Goal: Obtain resource: Download file/media

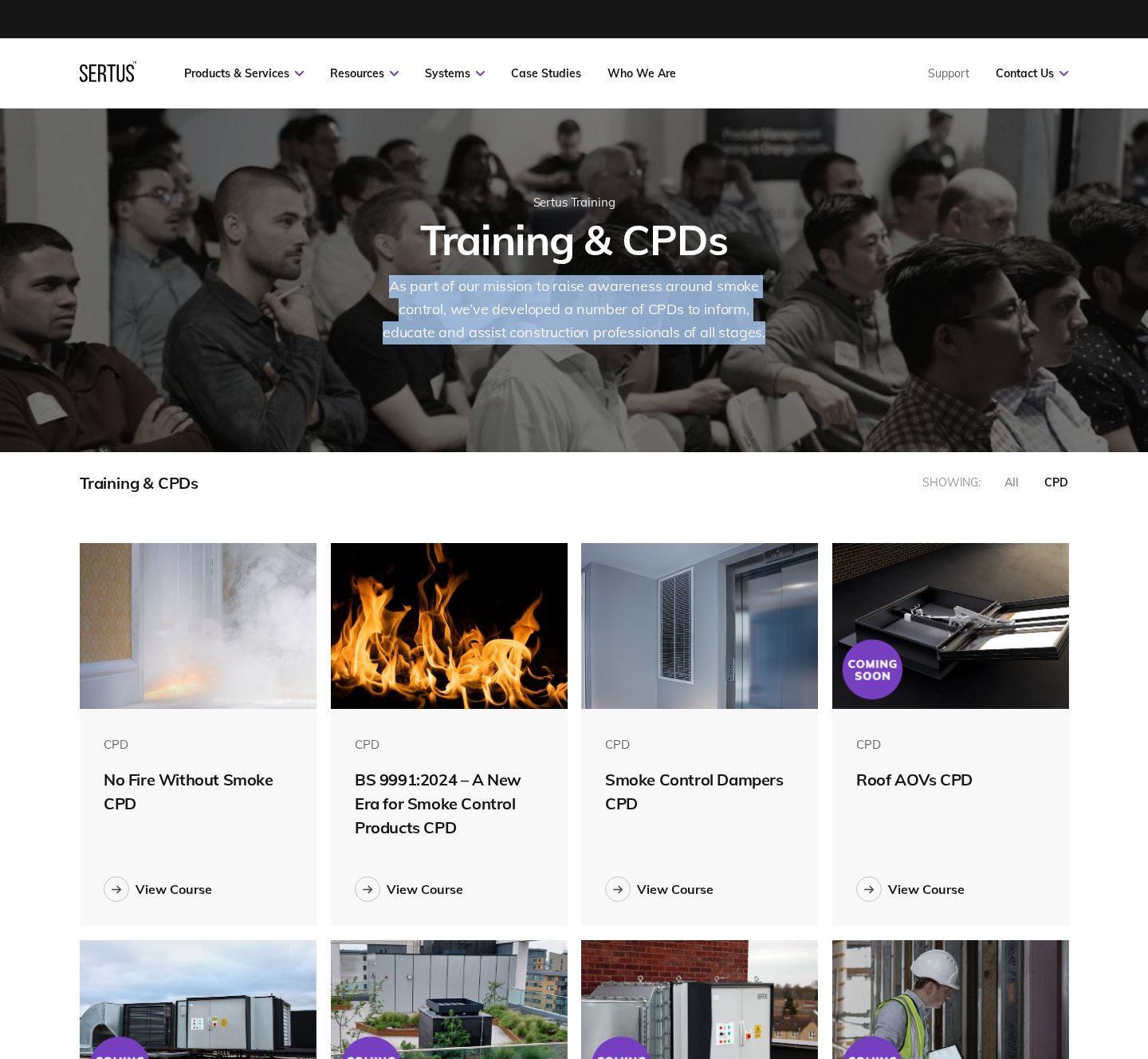
scroll to position [780, 989]
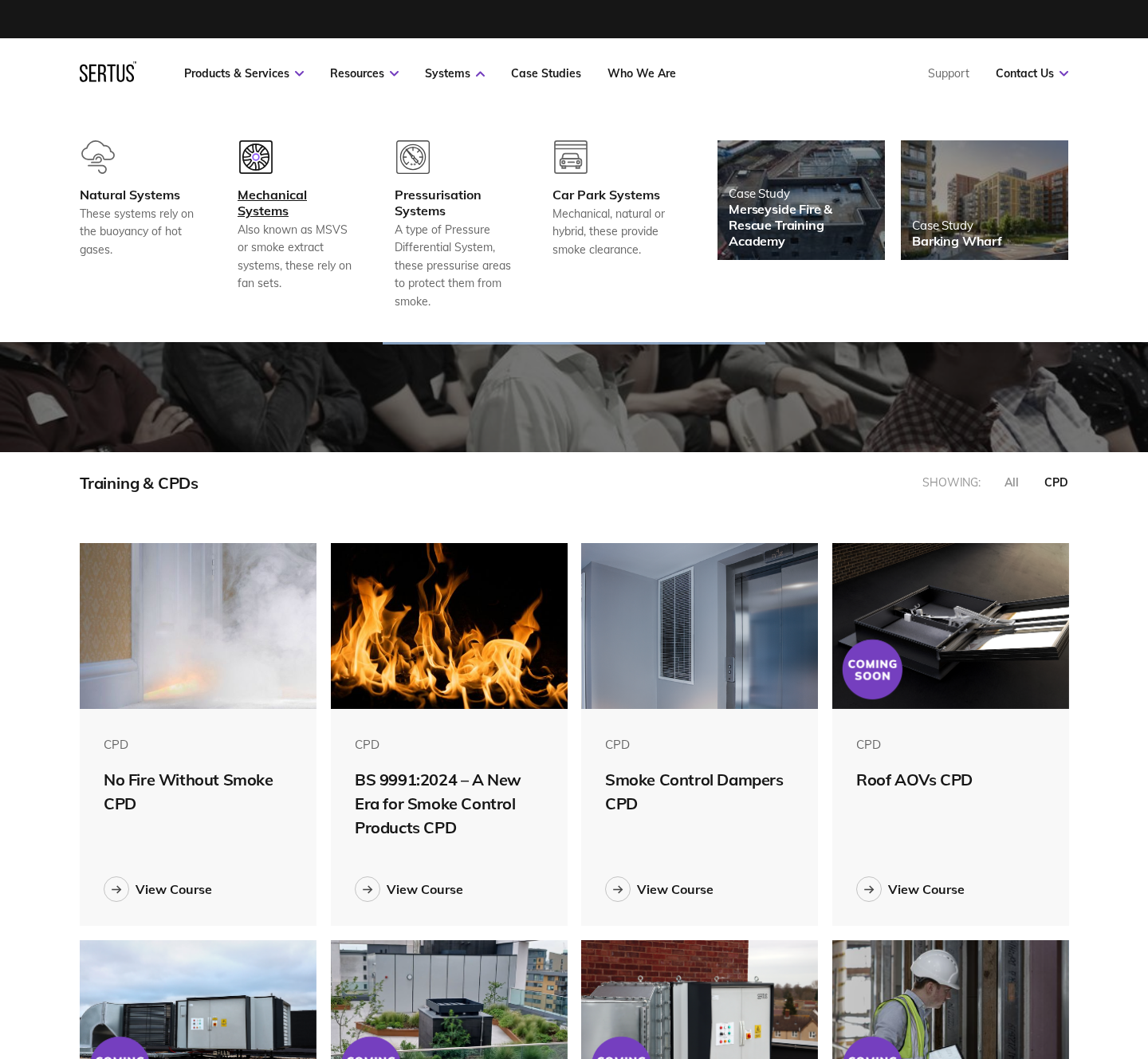
click at [261, 207] on div "Mechanical Systems" at bounding box center [297, 202] width 118 height 32
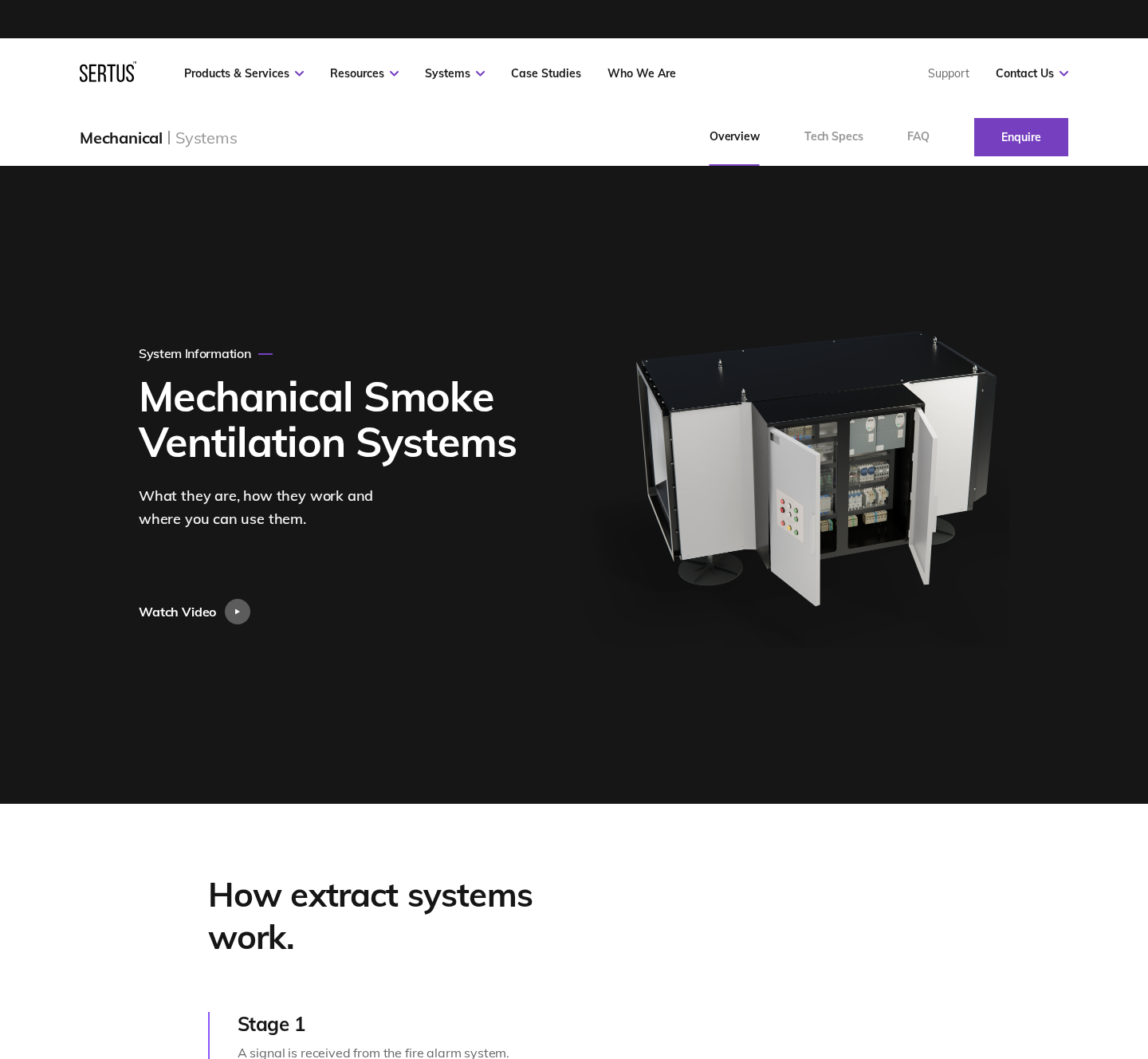
scroll to position [1, 0]
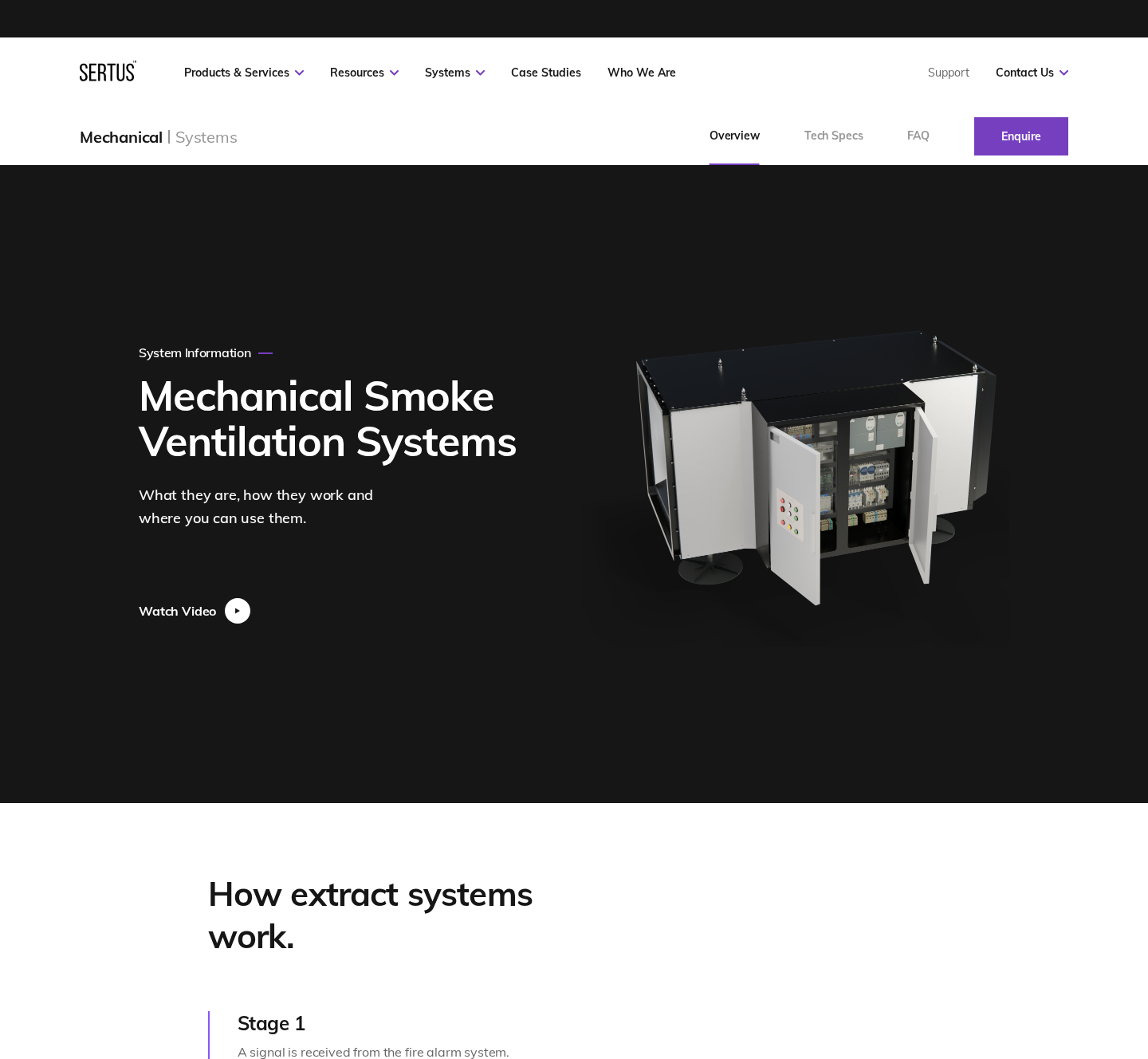
click at [243, 610] on div at bounding box center [238, 610] width 25 height 25
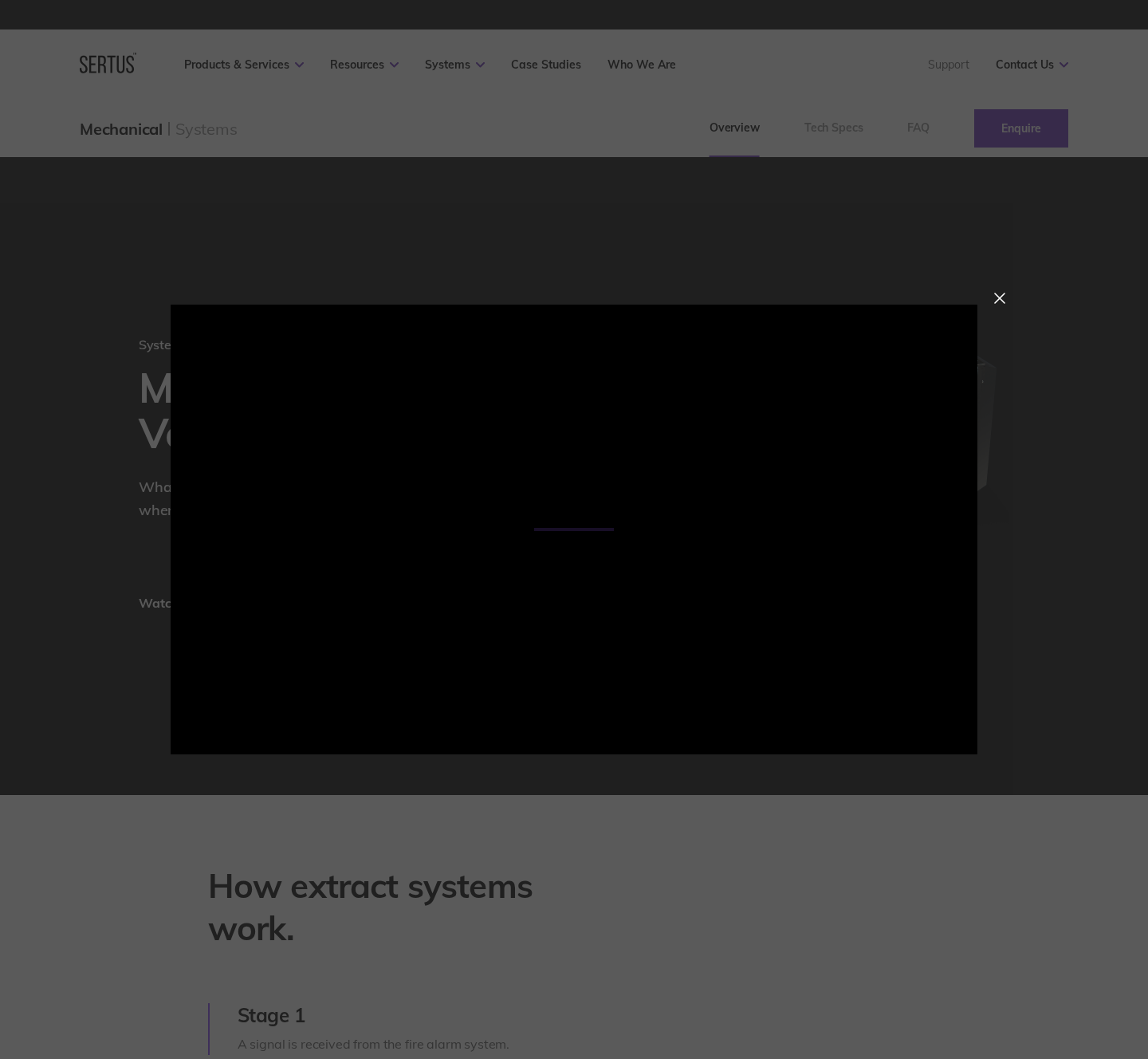
scroll to position [12, 0]
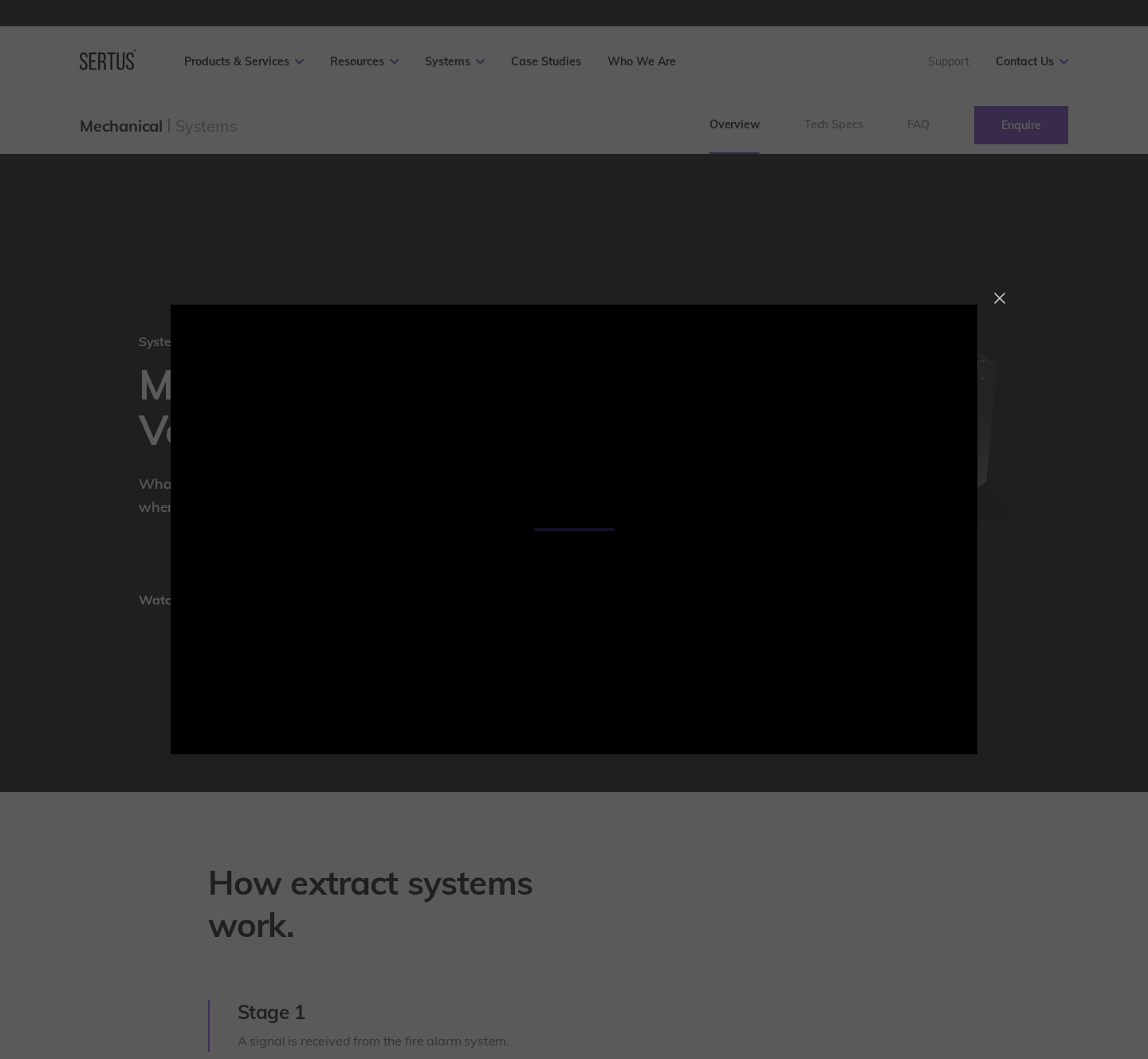
click at [1002, 300] on div at bounding box center [999, 297] width 11 height 11
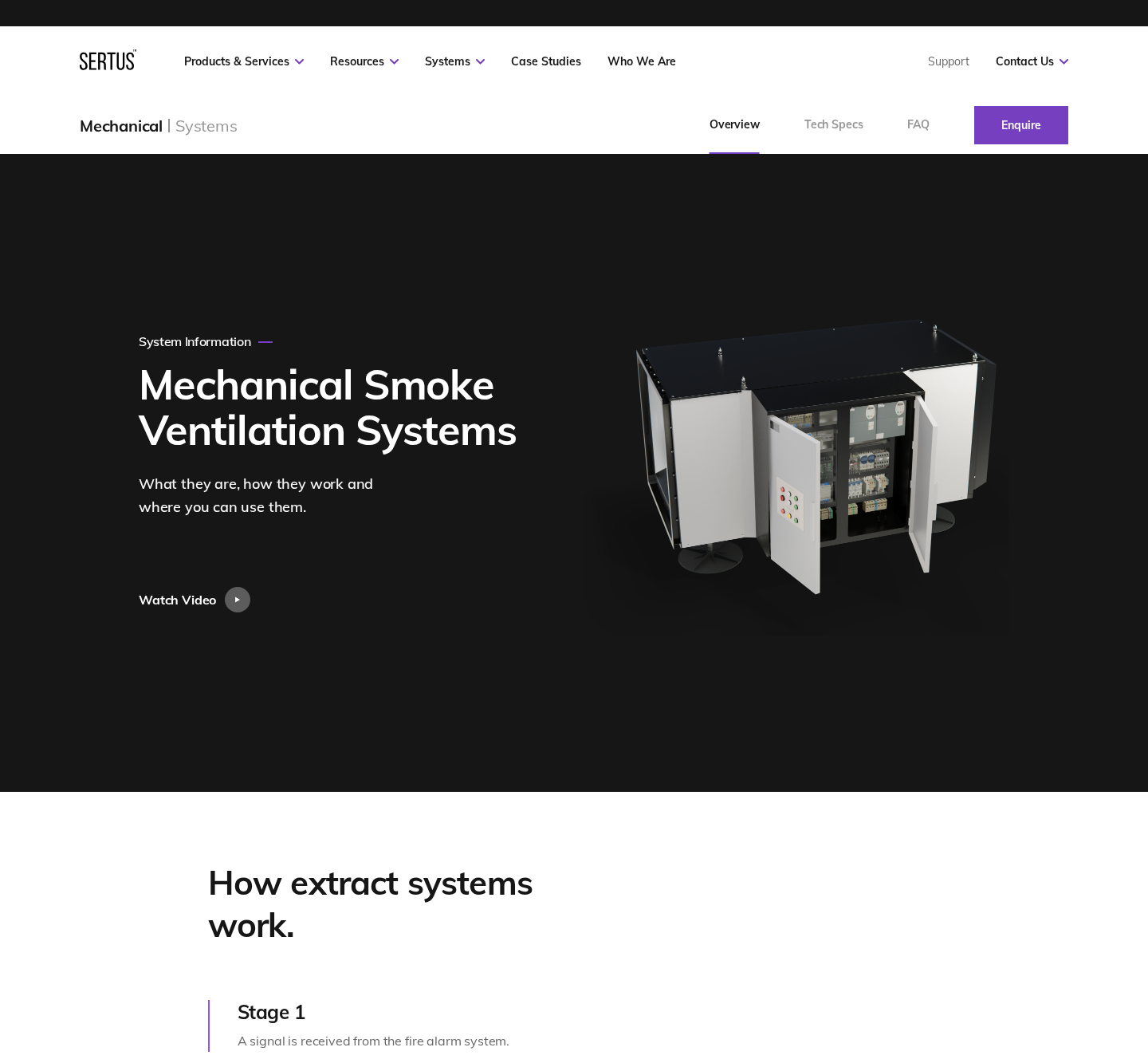
click at [184, 600] on div "Watch Video" at bounding box center [177, 600] width 77 height 25
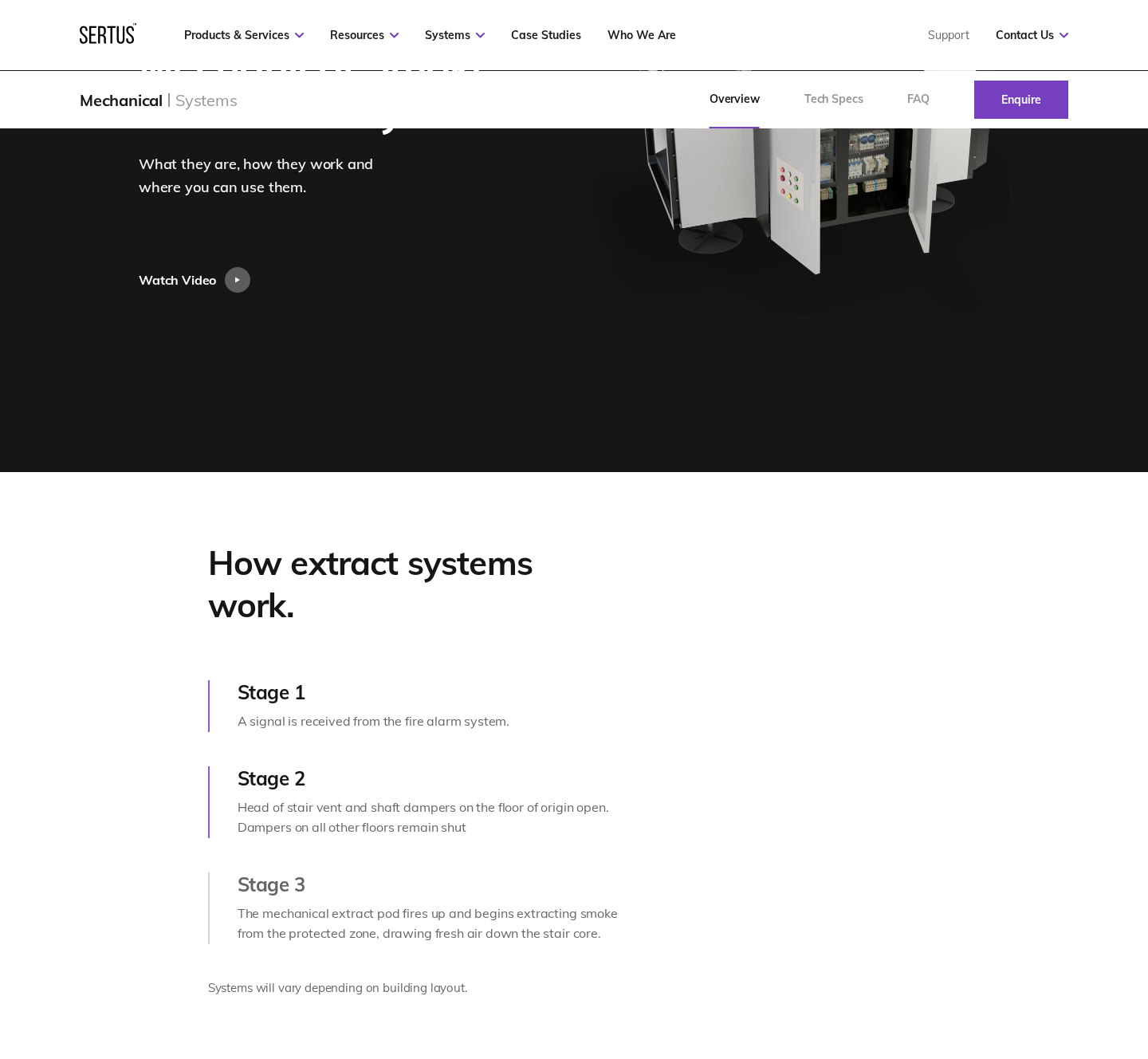
scroll to position [356, 0]
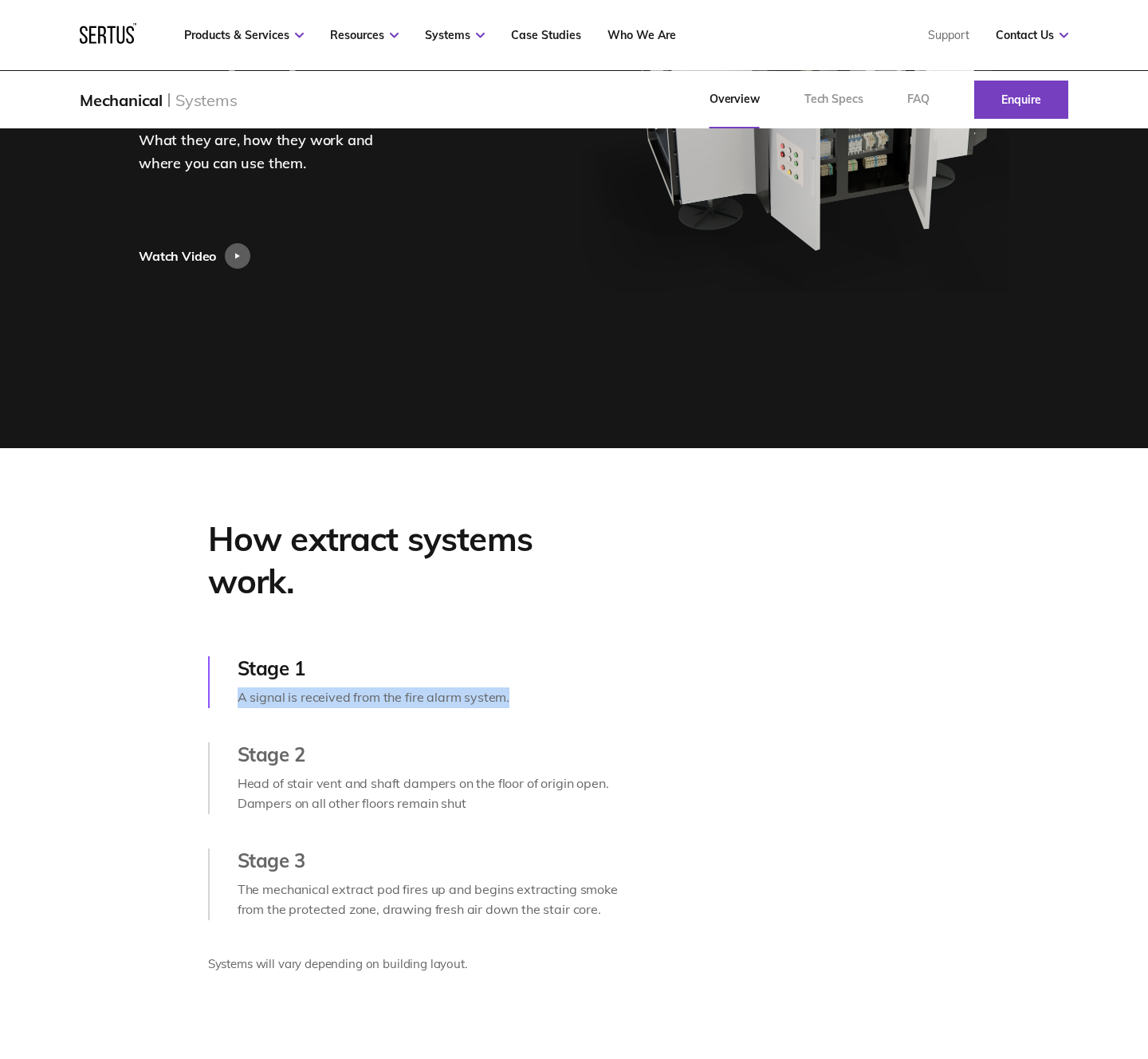
drag, startPoint x: 238, startPoint y: 697, endPoint x: 544, endPoint y: 700, distance: 306.0
click at [544, 700] on div "A signal is received from the fire alarm system." at bounding box center [430, 697] width 385 height 20
copy div "A signal is received from the fire alarm system."
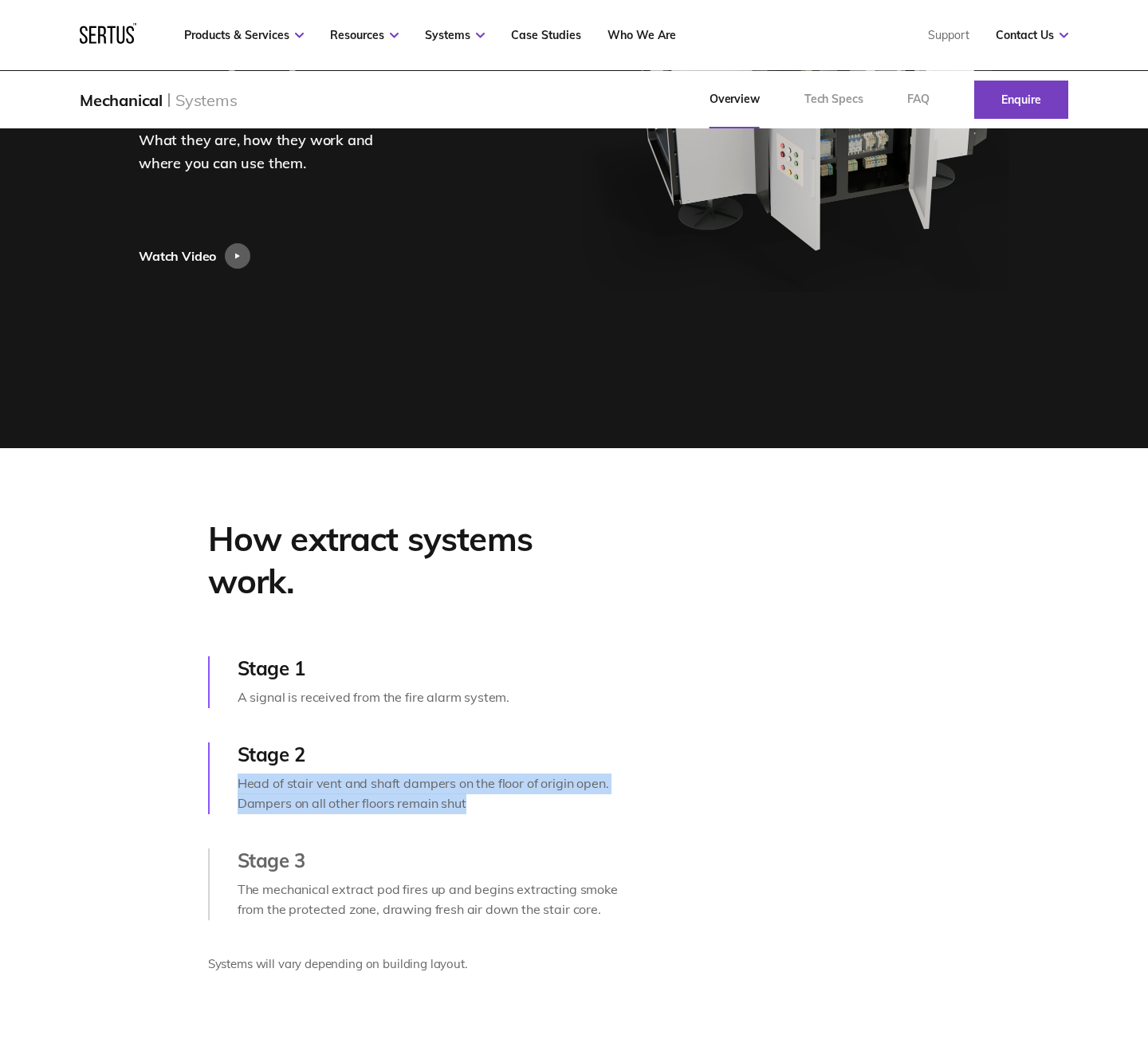
drag, startPoint x: 238, startPoint y: 784, endPoint x: 523, endPoint y: 803, distance: 285.6
click at [523, 803] on div "Head of stair vent and shaft dampers on the floor of origin open. Dampers on al…" at bounding box center [430, 794] width 385 height 41
copy div "Head of stair vent and shaft dampers on the floor of origin open. Dampers on al…"
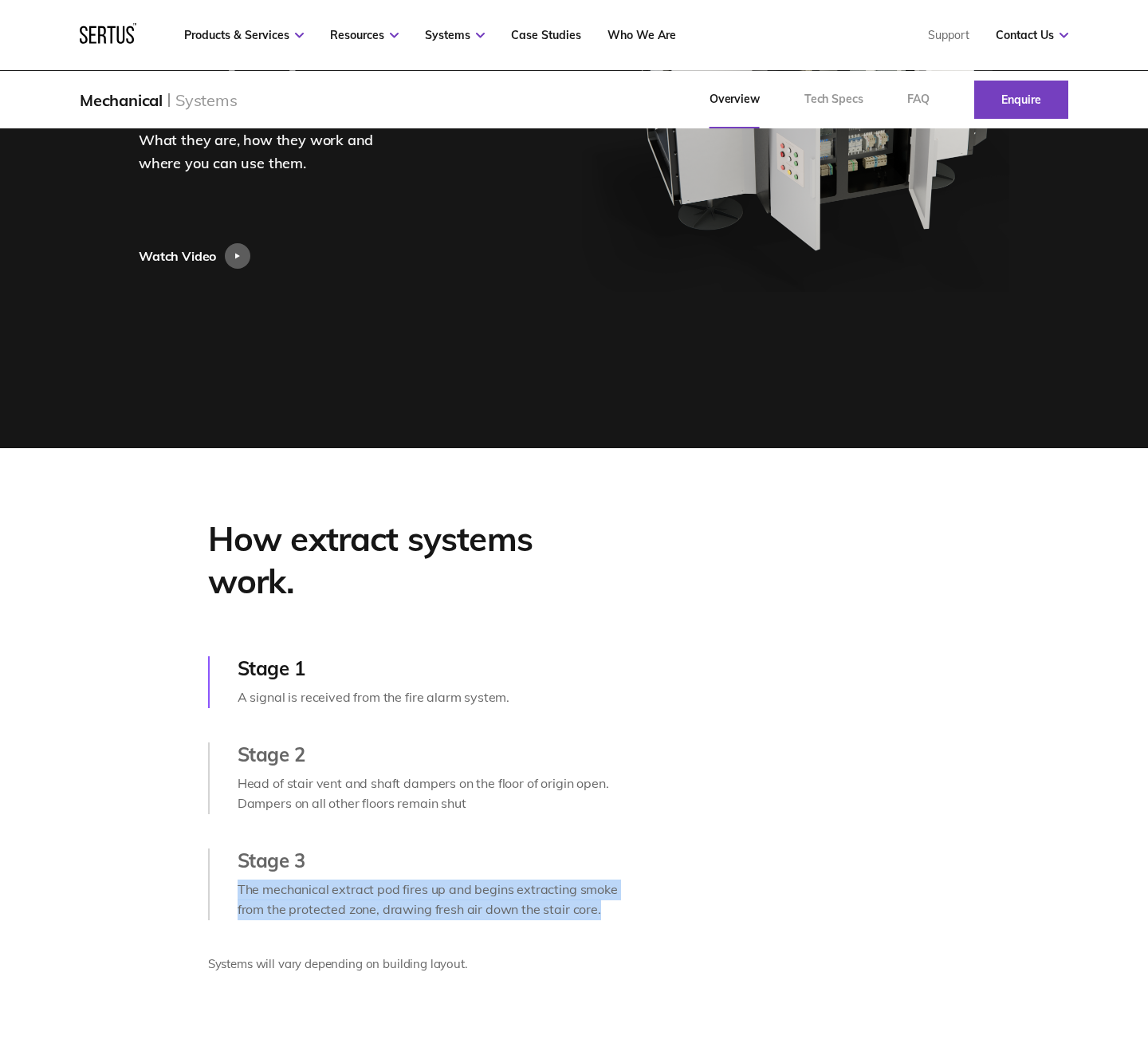
drag, startPoint x: 238, startPoint y: 888, endPoint x: 633, endPoint y: 909, distance: 395.6
click at [633, 909] on div "How extract systems work. Stage 1 A signal is received from the fire alarm syst…" at bounding box center [368, 755] width 574 height 475
copy div "The mechanical extract pod fires up and begins extracting smoke from the protec…"
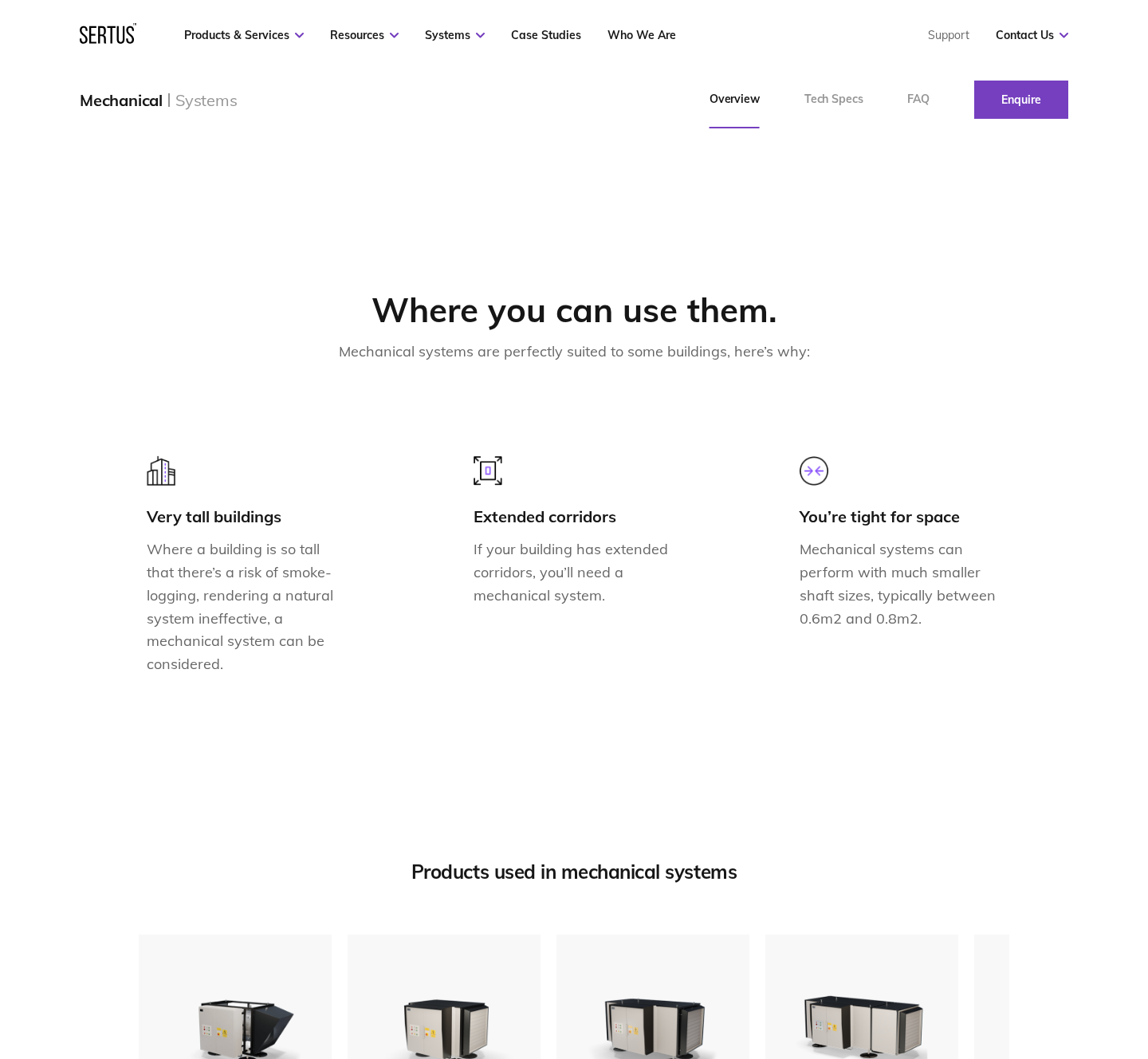
scroll to position [1216, 0]
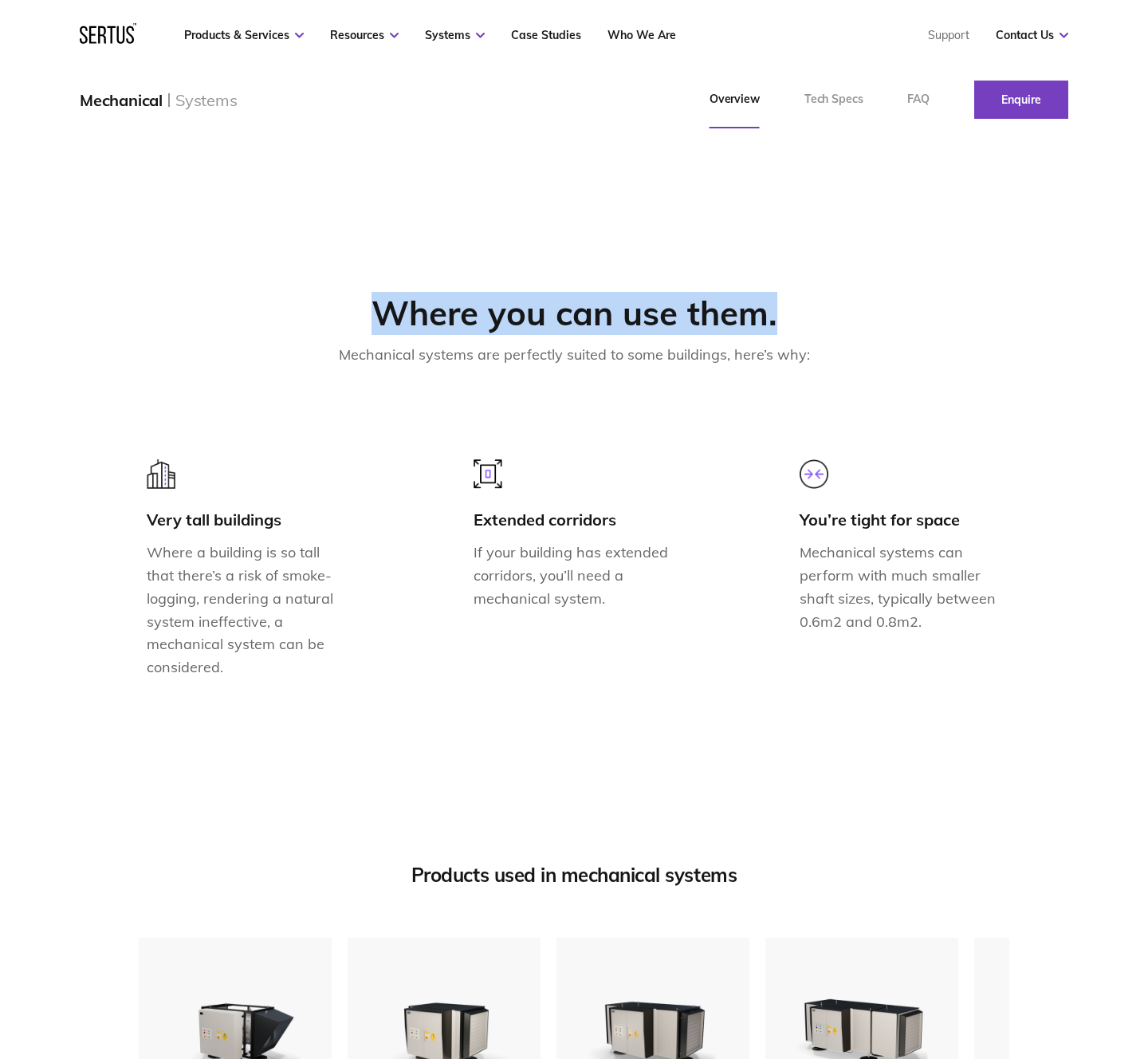
drag, startPoint x: 377, startPoint y: 311, endPoint x: 913, endPoint y: 306, distance: 536.0
click at [913, 306] on div "Where you can use them." at bounding box center [574, 313] width 871 height 42
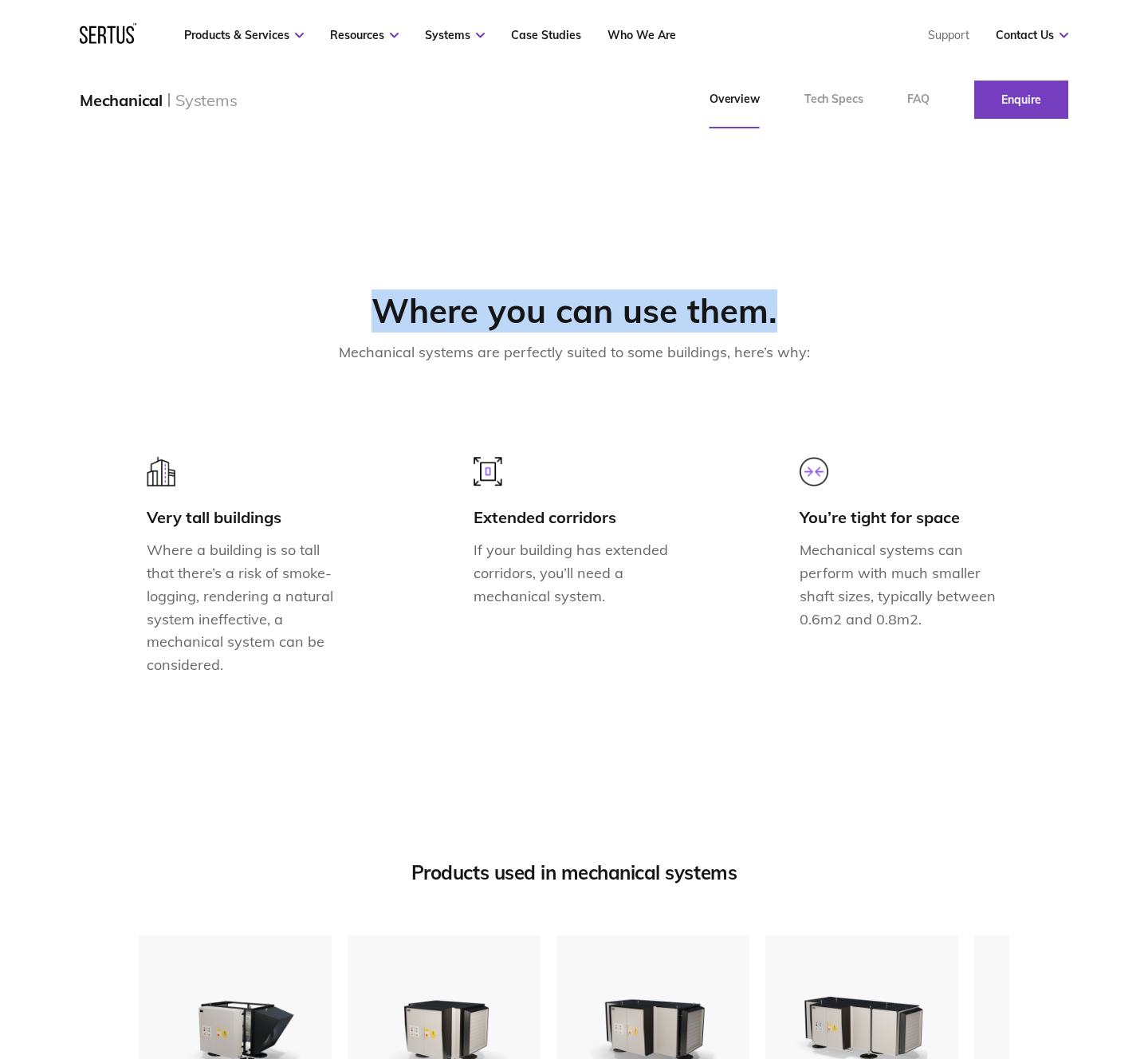
copy div "Where you can use them."
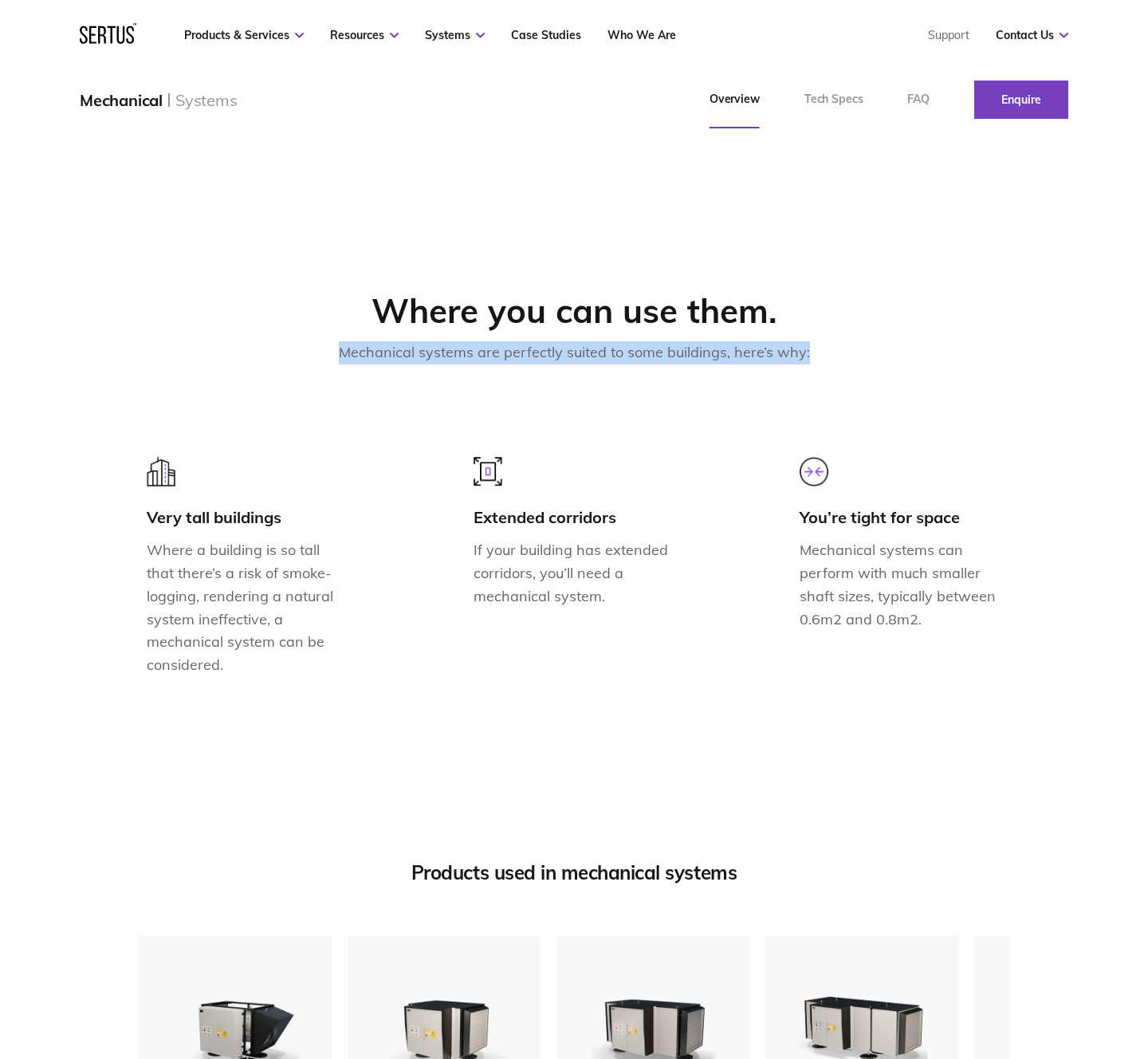
drag, startPoint x: 343, startPoint y: 352, endPoint x: 883, endPoint y: 354, distance: 540.0
click at [883, 354] on div "Where you can use them. Mechanical systems are perfectly suited to some buildin…" at bounding box center [574, 328] width 871 height 74
copy div "Mechanical systems are perfectly suited to some buildings, here’s why:"
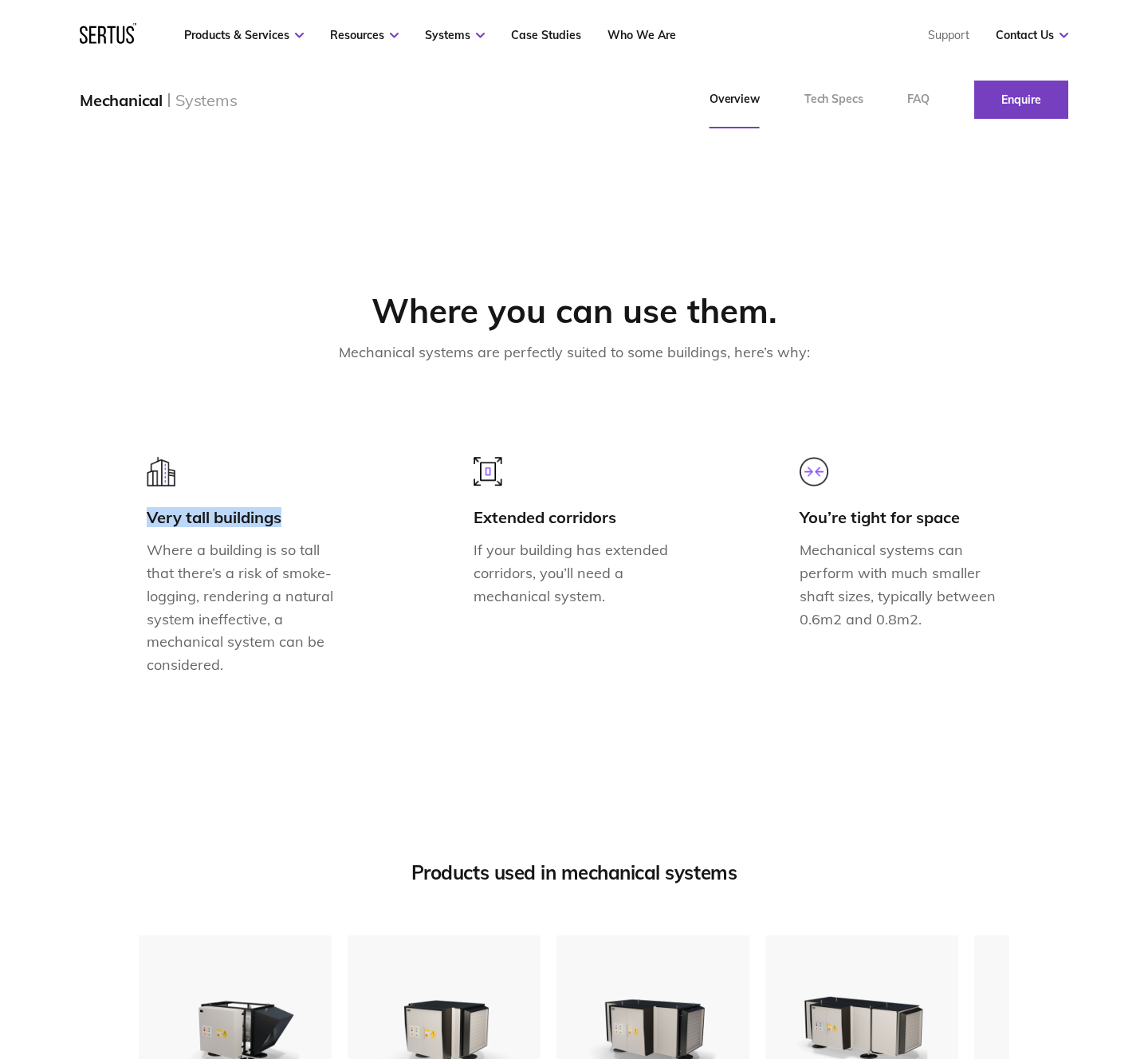
drag, startPoint x: 150, startPoint y: 515, endPoint x: 342, endPoint y: 523, distance: 192.2
click at [342, 523] on div "Very tall buildings" at bounding box center [247, 517] width 202 height 20
copy div "Very tall buildings"
click at [182, 567] on p "Where a building is so tall that there’s a risk of smoke-logging, rendering a n…" at bounding box center [247, 608] width 202 height 137
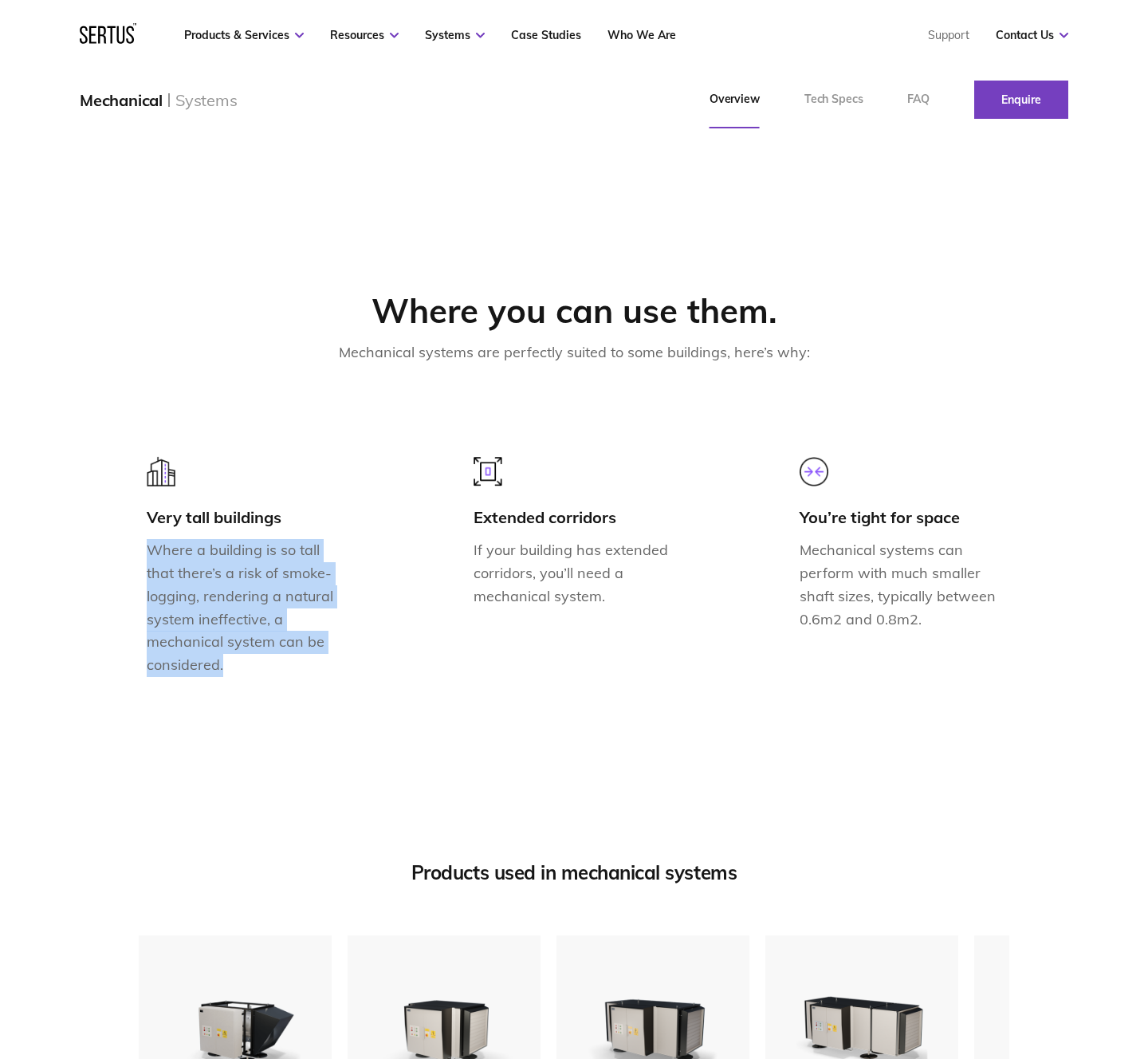
click at [182, 567] on p "Where a building is so tall that there’s a risk of smoke-logging, rendering a n…" at bounding box center [247, 608] width 202 height 137
copy p "Where a building is so tall that there’s a risk of smoke-logging, rendering a n…"
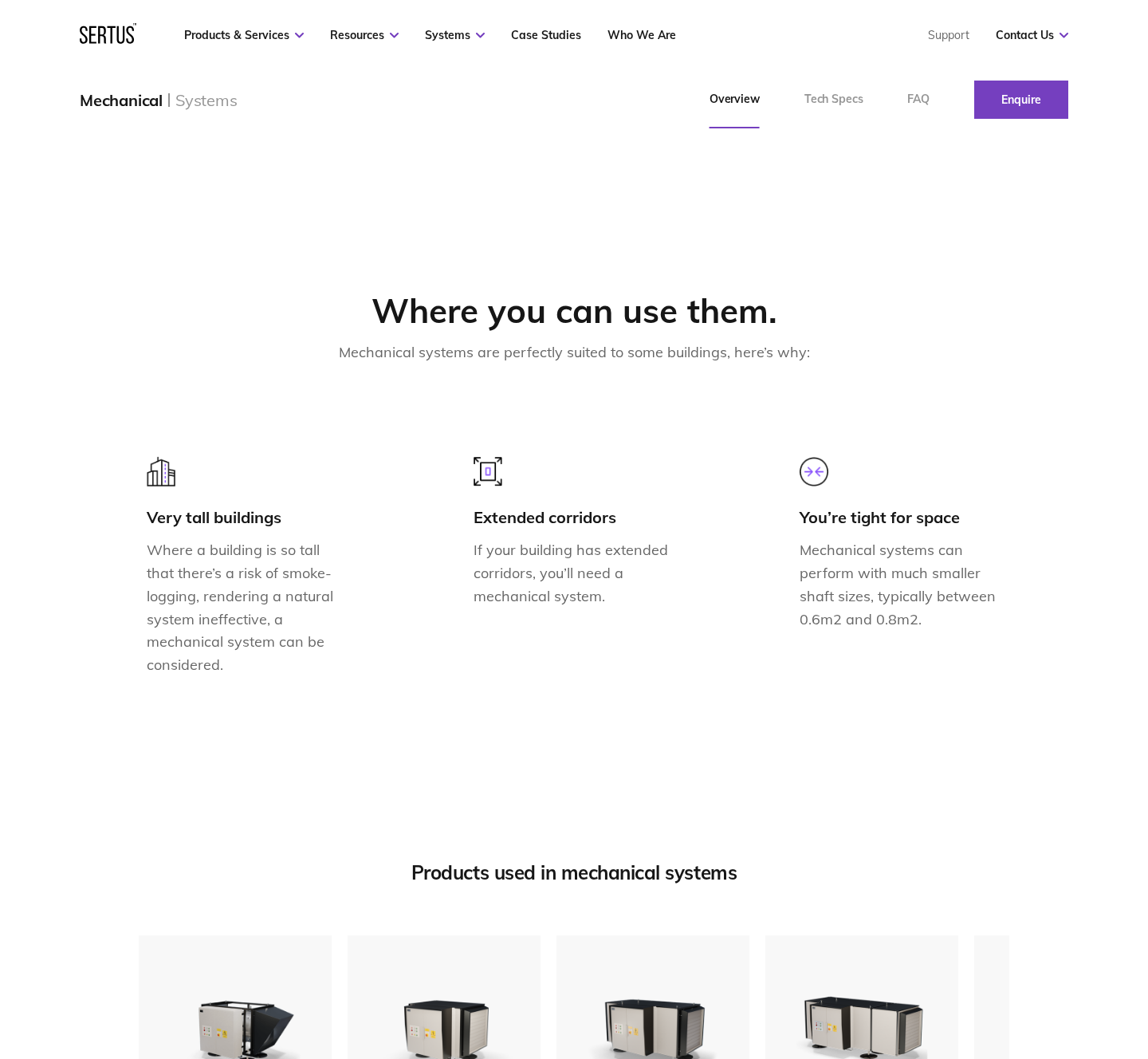
click at [504, 519] on div "Extended corridors" at bounding box center [574, 517] width 202 height 20
copy div "Extended corridors"
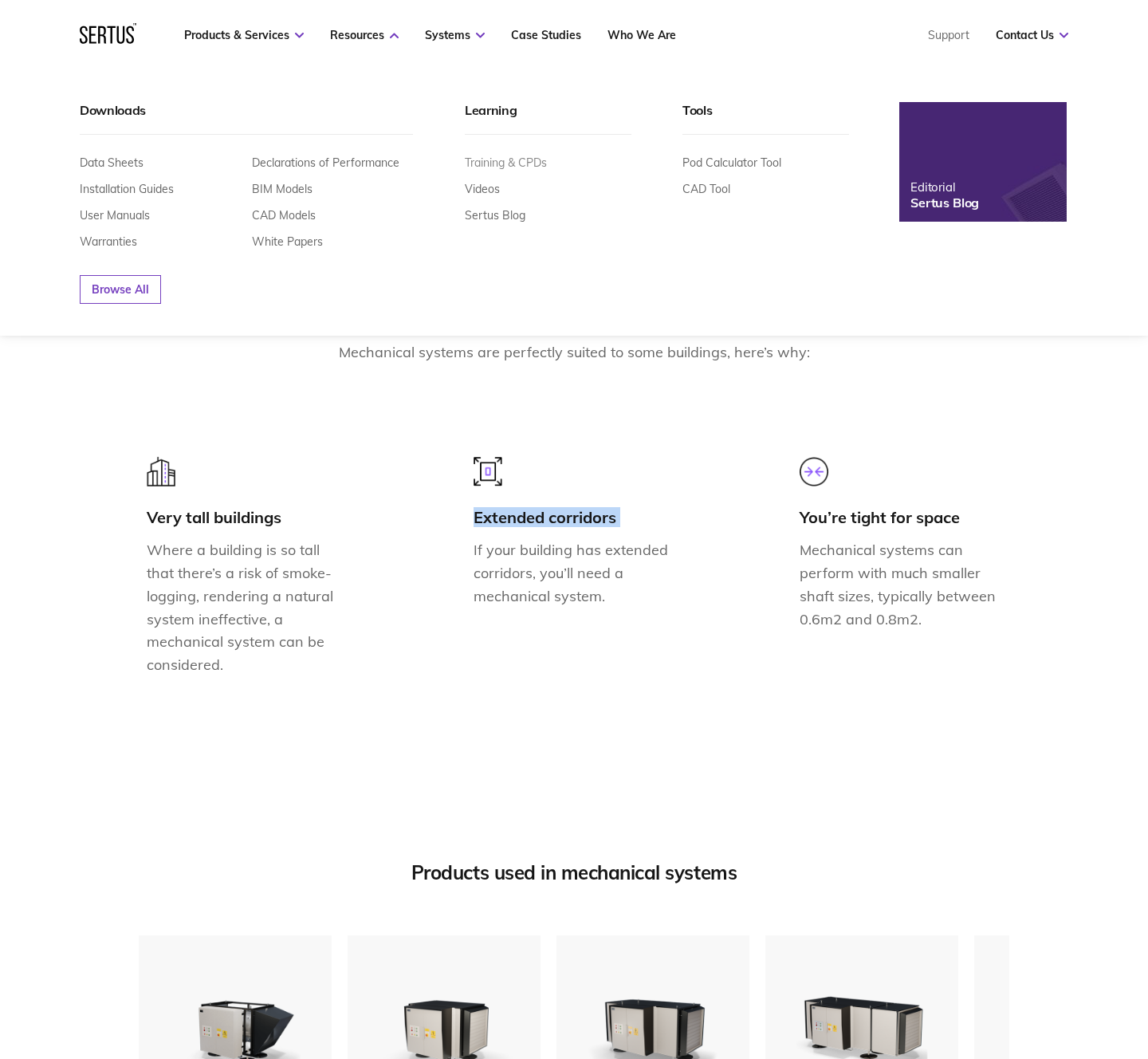
click at [501, 162] on link "Training & CPDs" at bounding box center [506, 162] width 82 height 15
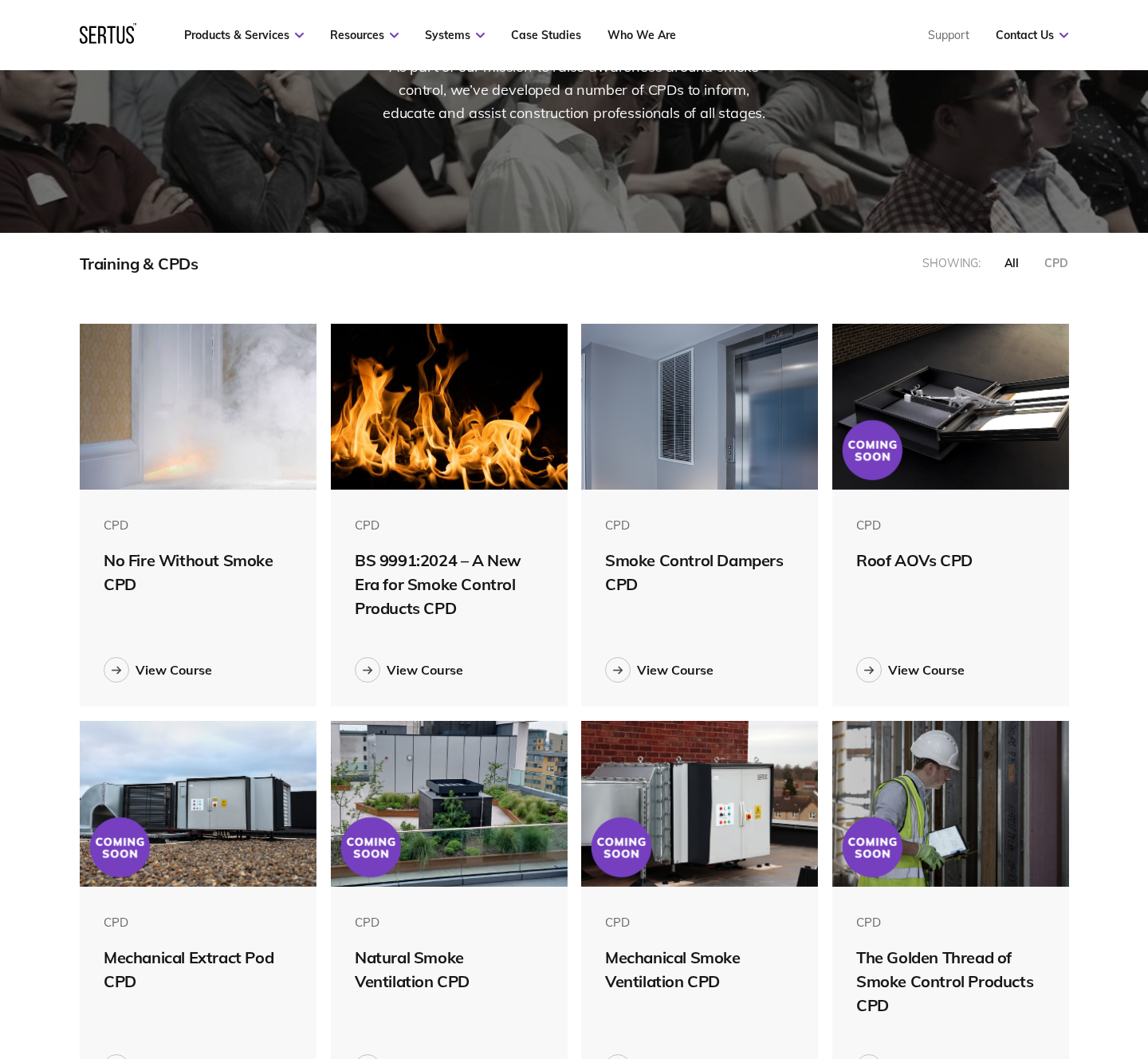
scroll to position [268, 0]
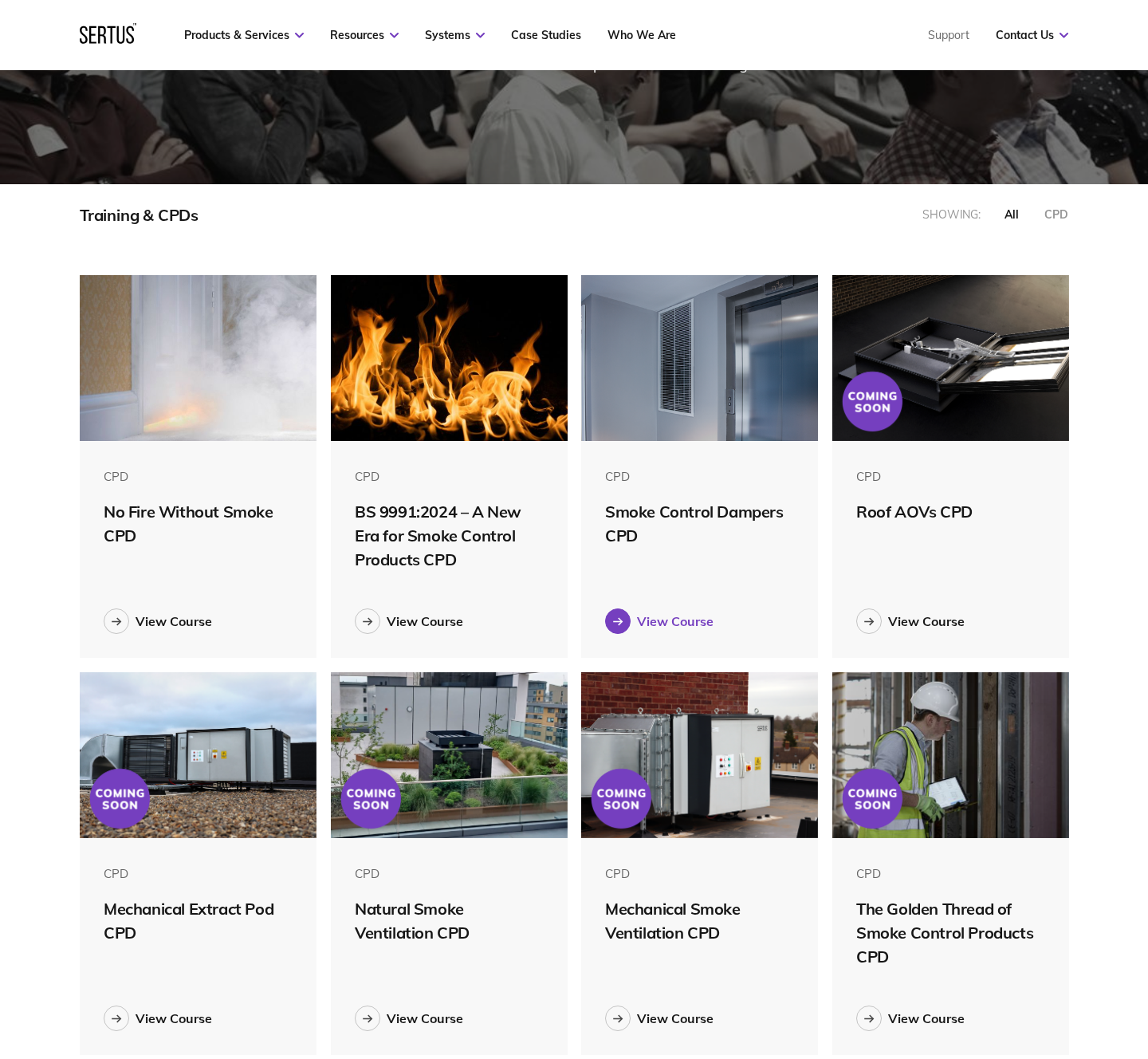
click at [693, 611] on link "View Course" at bounding box center [699, 621] width 189 height 25
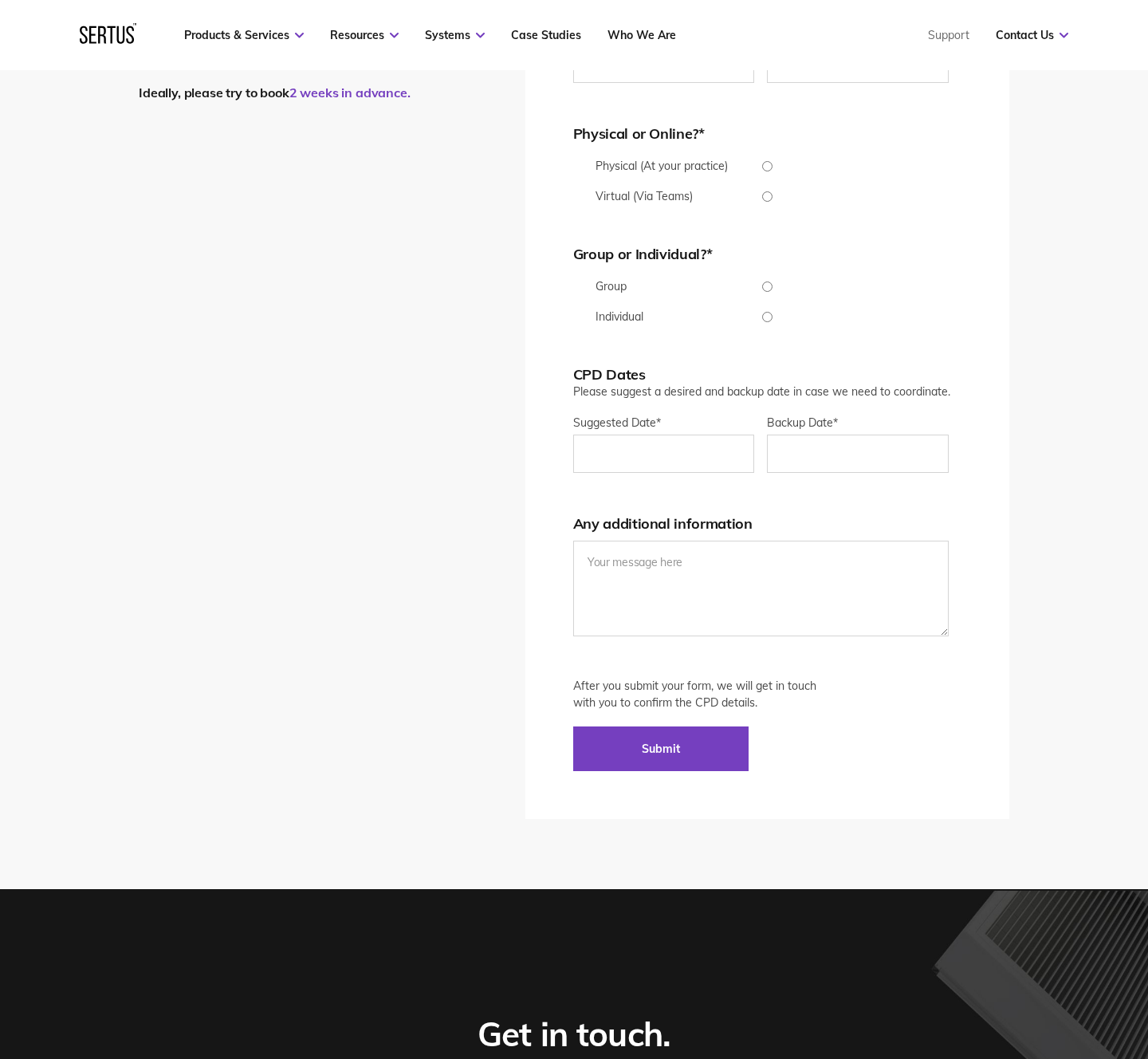
scroll to position [3569, 0]
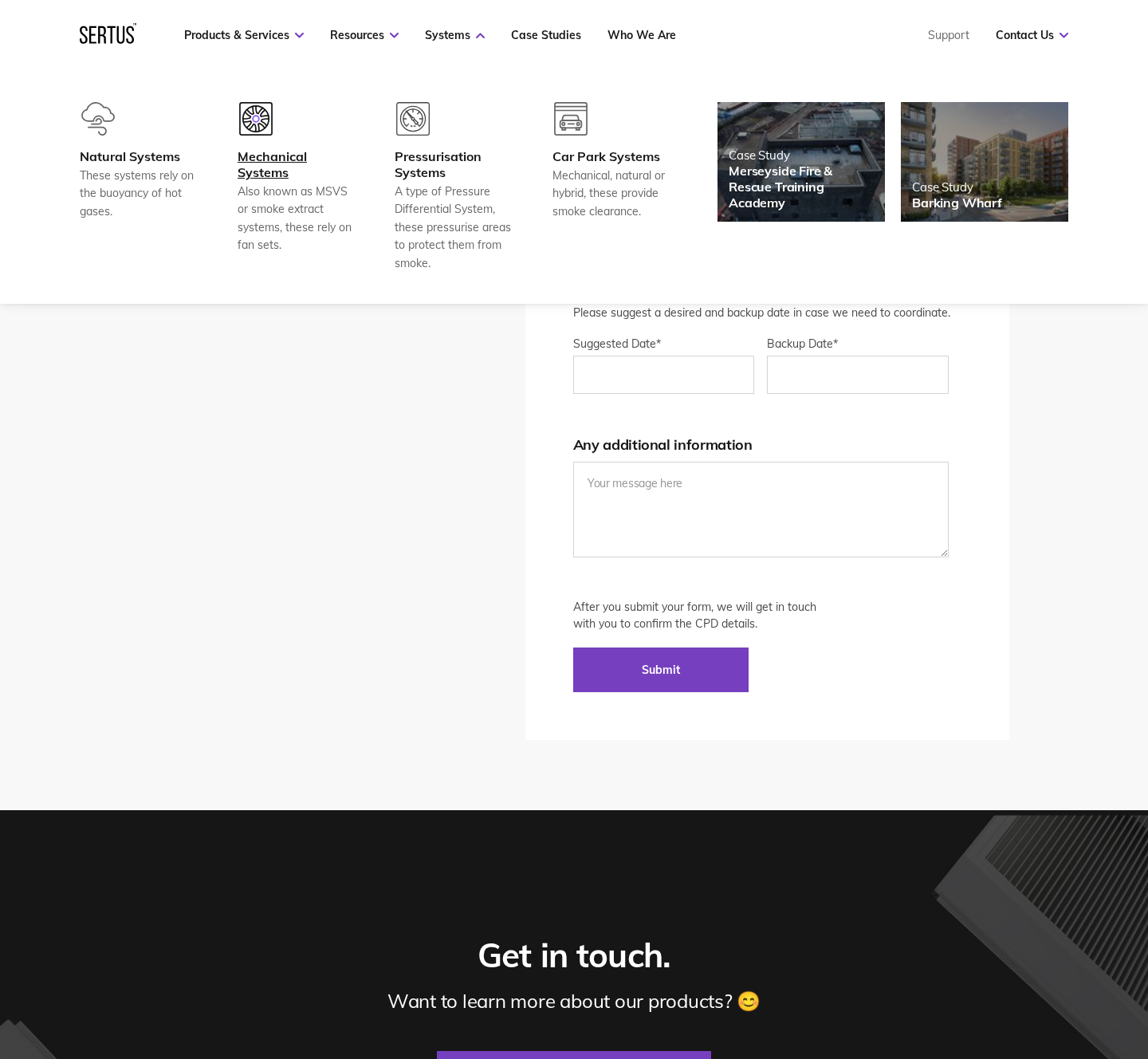
click at [273, 159] on div "Mechanical Systems" at bounding box center [297, 164] width 118 height 32
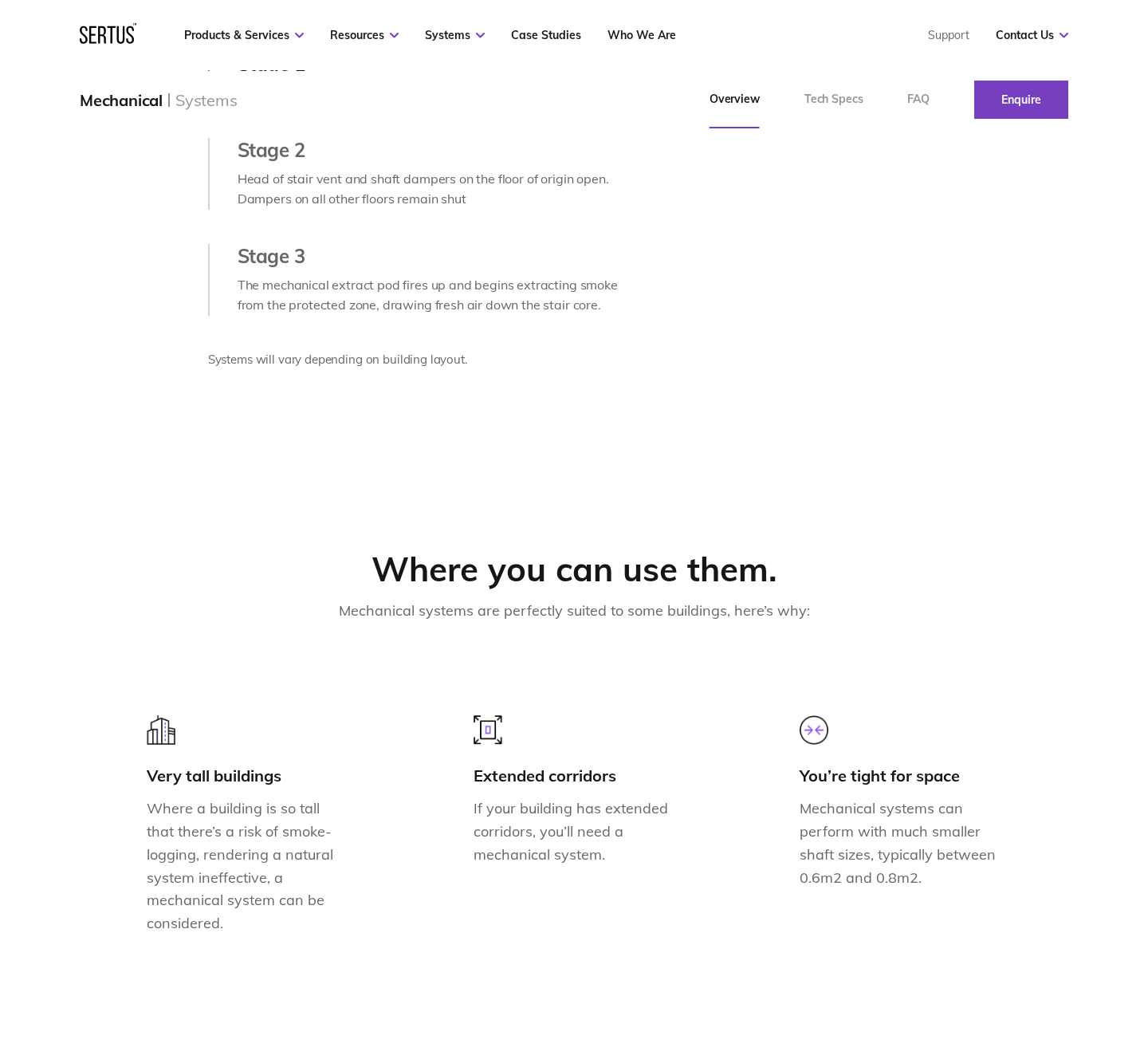
scroll to position [1265, 0]
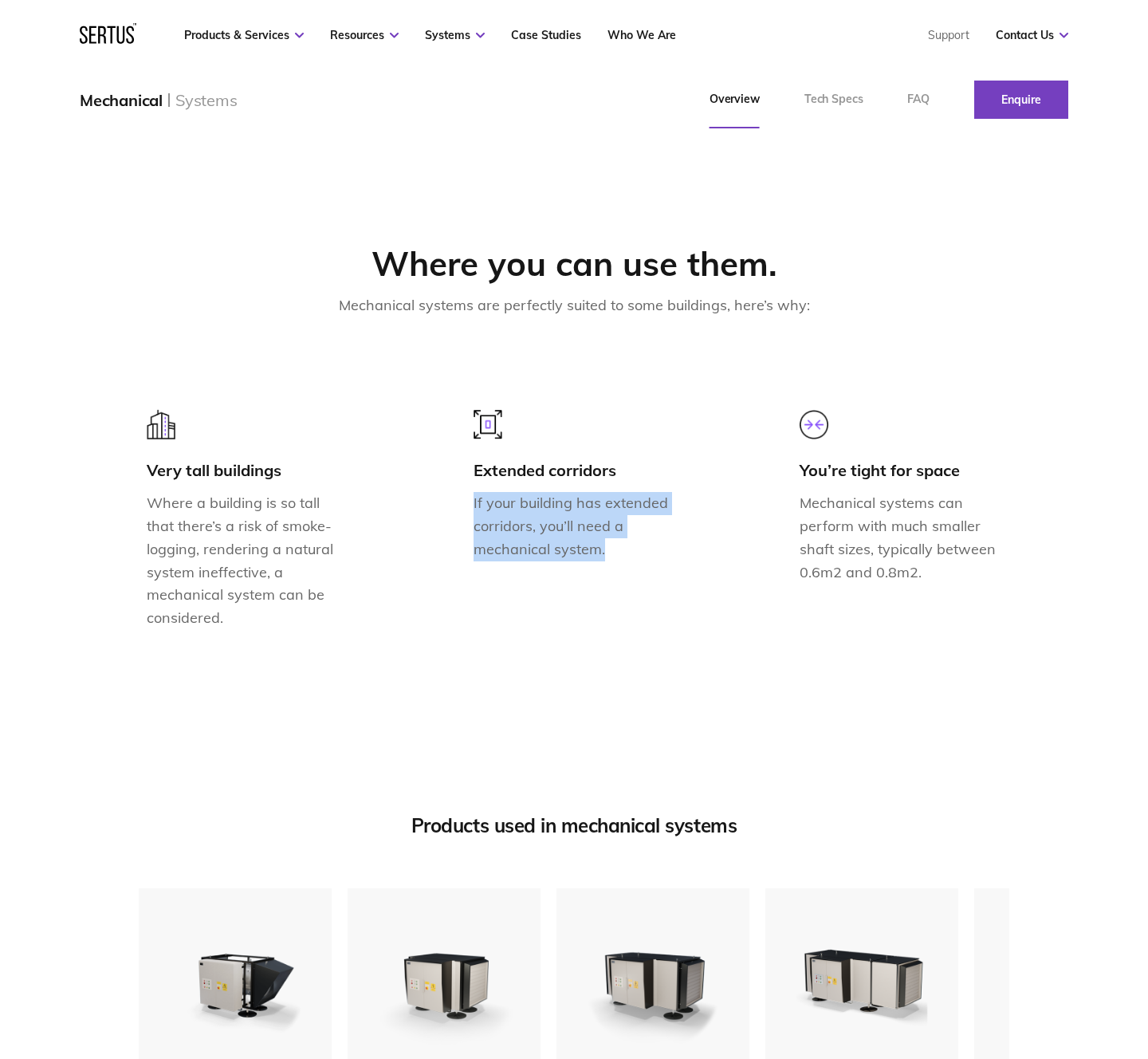
drag, startPoint x: 473, startPoint y: 500, endPoint x: 688, endPoint y: 560, distance: 223.2
click at [688, 560] on div "Very tall buildings Where a building is so tall that there’s a risk of smoke-lo…" at bounding box center [574, 527] width 871 height 246
copy p "If your building has extended corridors, you’ll need a mechanical system."
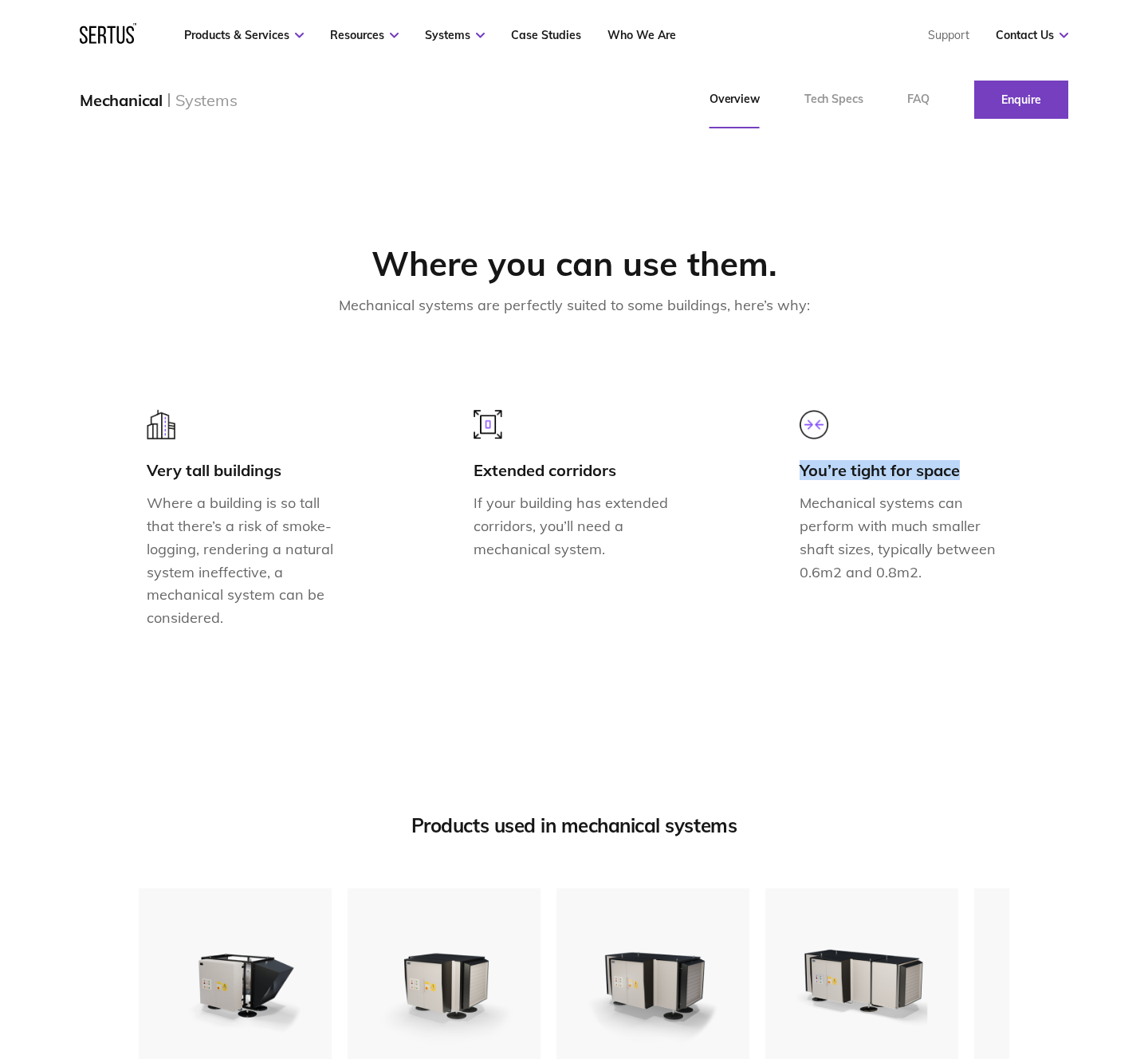
drag, startPoint x: 801, startPoint y: 468, endPoint x: 1077, endPoint y: 477, distance: 276.1
click at [1077, 477] on div "Where you can use them. Mechanical systems are perfectly suited to some buildin…" at bounding box center [574, 447] width 1148 height 527
copy div "You’re tight for space"
click at [827, 526] on p "Mechanical systems can perform with much smaller shaft sizes, typically between…" at bounding box center [900, 537] width 202 height 92
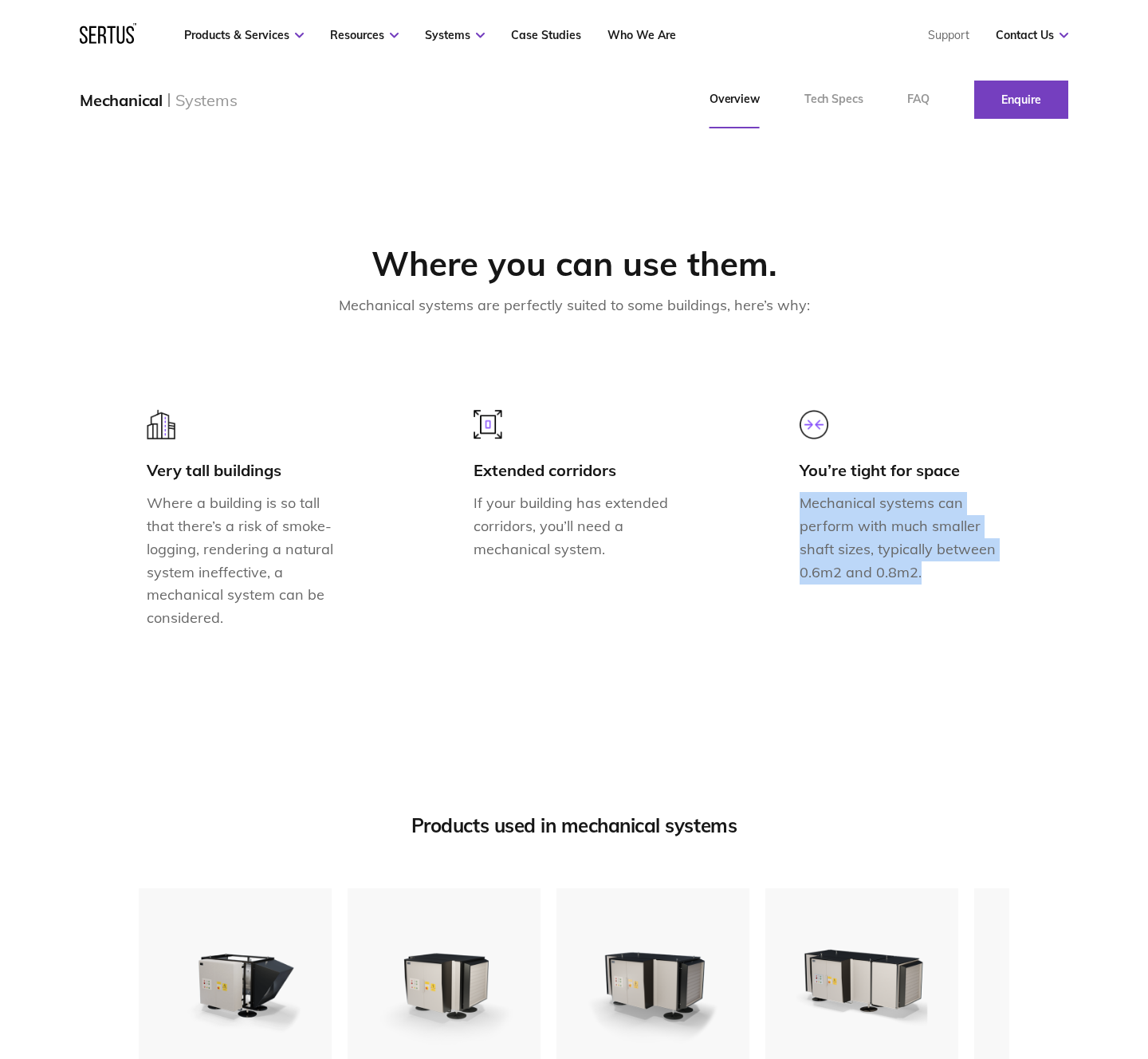
click at [827, 526] on p "Mechanical systems can perform with much smaller shaft sizes, typically between…" at bounding box center [900, 537] width 202 height 92
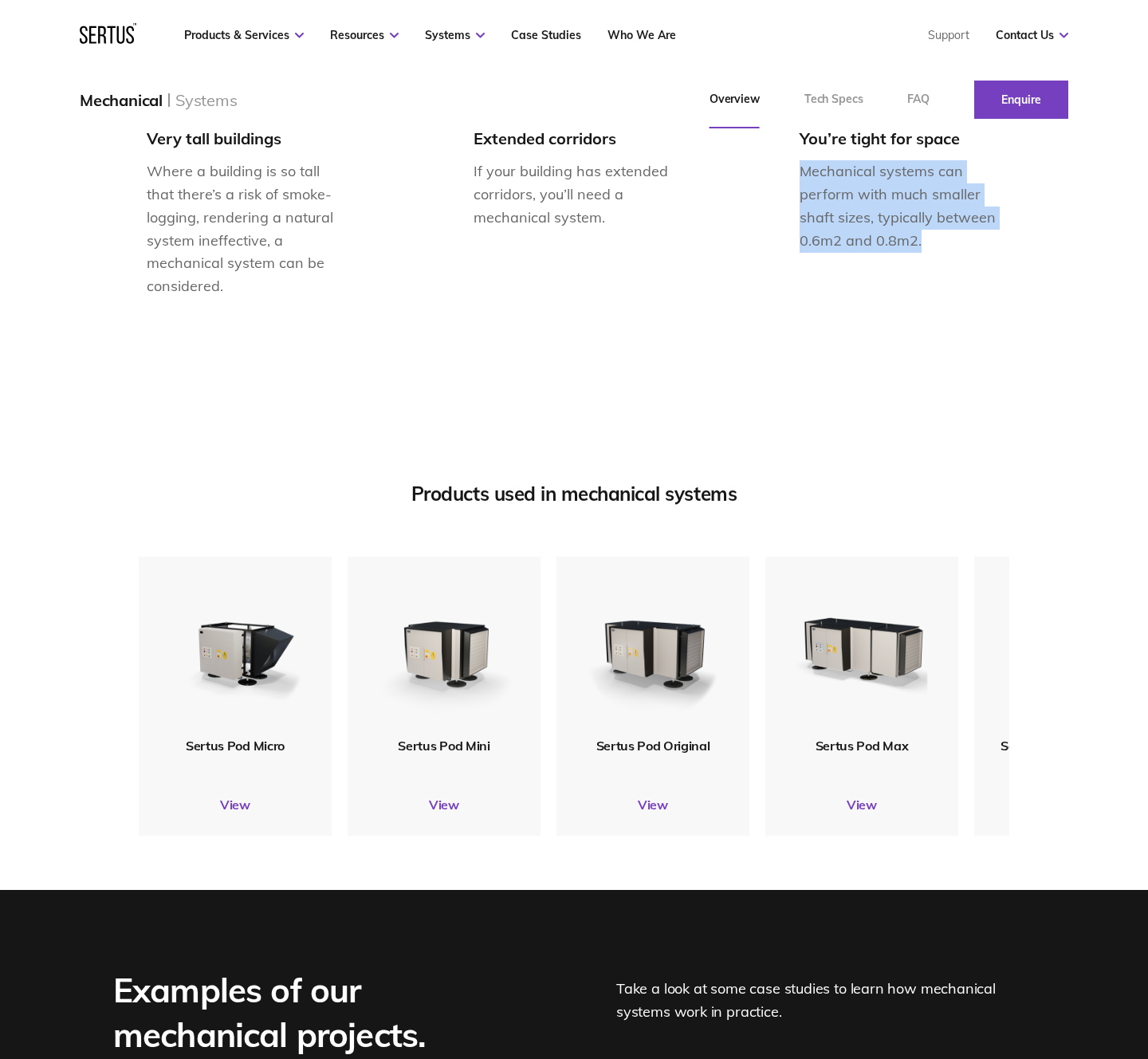
scroll to position [1551, 0]
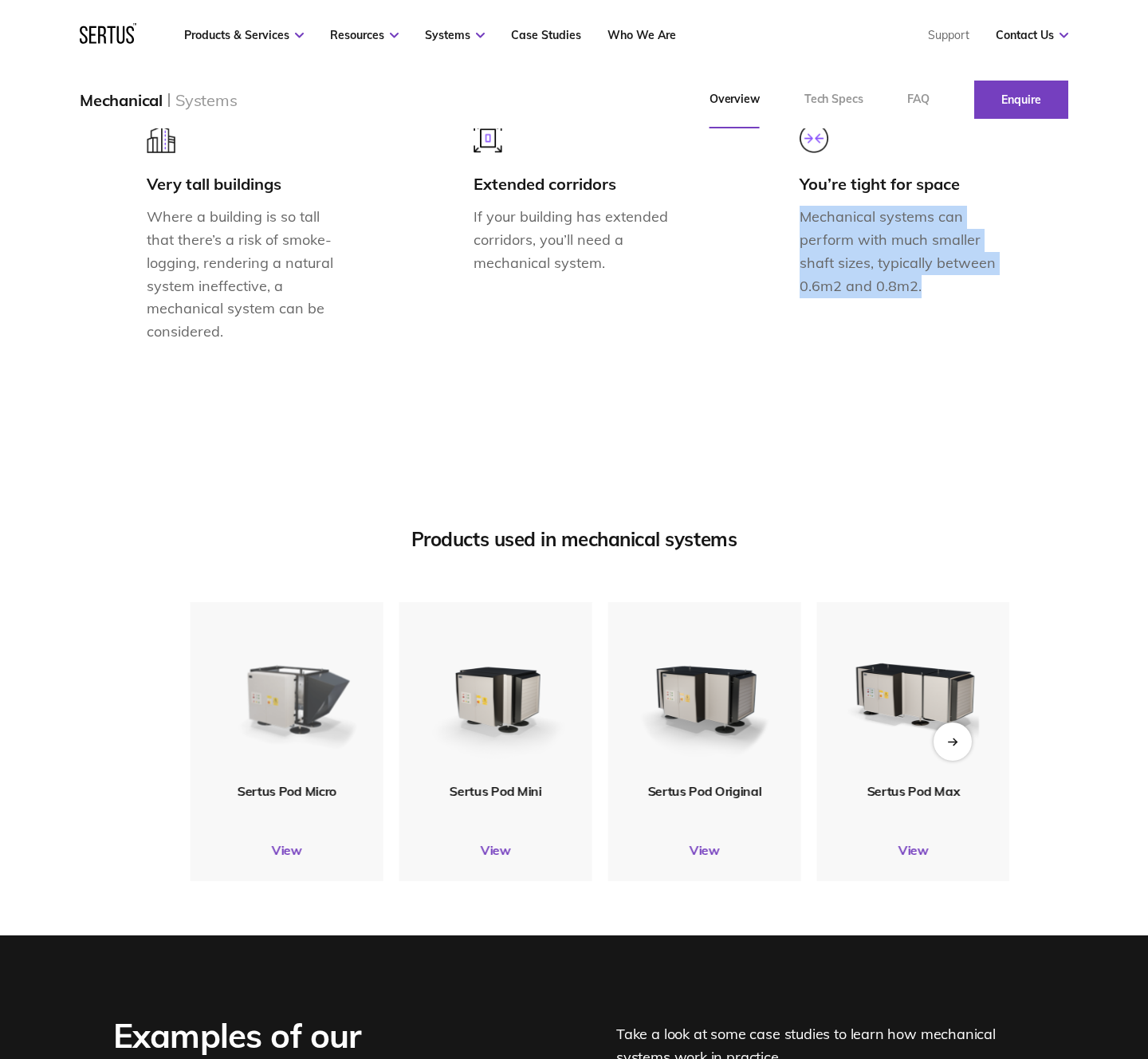
drag, startPoint x: 218, startPoint y: 713, endPoint x: 299, endPoint y: 787, distance: 109.7
click at [299, 787] on div "Sertus Pod Micro View" at bounding box center [287, 741] width 193 height 279
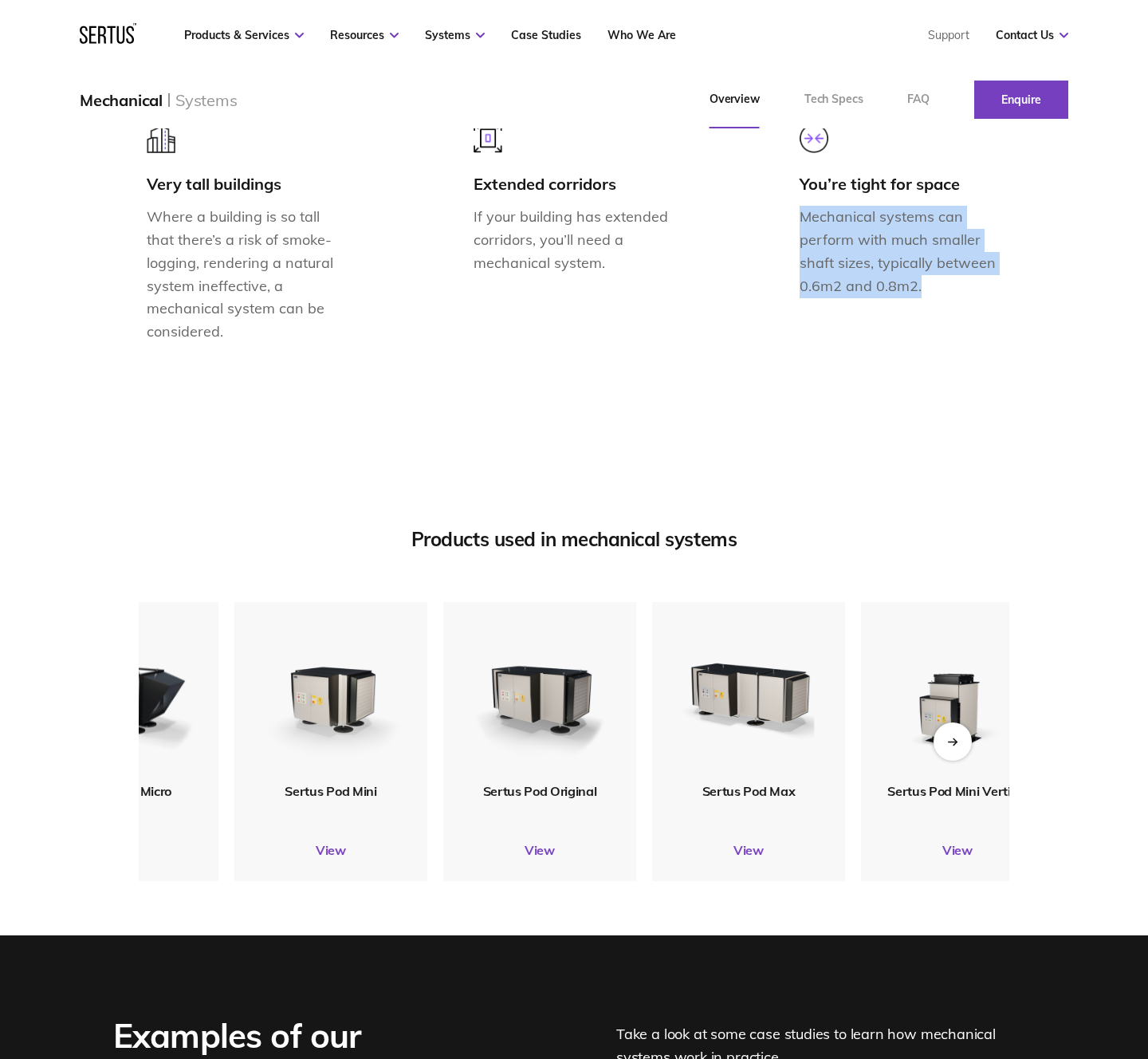
click at [170, 787] on div "Sertus Pod Micro View" at bounding box center [122, 741] width 193 height 279
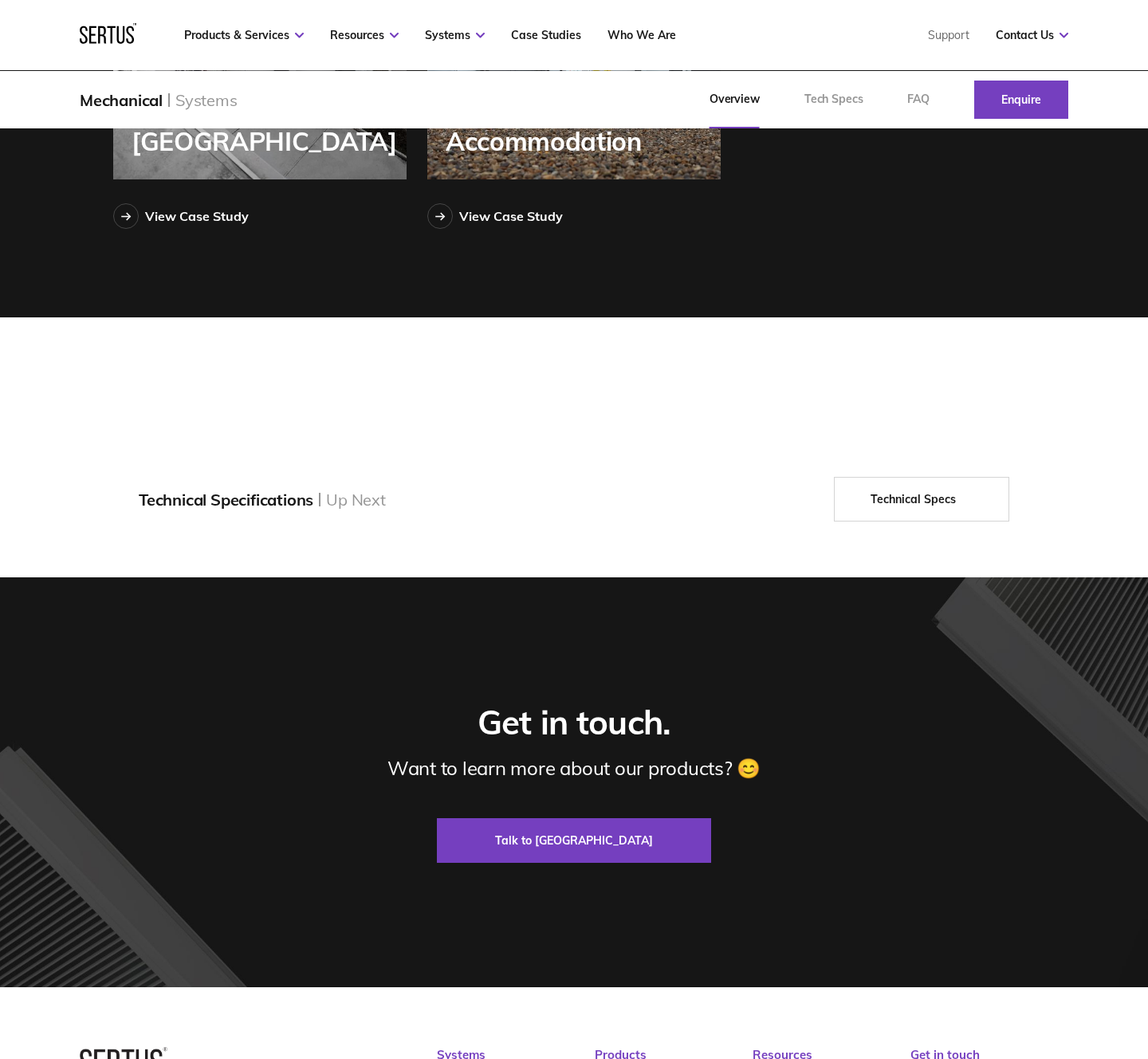
scroll to position [2845, 0]
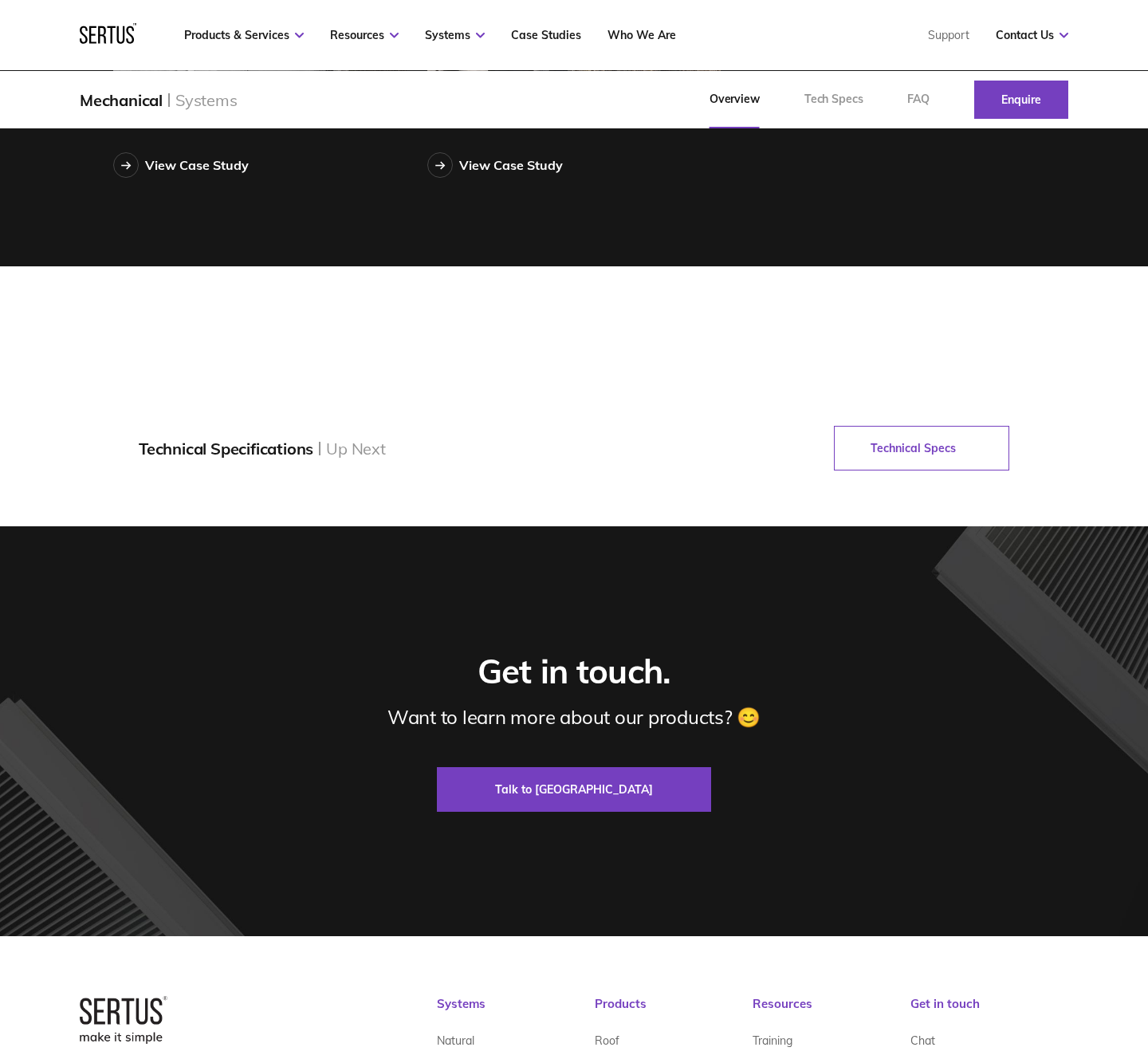
click at [899, 439] on link "Technical Specs" at bounding box center [922, 449] width 176 height 45
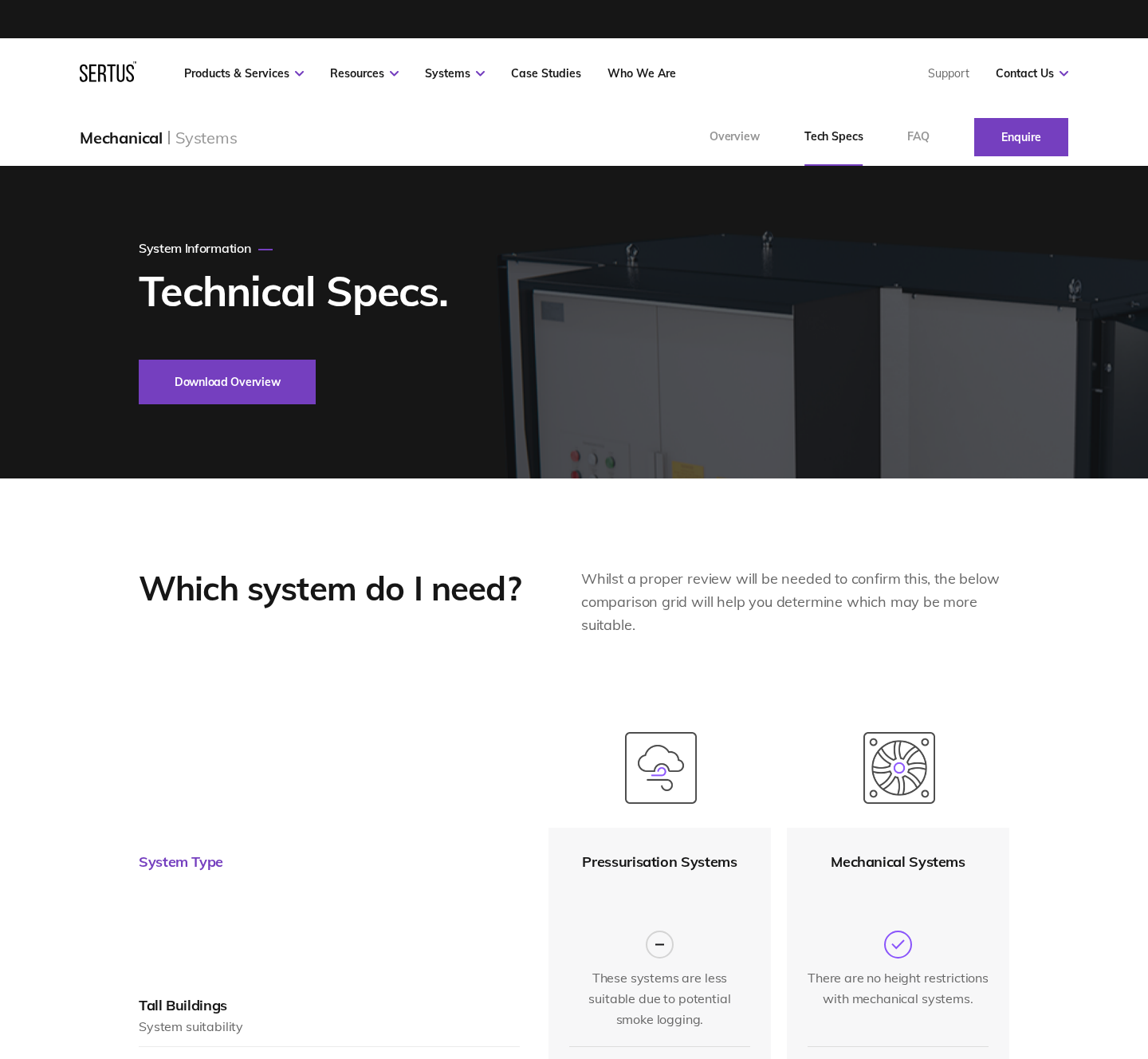
click at [218, 381] on button "Download Overview" at bounding box center [226, 382] width 177 height 45
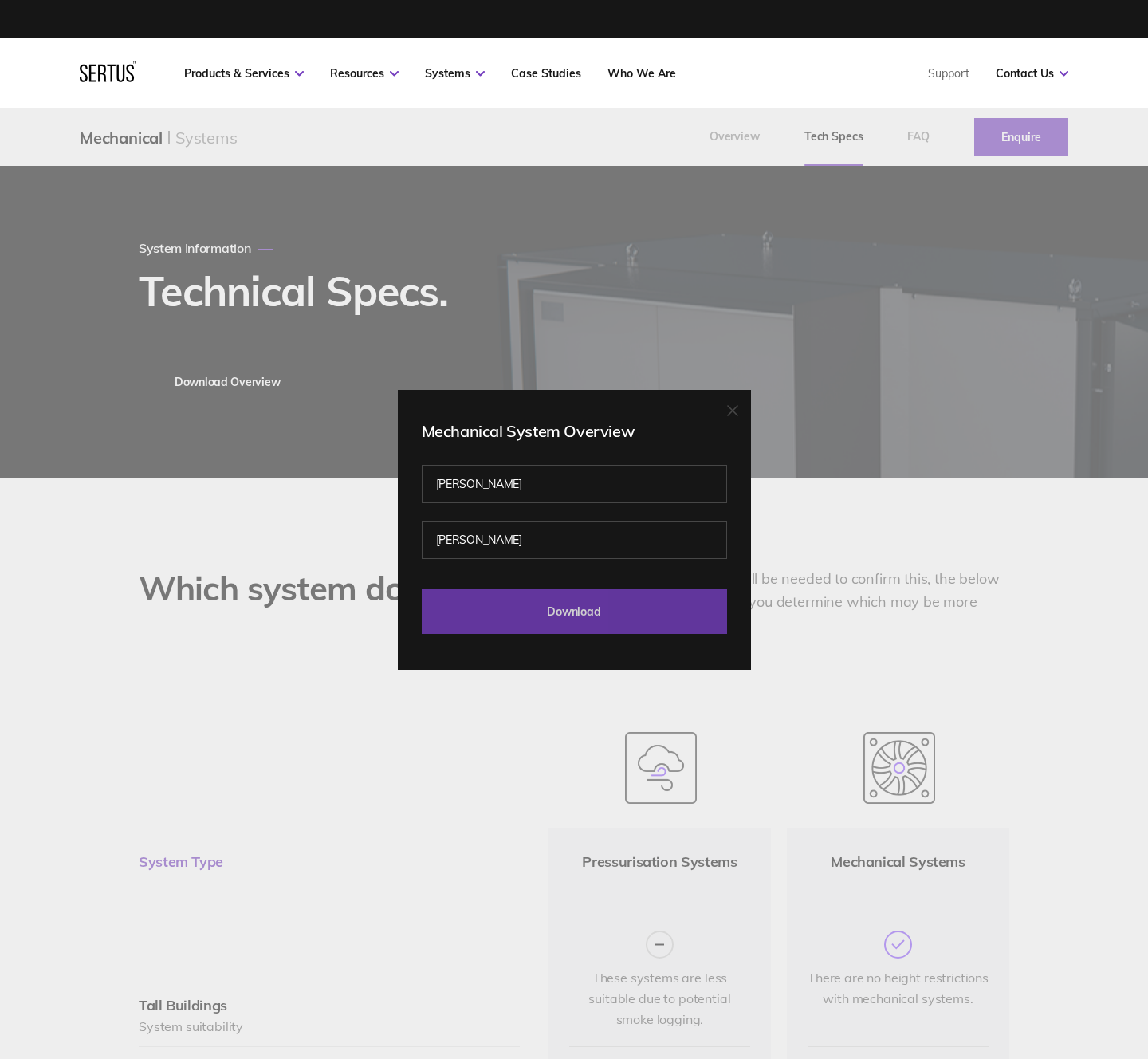
click at [553, 609] on input "Download" at bounding box center [574, 611] width 305 height 45
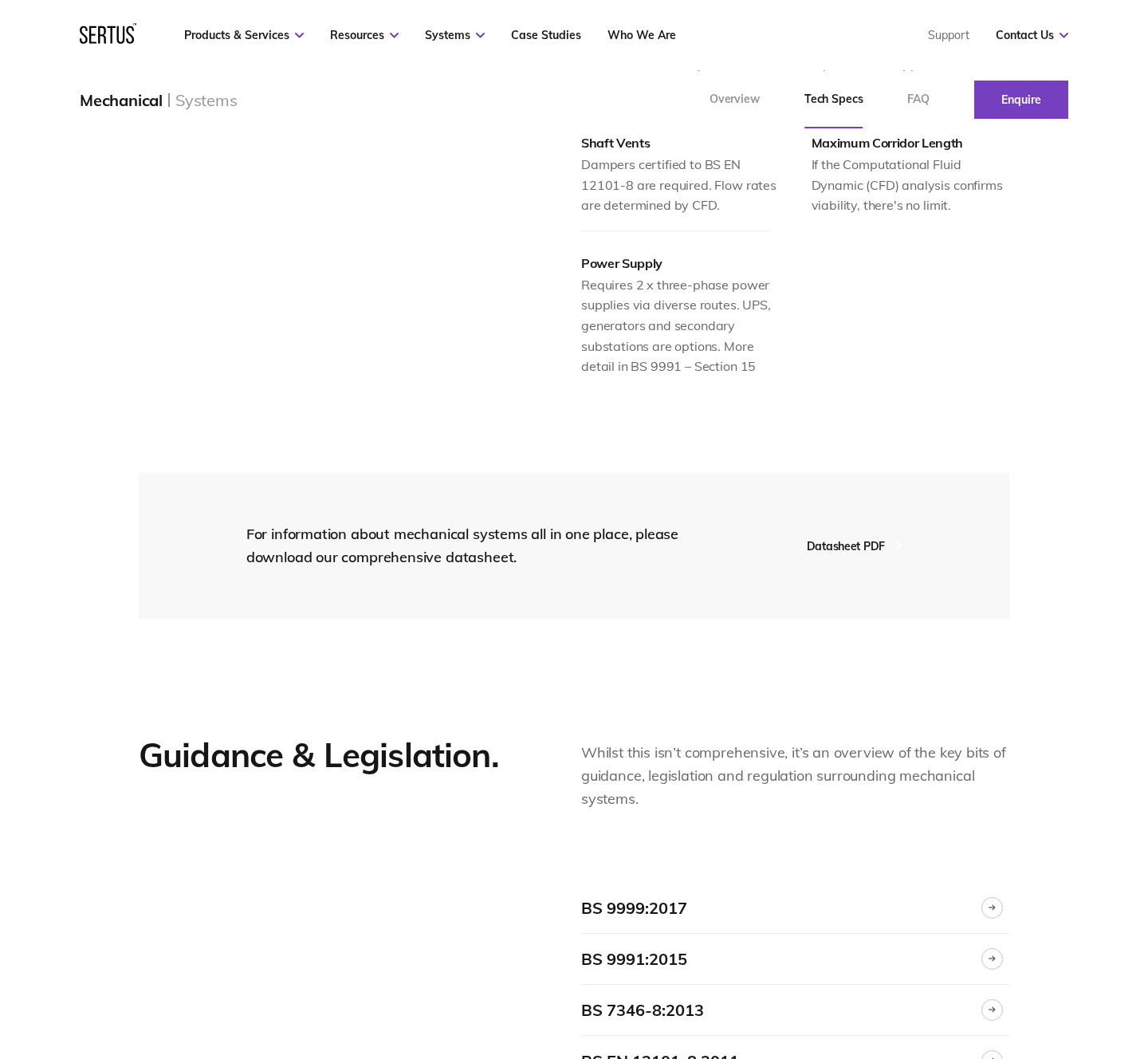
scroll to position [1920, 0]
click at [838, 528] on button "Datasheet PDF" at bounding box center [853, 545] width 167 height 45
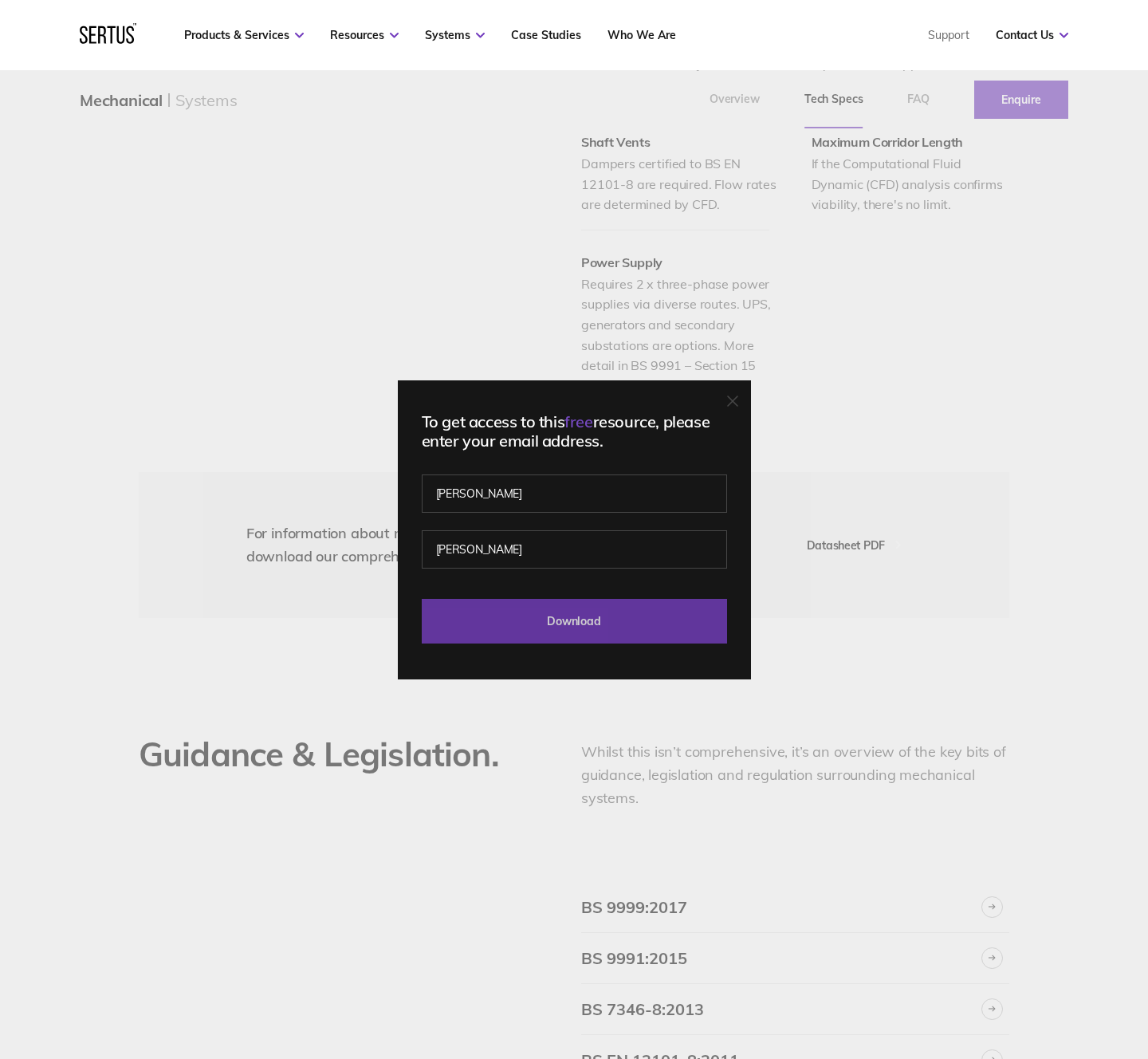
click at [585, 609] on input "Download" at bounding box center [574, 621] width 305 height 45
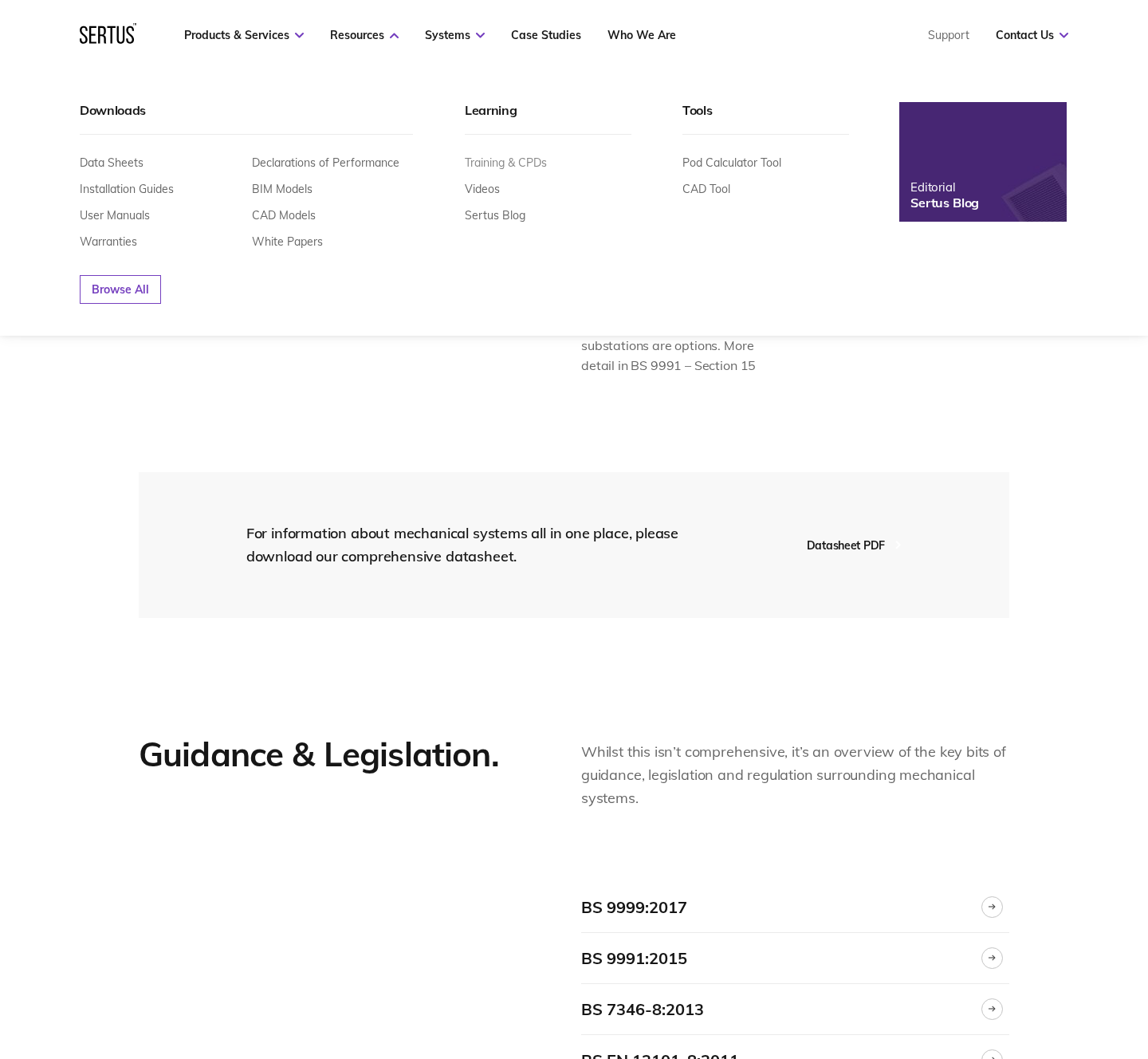
click at [506, 159] on link "Training & CPDs" at bounding box center [506, 162] width 82 height 15
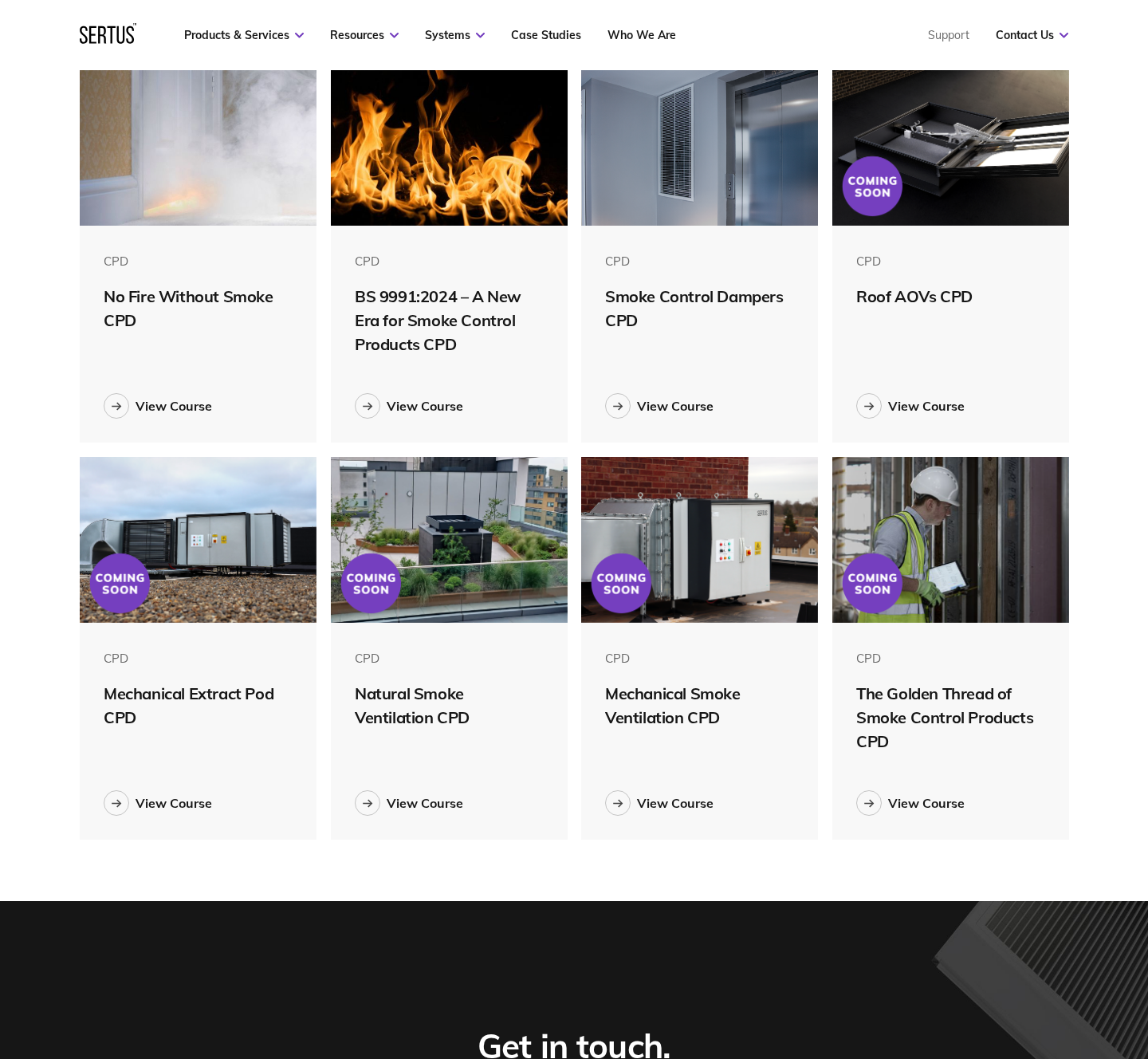
scroll to position [555, 0]
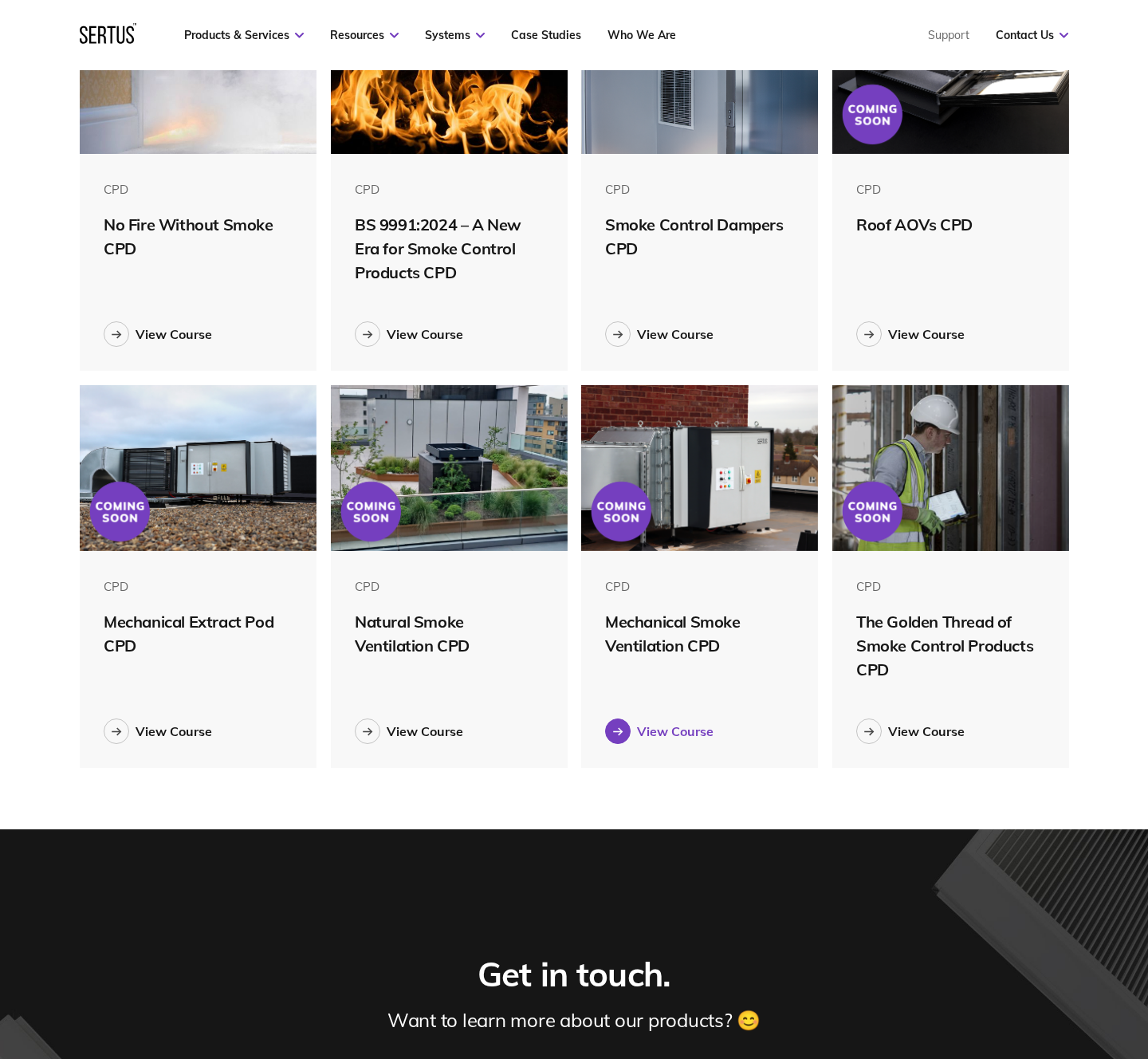
click at [685, 733] on div "View Course" at bounding box center [675, 730] width 76 height 16
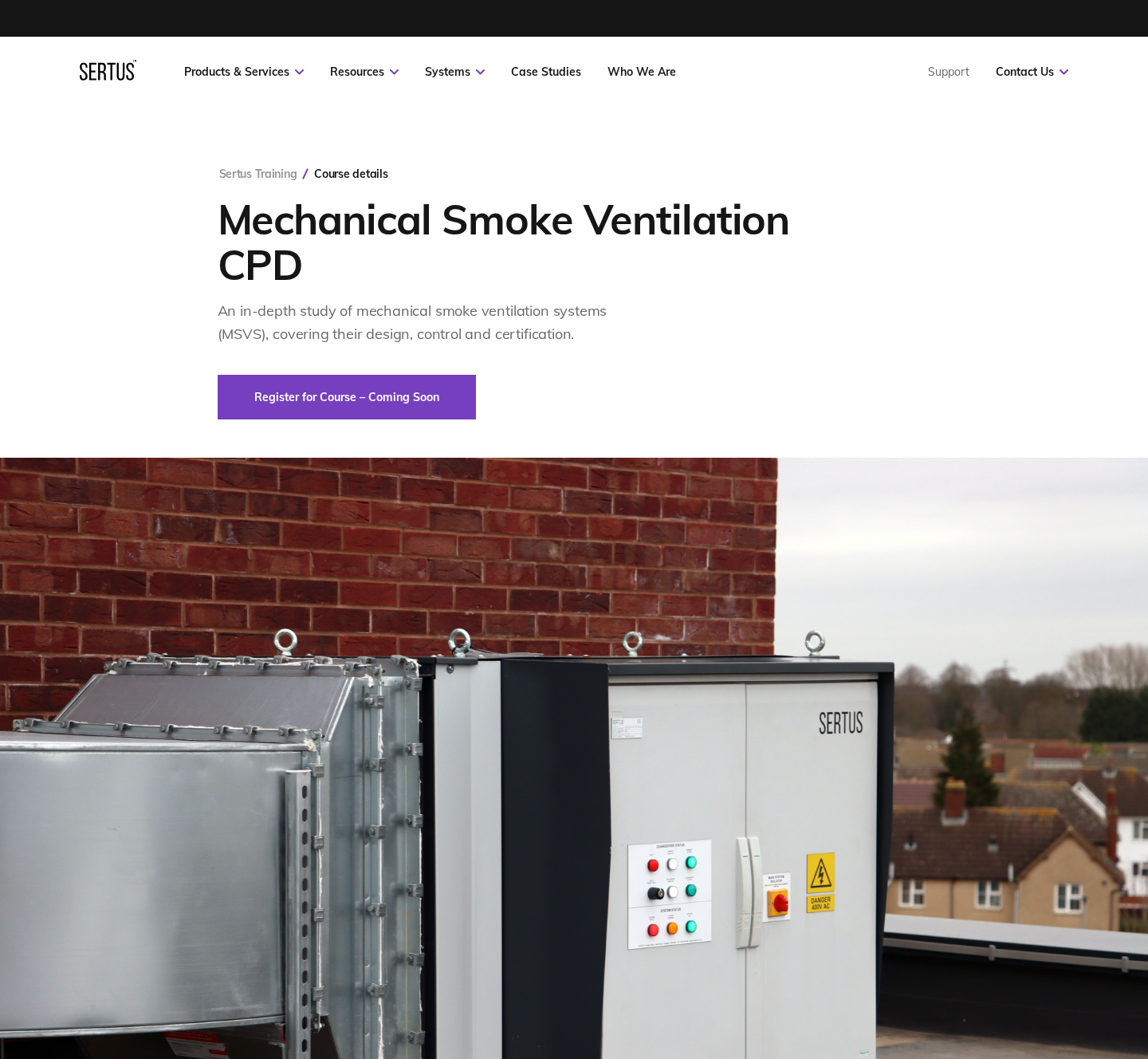
scroll to position [1, 0]
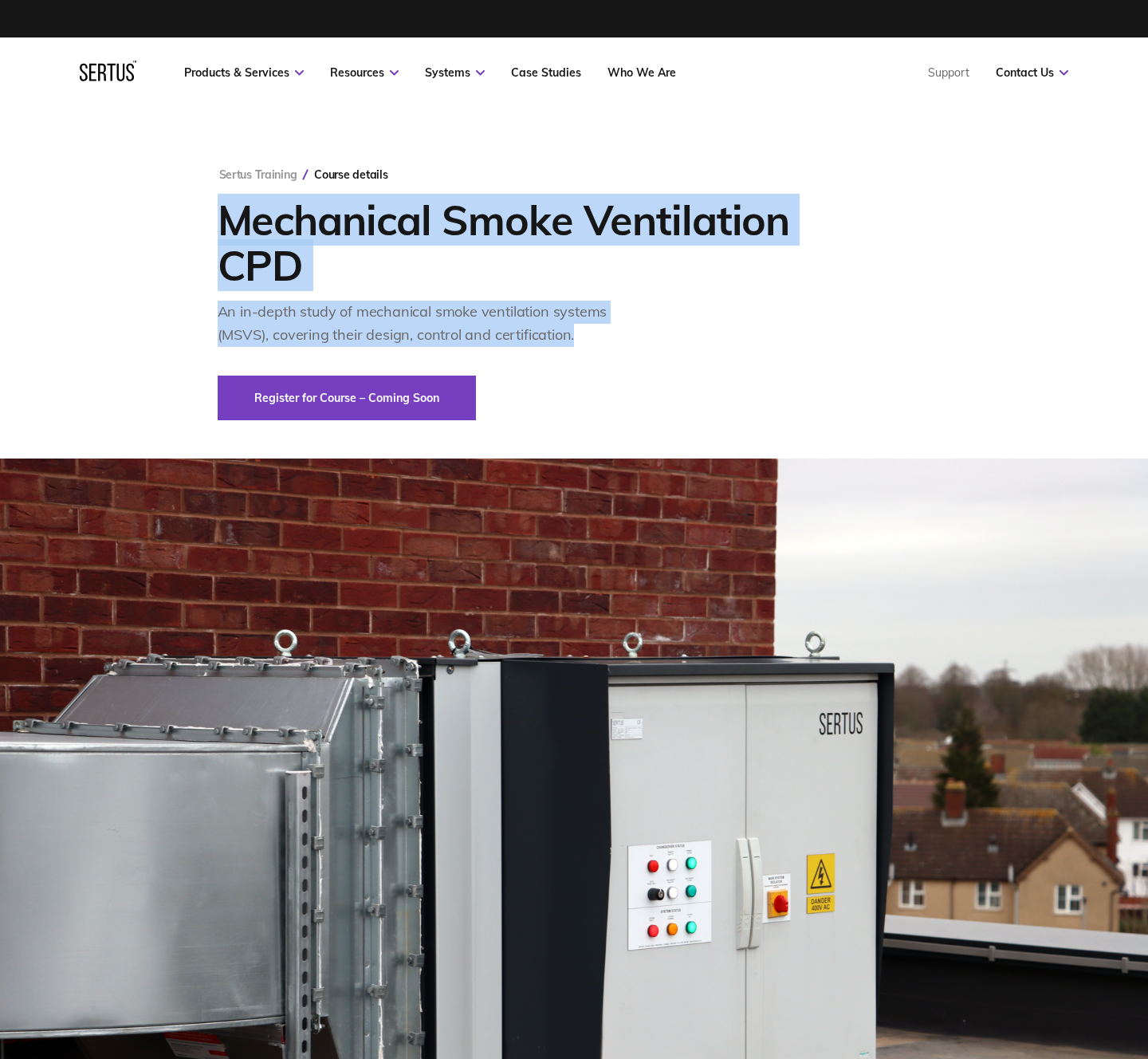
drag, startPoint x: 220, startPoint y: 223, endPoint x: 588, endPoint y: 337, distance: 385.3
click at [588, 337] on div "Sertus Training Course details Mechanical Smoke Ventilation CPD An in-depth stu…" at bounding box center [574, 294] width 714 height 253
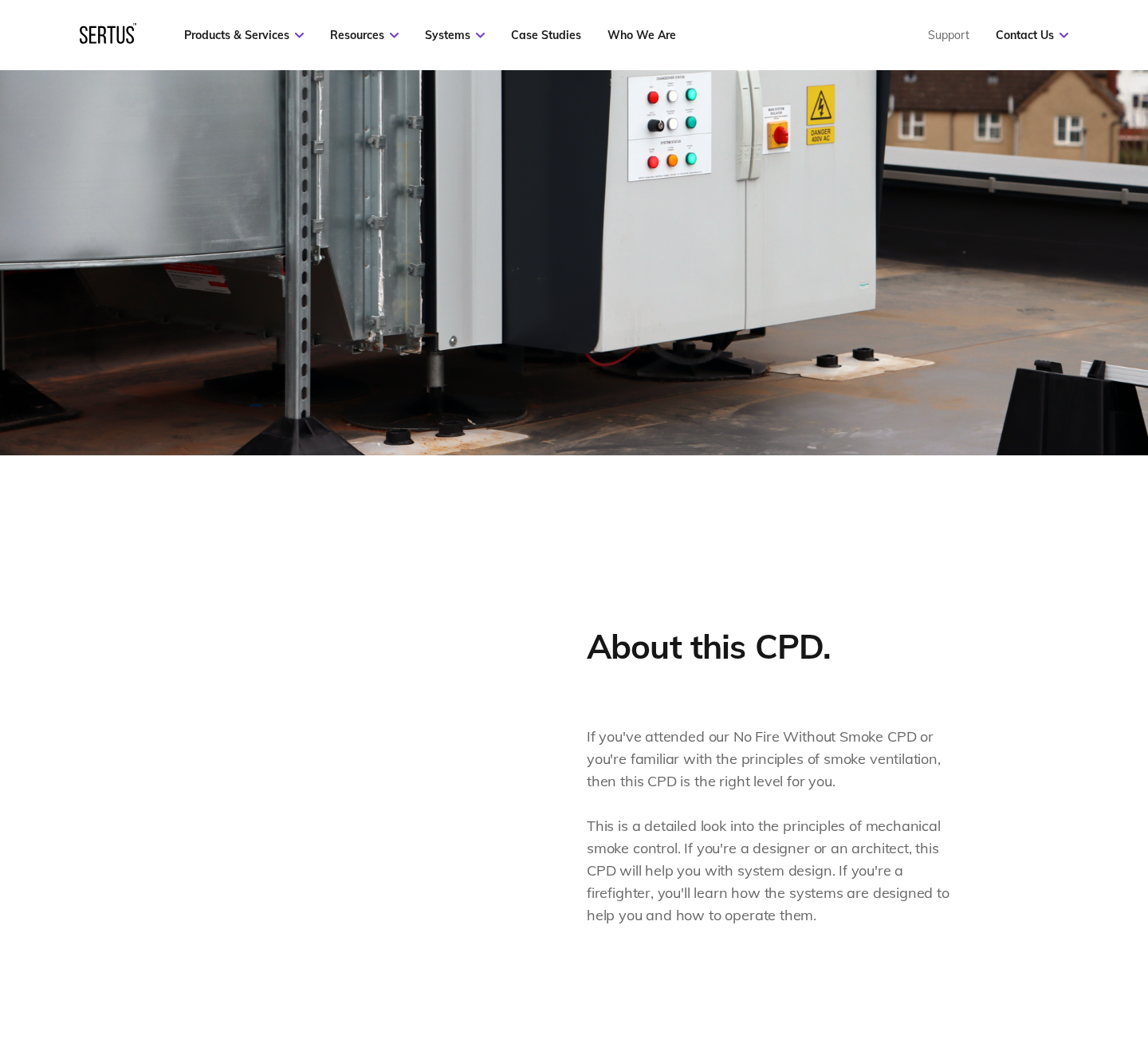
scroll to position [799, 0]
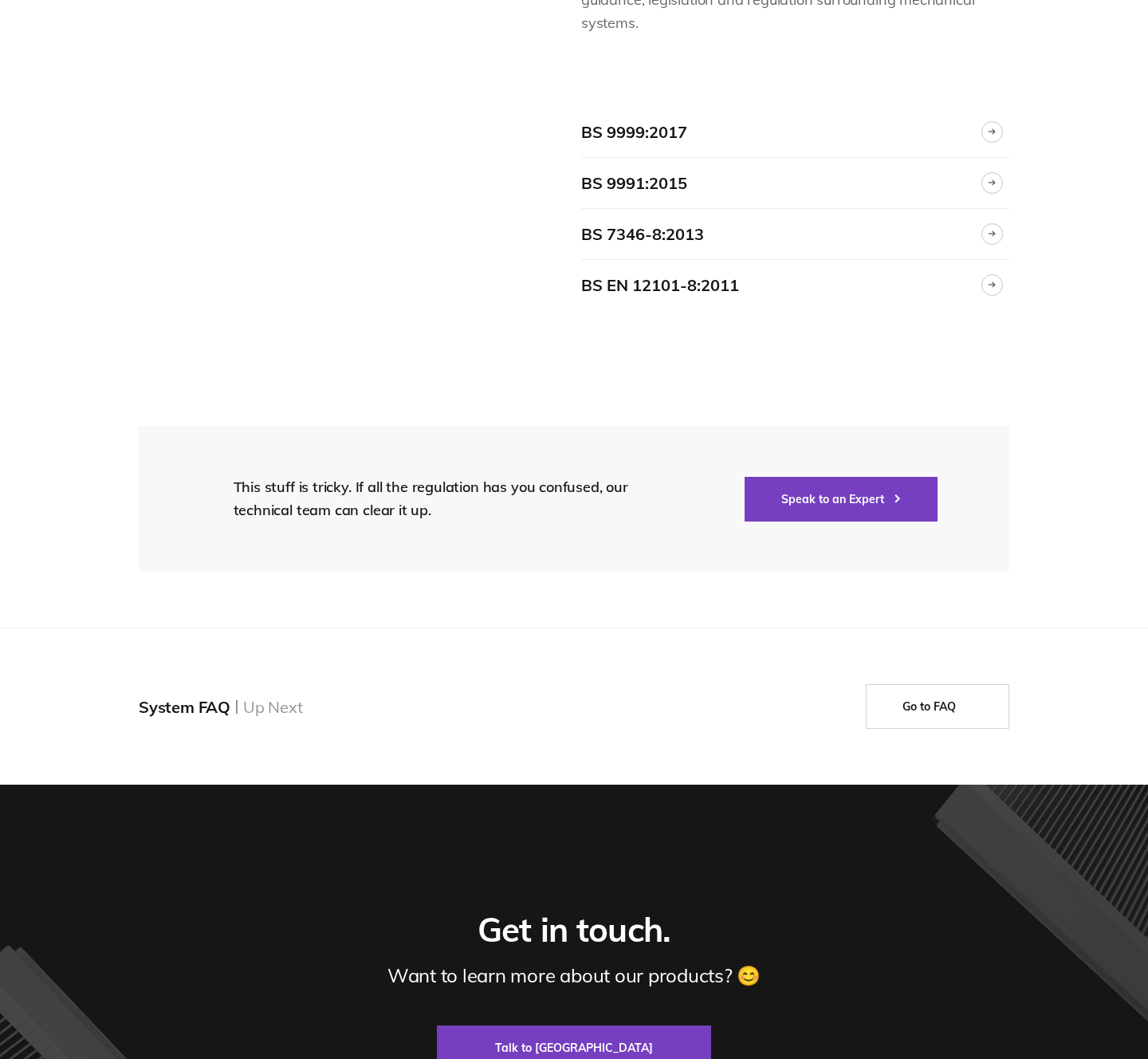
scroll to position [3246, 0]
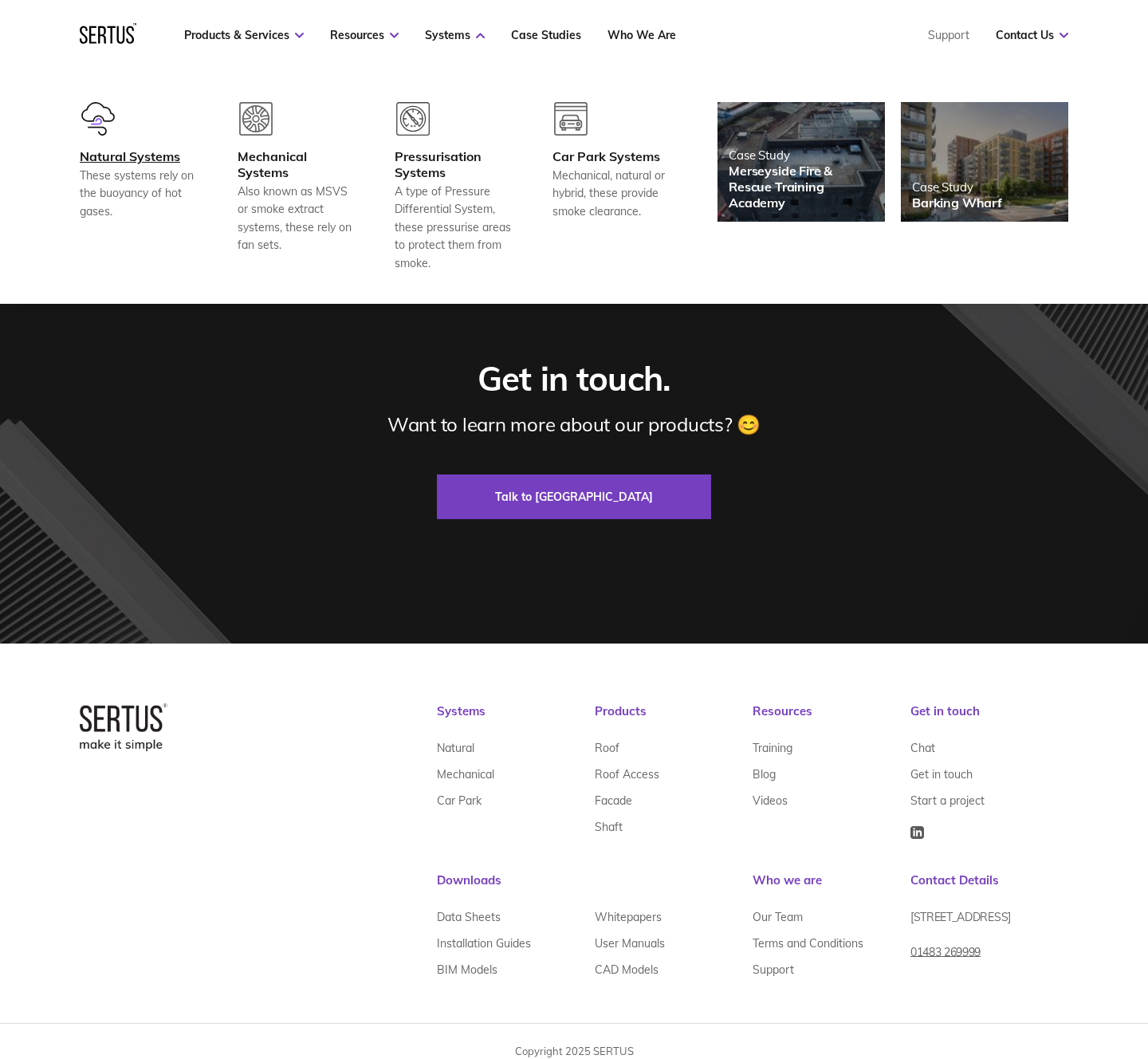
click at [107, 150] on div "Natural Systems" at bounding box center [139, 156] width 118 height 16
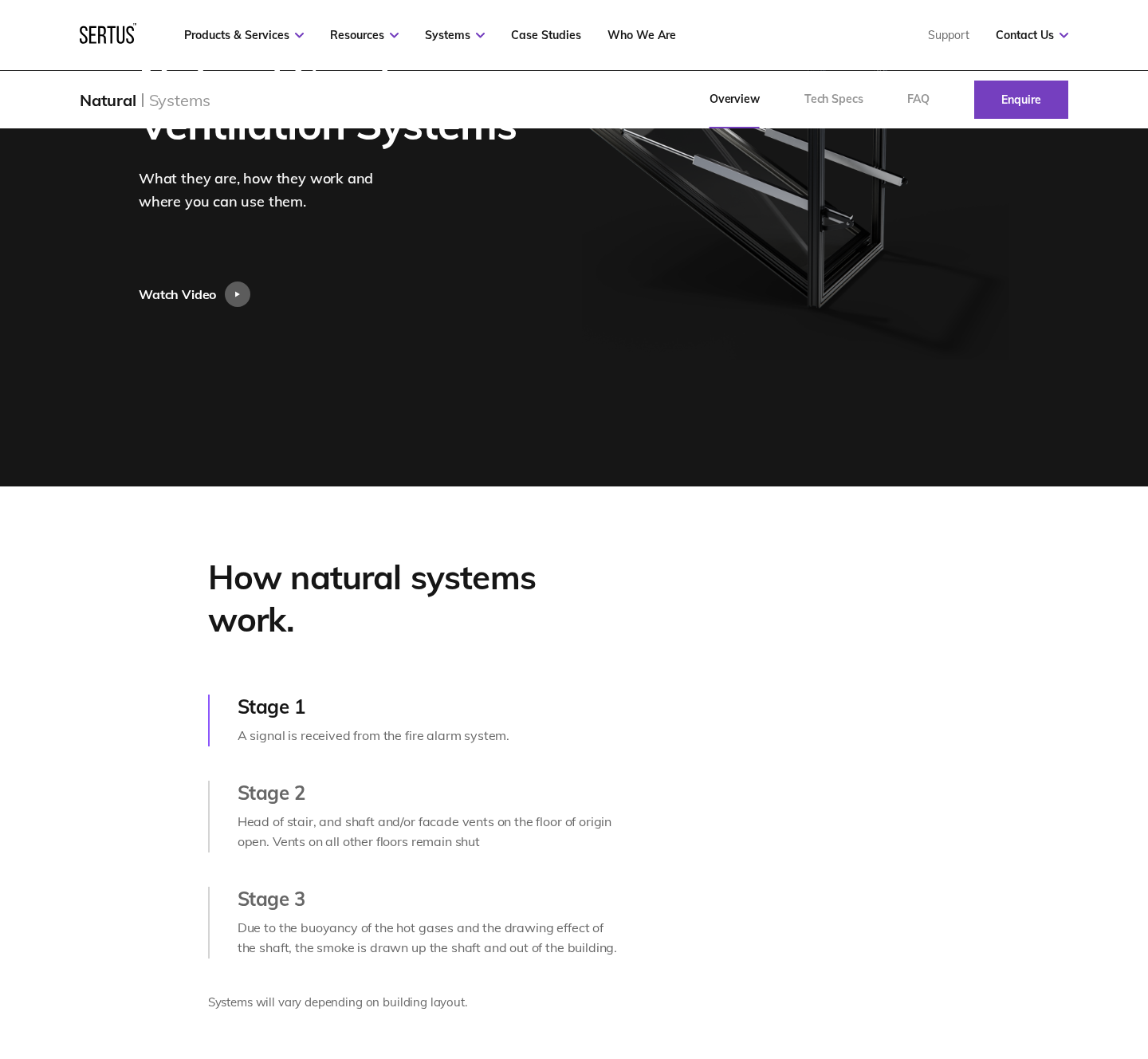
scroll to position [412, 0]
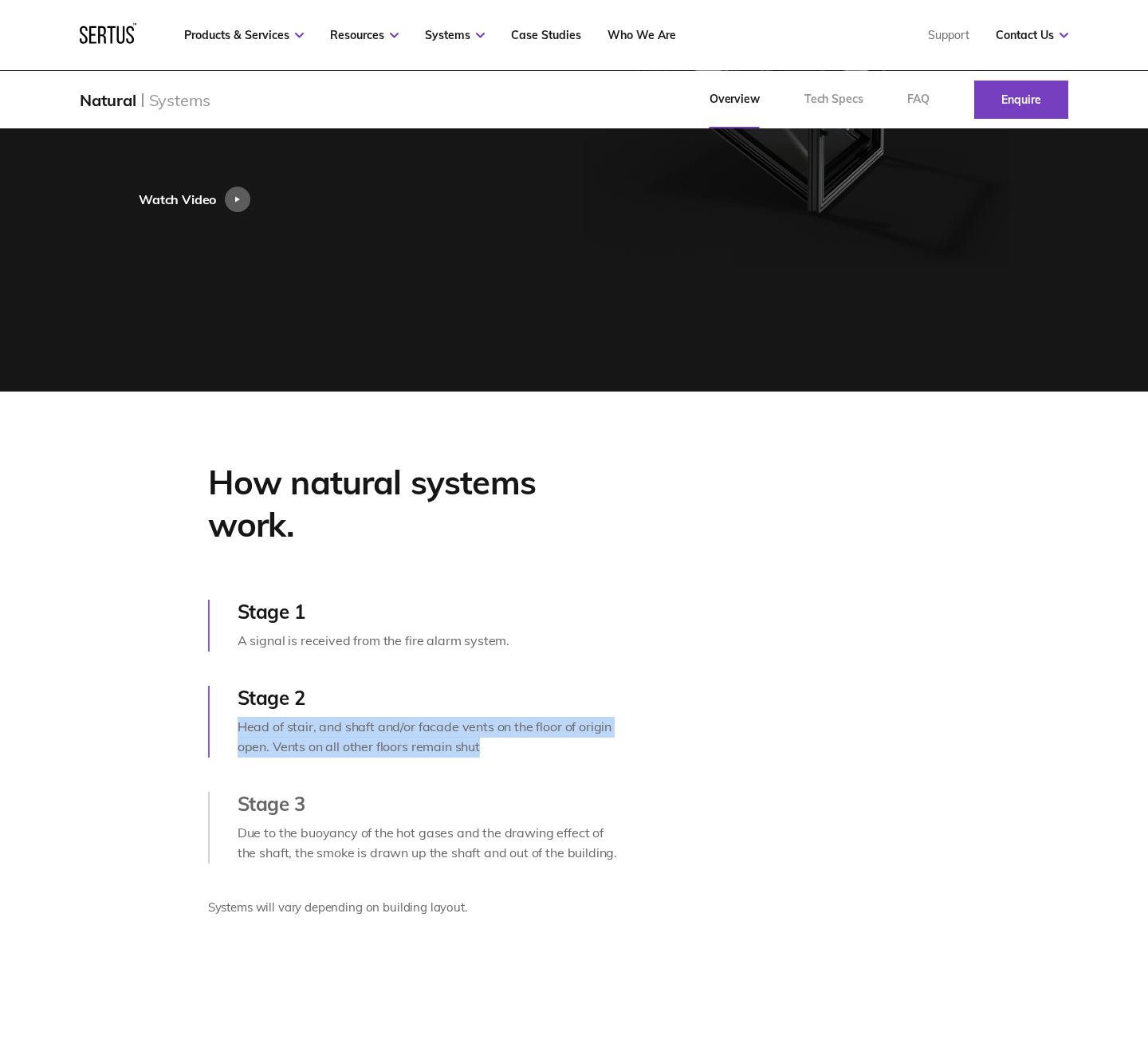
drag, startPoint x: 239, startPoint y: 727, endPoint x: 503, endPoint y: 744, distance: 264.5
click at [503, 744] on div "Head of stair, and shaft and/or facade vents on the floor of origin open. Vents…" at bounding box center [430, 737] width 385 height 41
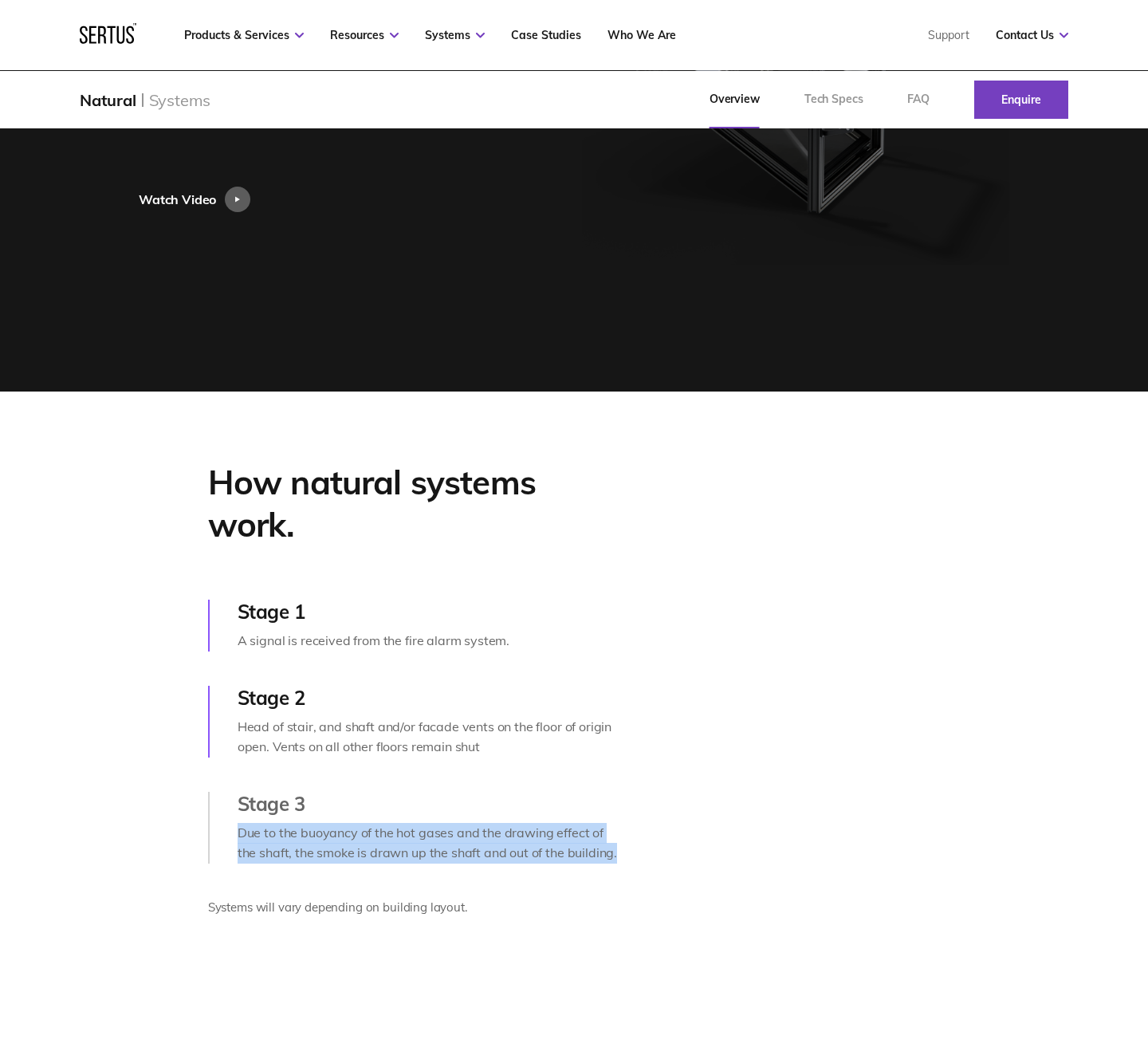
drag, startPoint x: 238, startPoint y: 832, endPoint x: 688, endPoint y: 856, distance: 450.6
click at [688, 856] on div "How natural systems work. Stage 1 A signal is received from the fire alarm syst…" at bounding box center [574, 693] width 1148 height 605
click at [862, 599] on video at bounding box center [941, 697] width 413 height 207
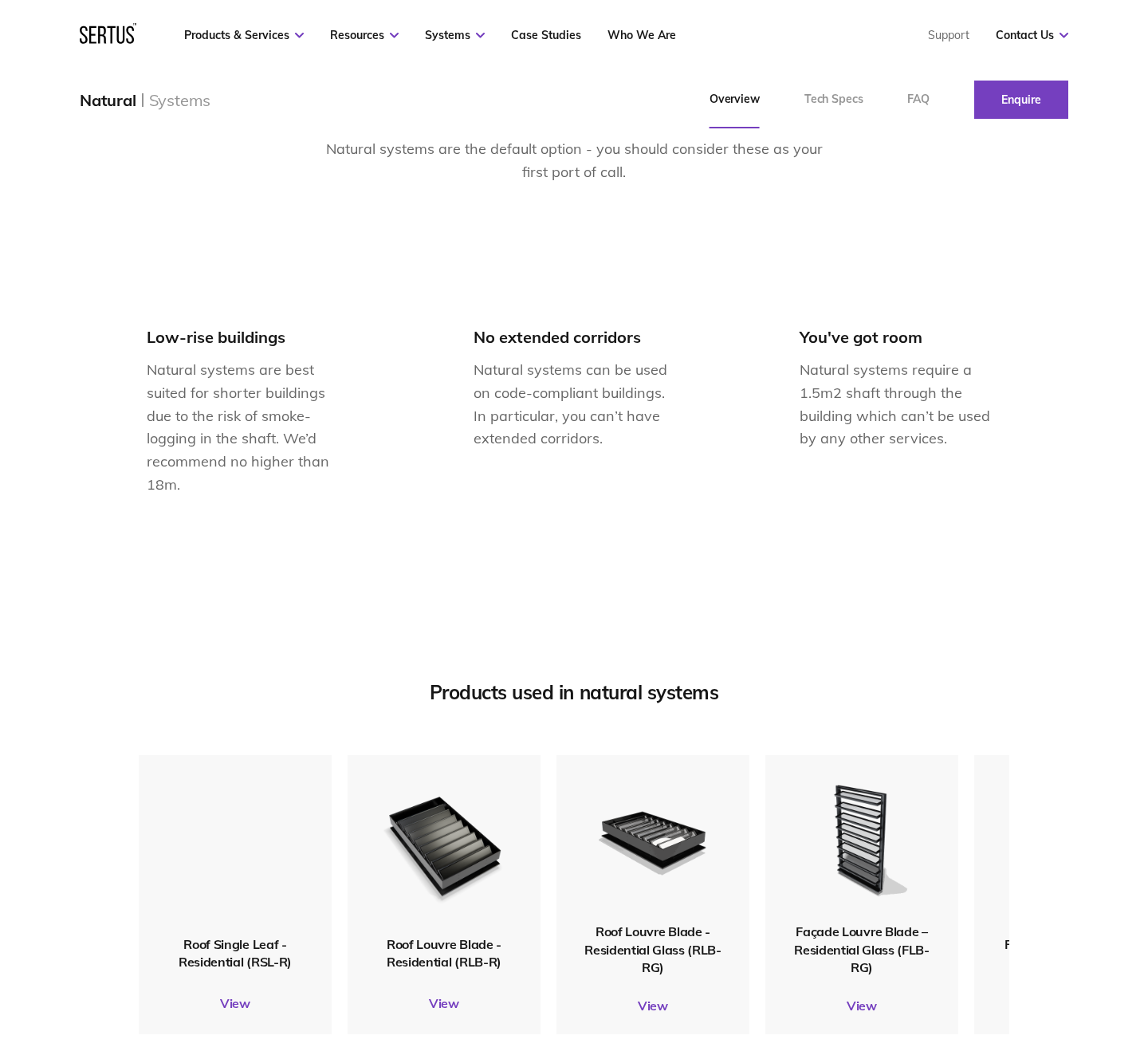
scroll to position [1438, 0]
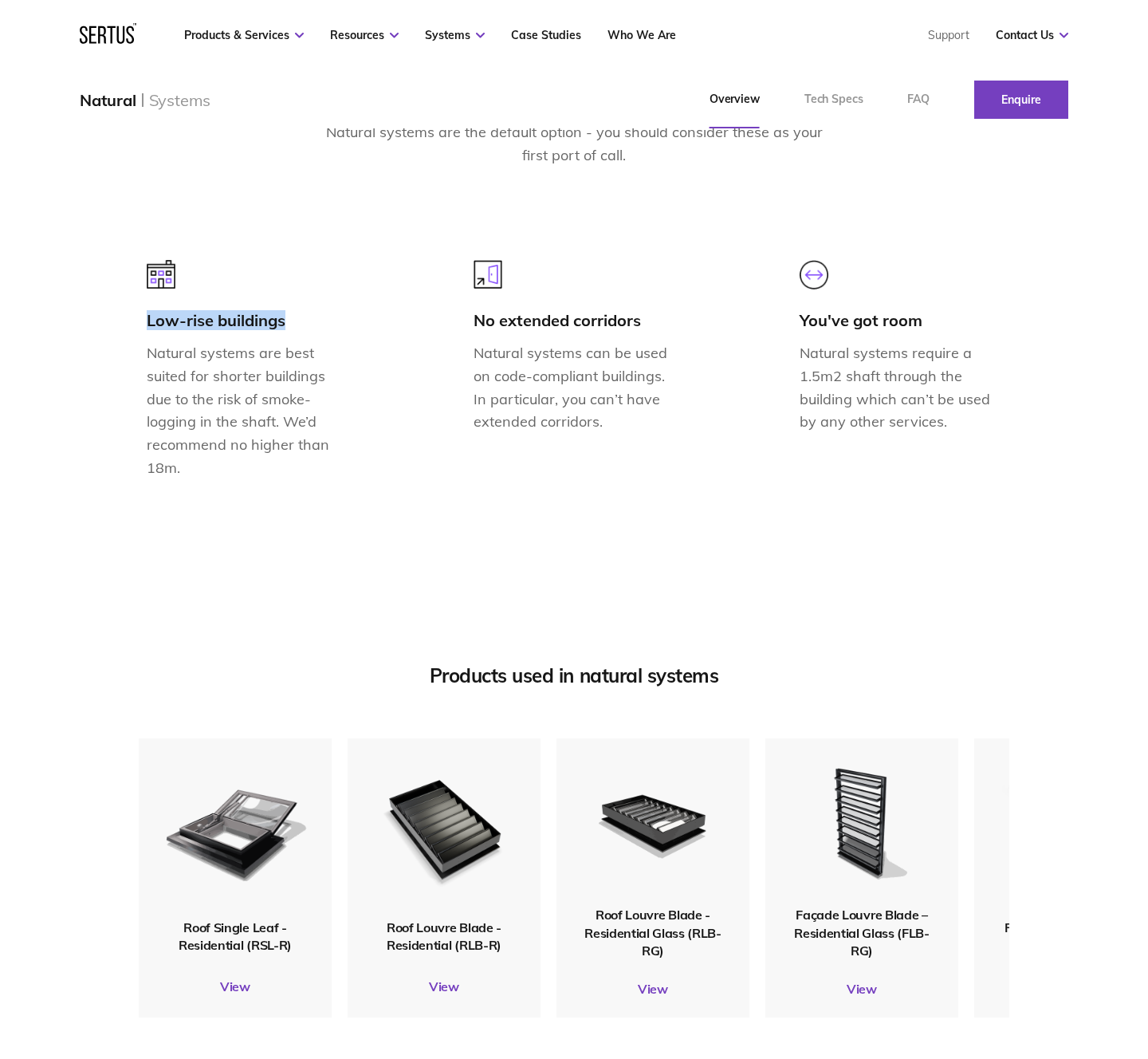
drag, startPoint x: 148, startPoint y: 321, endPoint x: 363, endPoint y: 316, distance: 215.1
click at [363, 316] on div "Low-rise buildings Natural systems are best suited for shorter buildings due to…" at bounding box center [574, 377] width 871 height 246
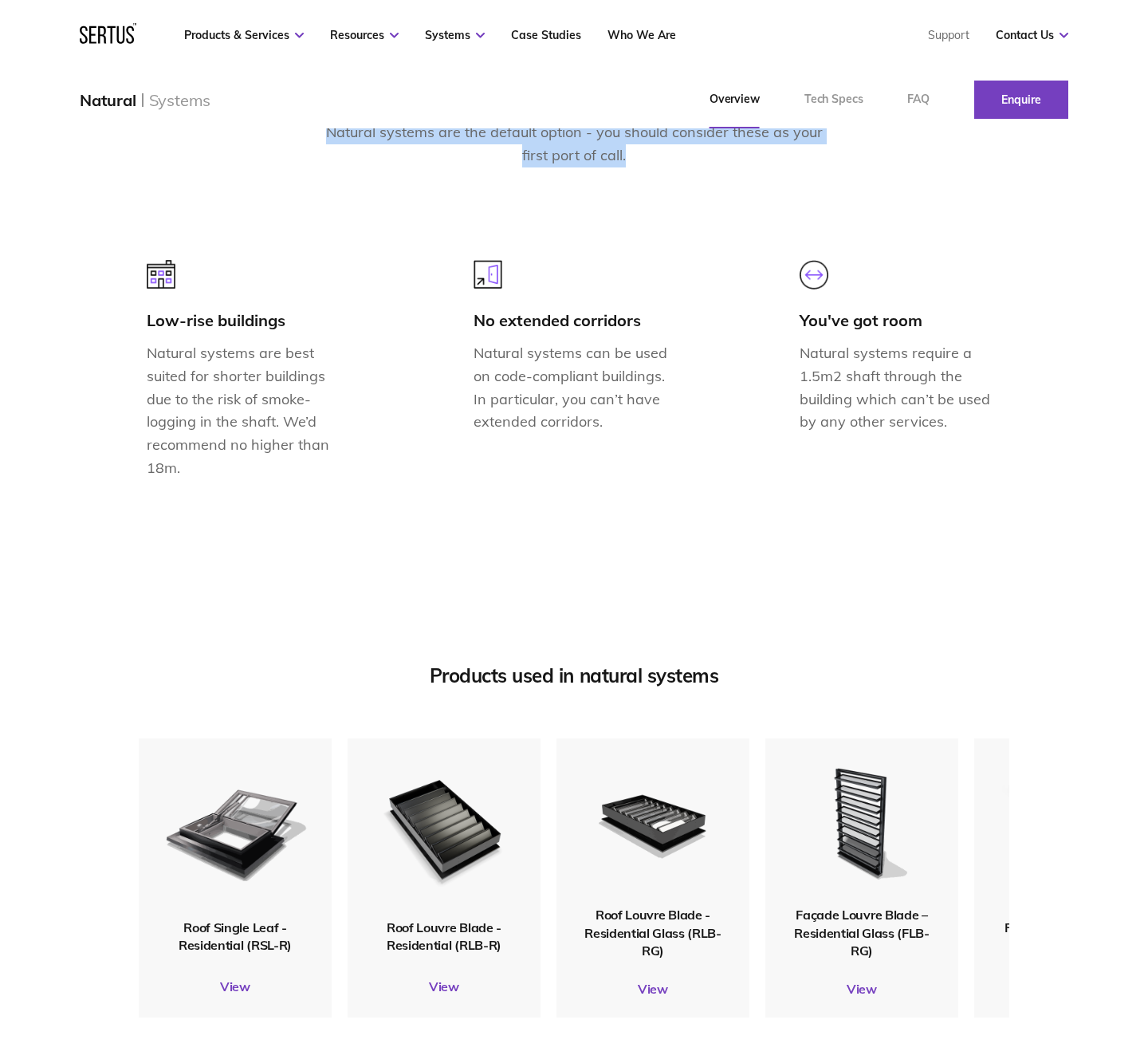
drag, startPoint x: 331, startPoint y: 134, endPoint x: 730, endPoint y: 161, distance: 399.9
click at [730, 161] on div "Natural systems are the default option - you should consider these as your firs…" at bounding box center [574, 143] width 510 height 46
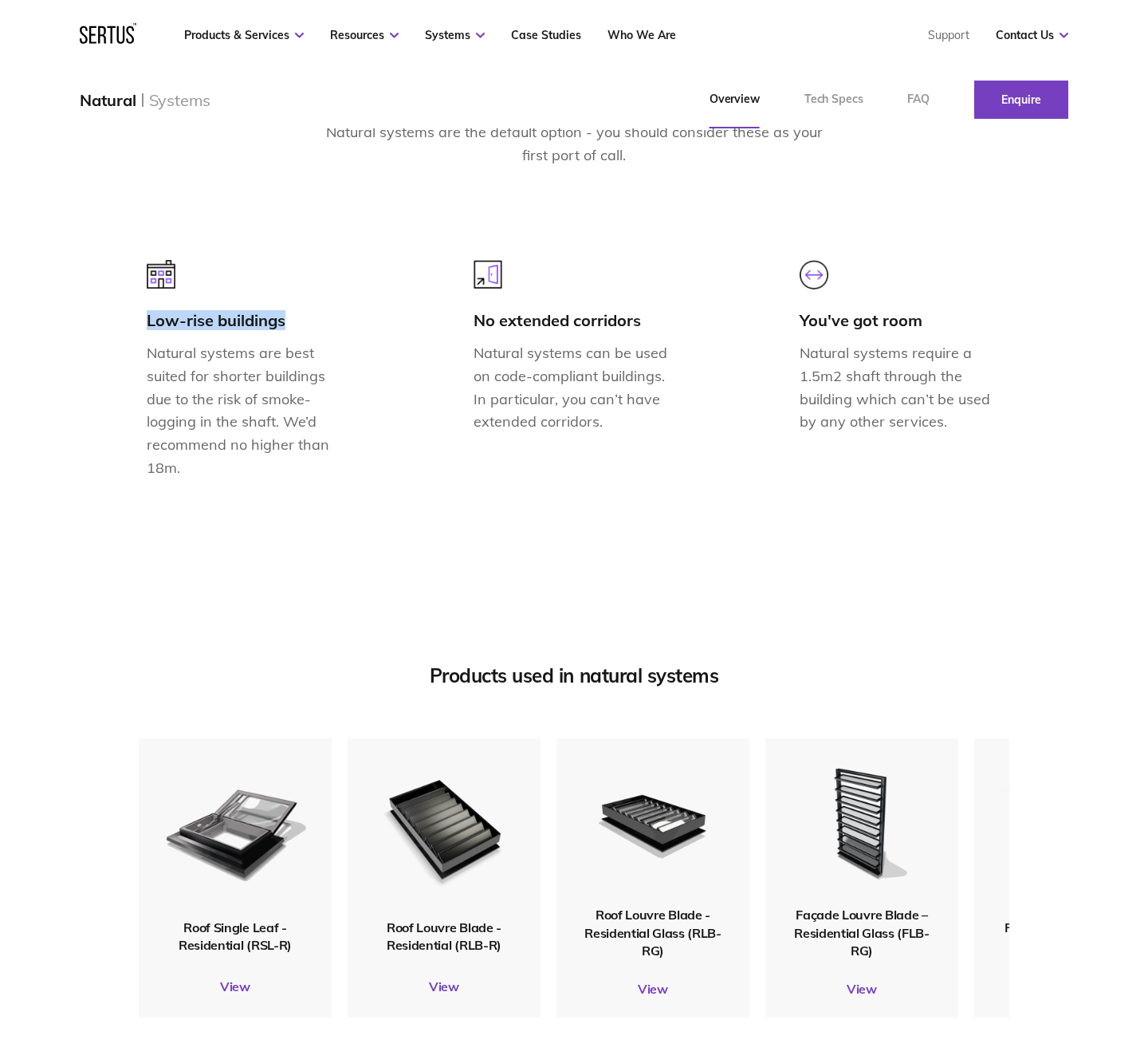
drag, startPoint x: 148, startPoint y: 321, endPoint x: 355, endPoint y: 321, distance: 207.0
click at [355, 321] on div "Low-rise buildings Natural systems are best suited for shorter buildings due to…" at bounding box center [574, 377] width 871 height 246
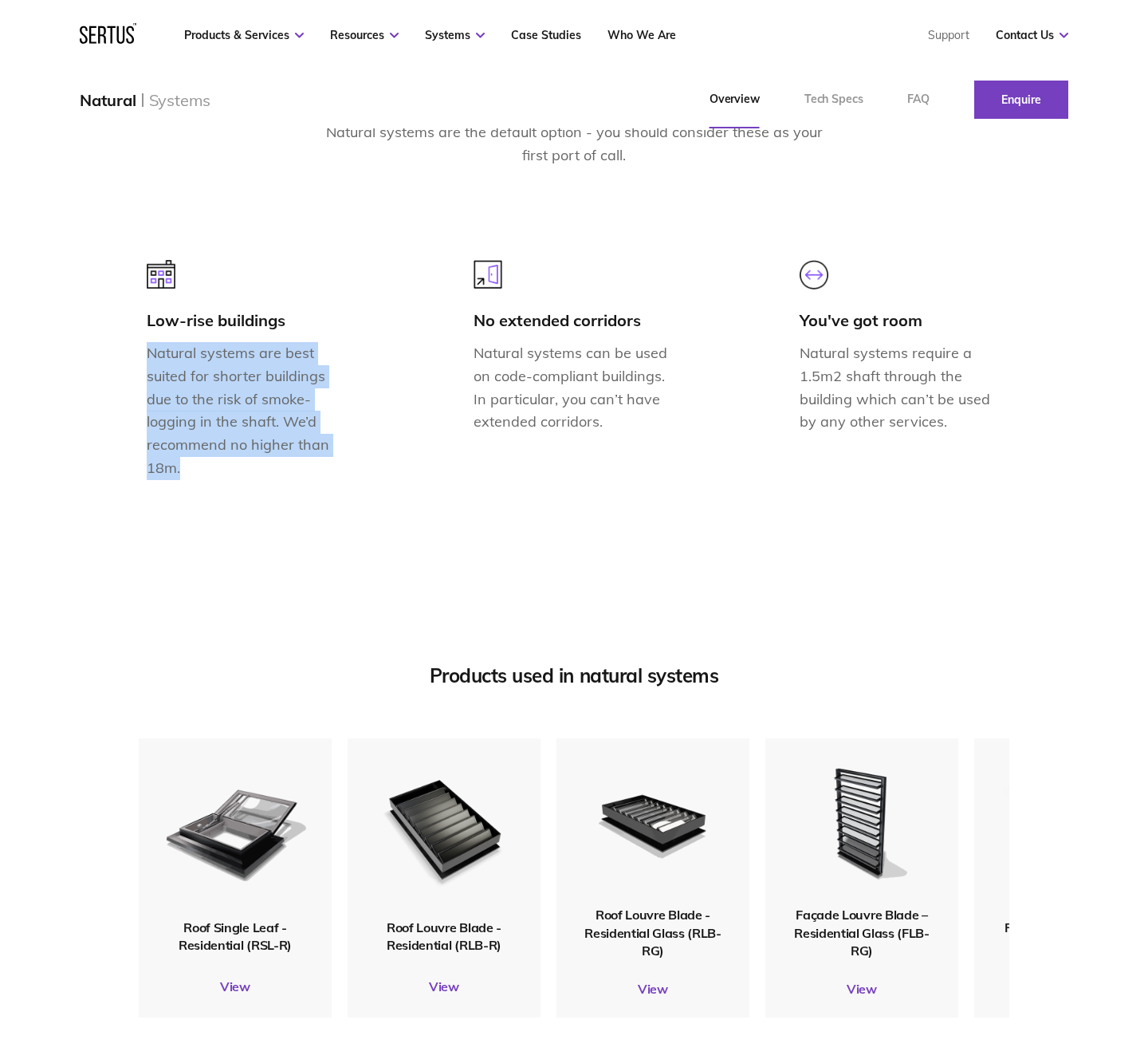
drag, startPoint x: 150, startPoint y: 355, endPoint x: 316, endPoint y: 488, distance: 212.7
click at [316, 488] on div "Low-rise buildings Natural systems are best suited for shorter buildings due to…" at bounding box center [247, 377] width 202 height 246
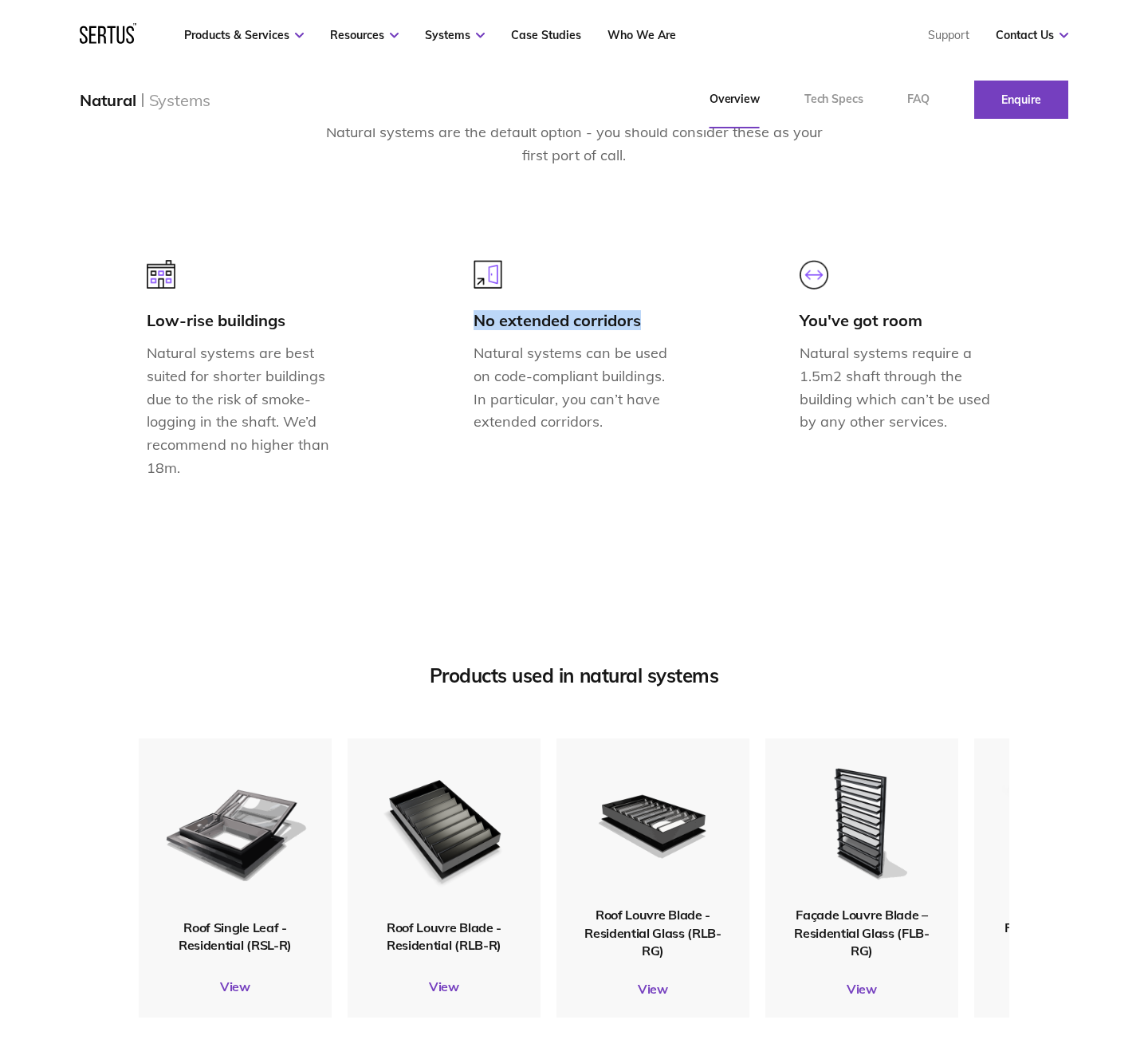
drag, startPoint x: 477, startPoint y: 321, endPoint x: 718, endPoint y: 319, distance: 241.0
click at [718, 319] on div "Low-rise buildings Natural systems are best suited for shorter buildings due to…" at bounding box center [574, 377] width 871 height 246
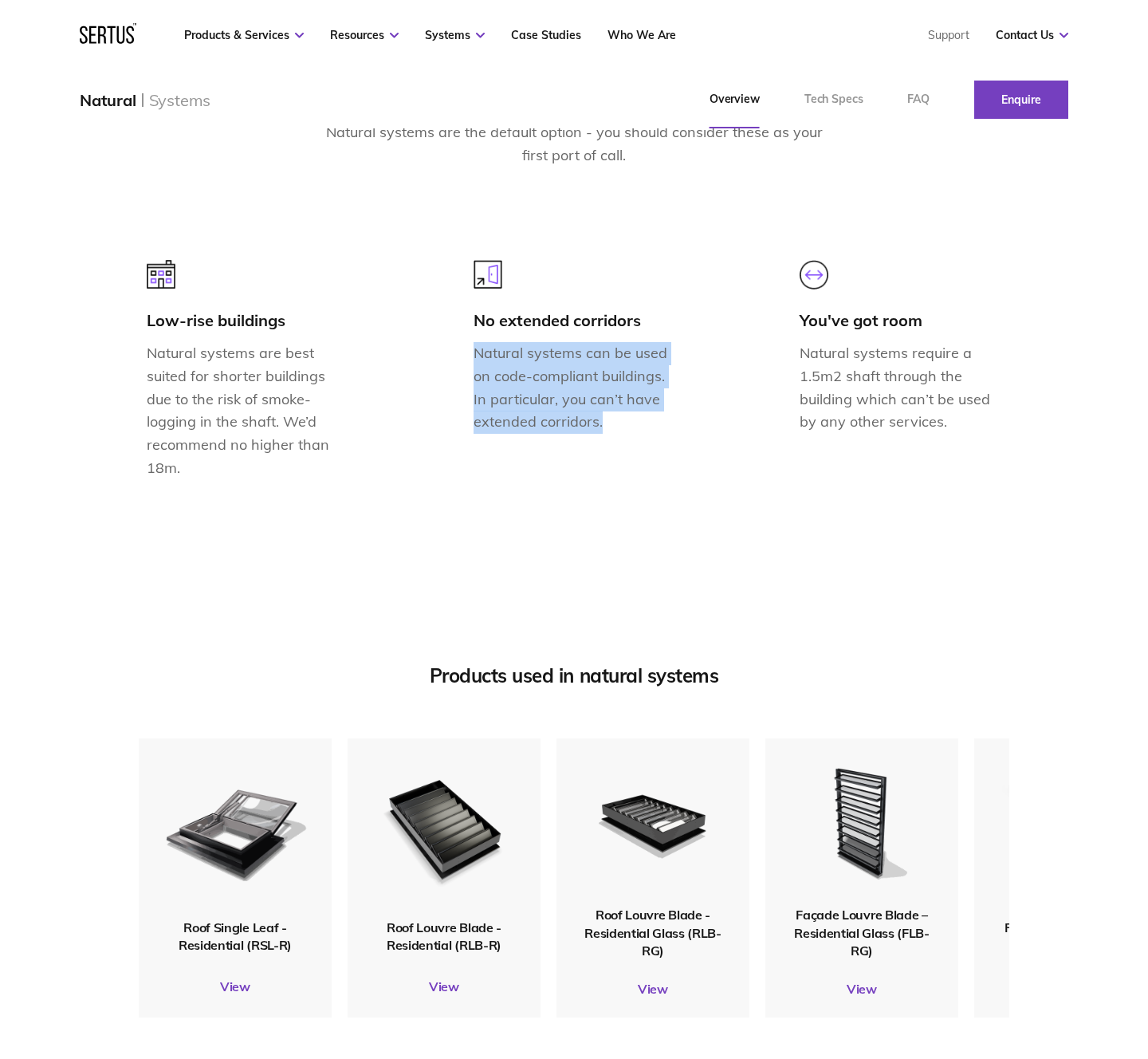
drag, startPoint x: 476, startPoint y: 355, endPoint x: 646, endPoint y: 431, distance: 186.2
click at [646, 431] on p "Natural systems can be used on code-compliant buildings. In particular, you can…" at bounding box center [574, 388] width 202 height 92
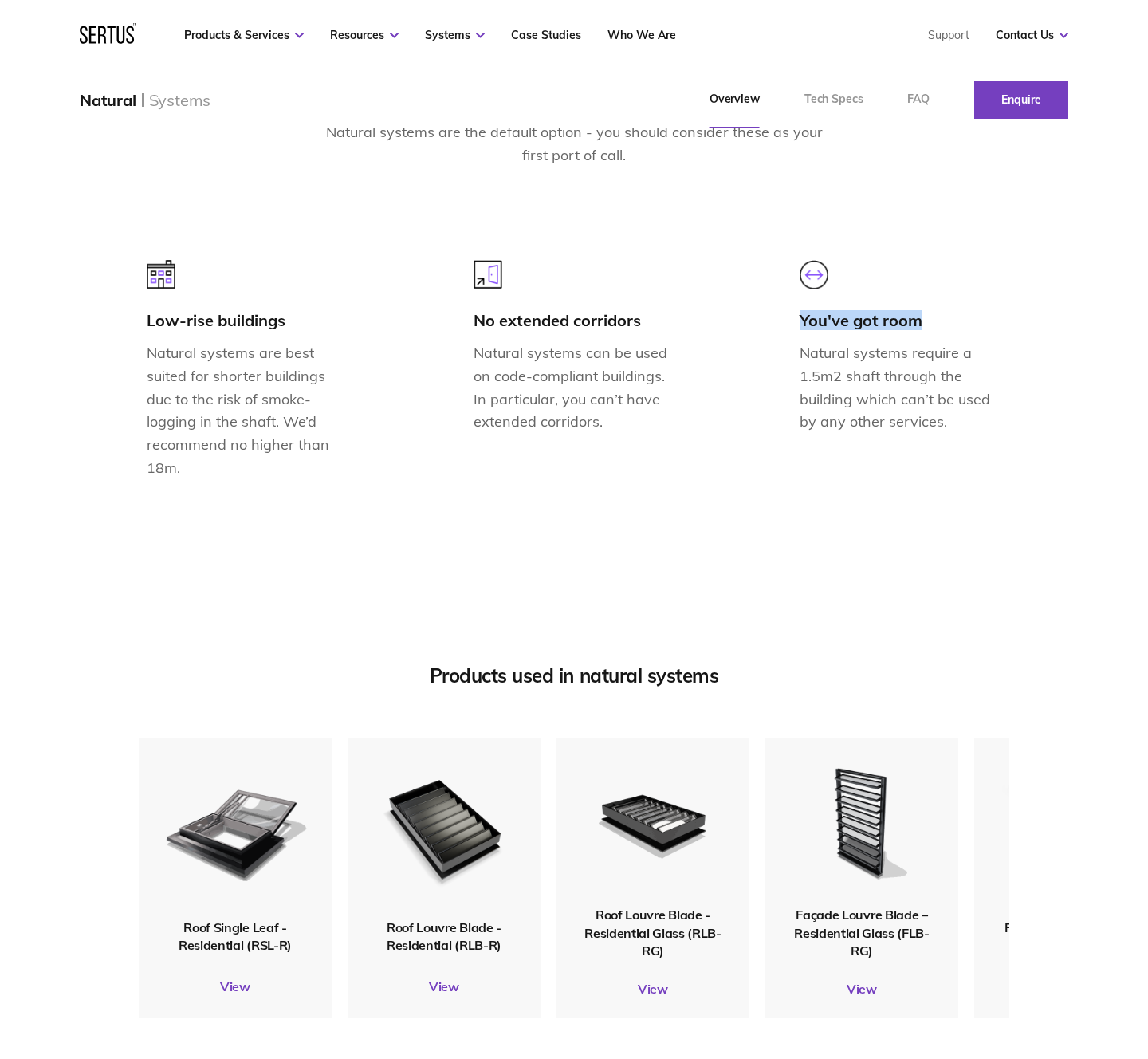
drag, startPoint x: 802, startPoint y: 319, endPoint x: 950, endPoint y: 312, distance: 148.2
click at [950, 312] on div "You've got room" at bounding box center [900, 320] width 202 height 20
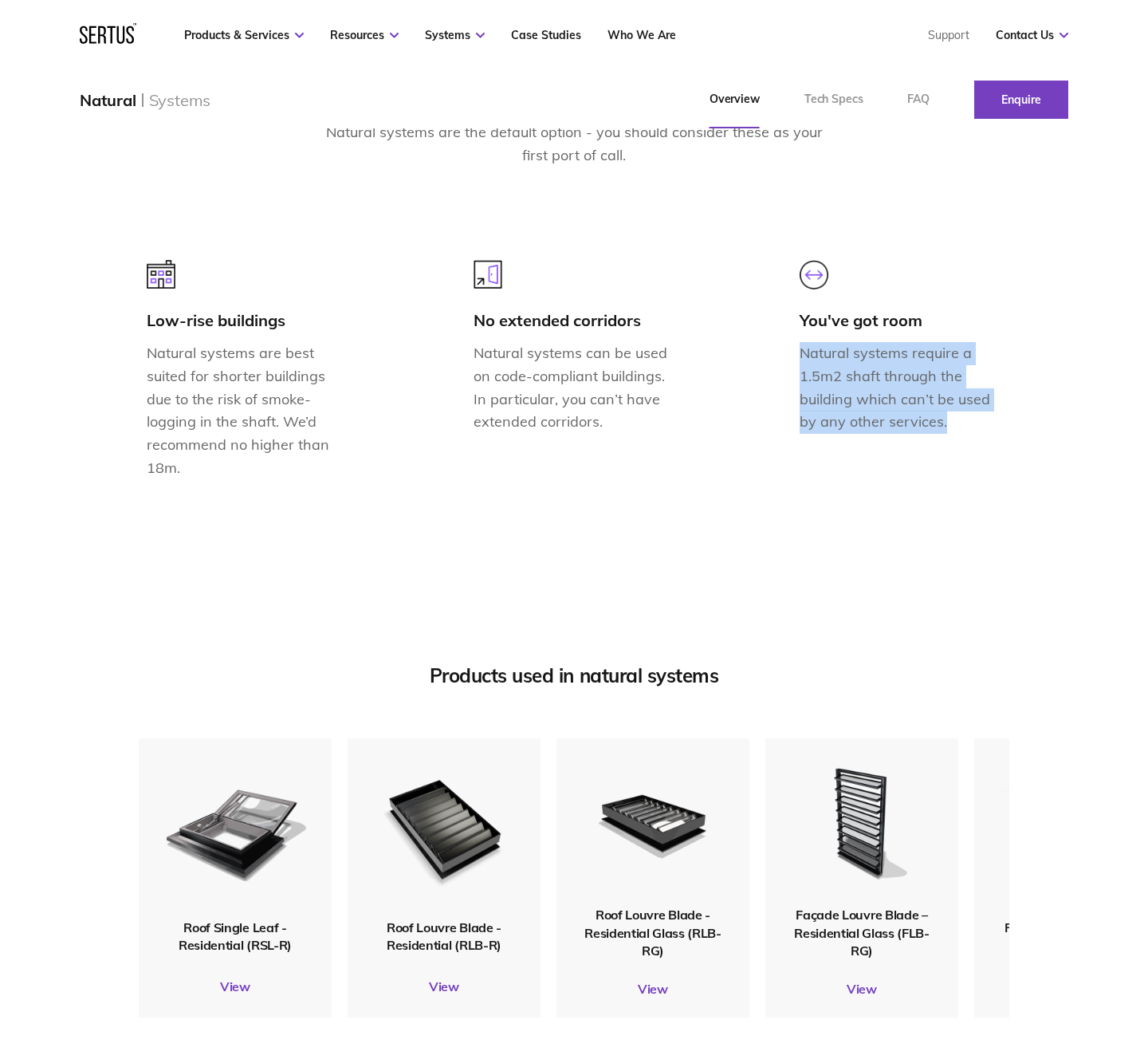
drag, startPoint x: 804, startPoint y: 353, endPoint x: 995, endPoint y: 417, distance: 201.4
click at [995, 417] on p "Natural systems require a 1.5m2 shaft through the building which can’t be used …" at bounding box center [900, 388] width 202 height 92
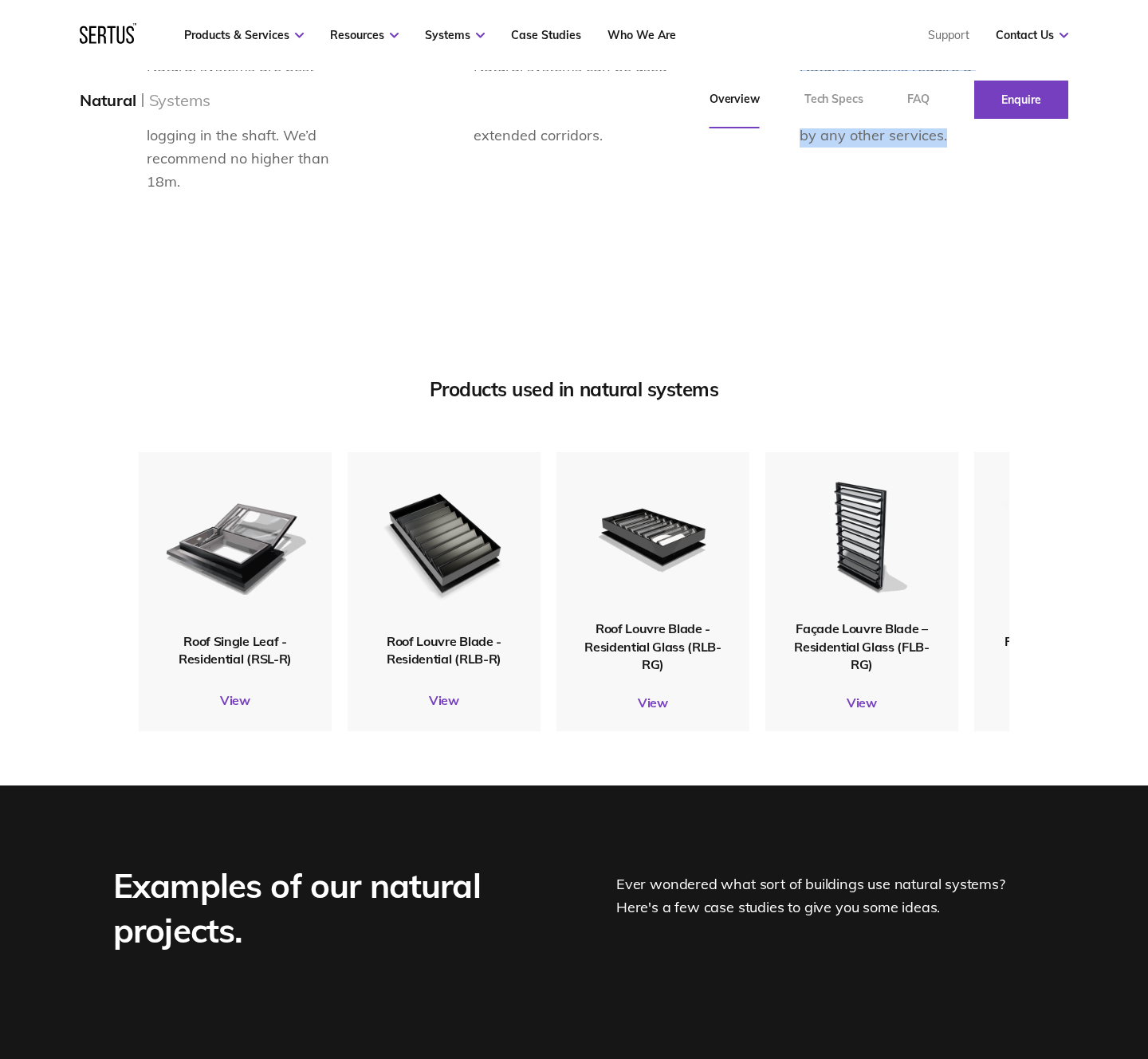
scroll to position [1763, 0]
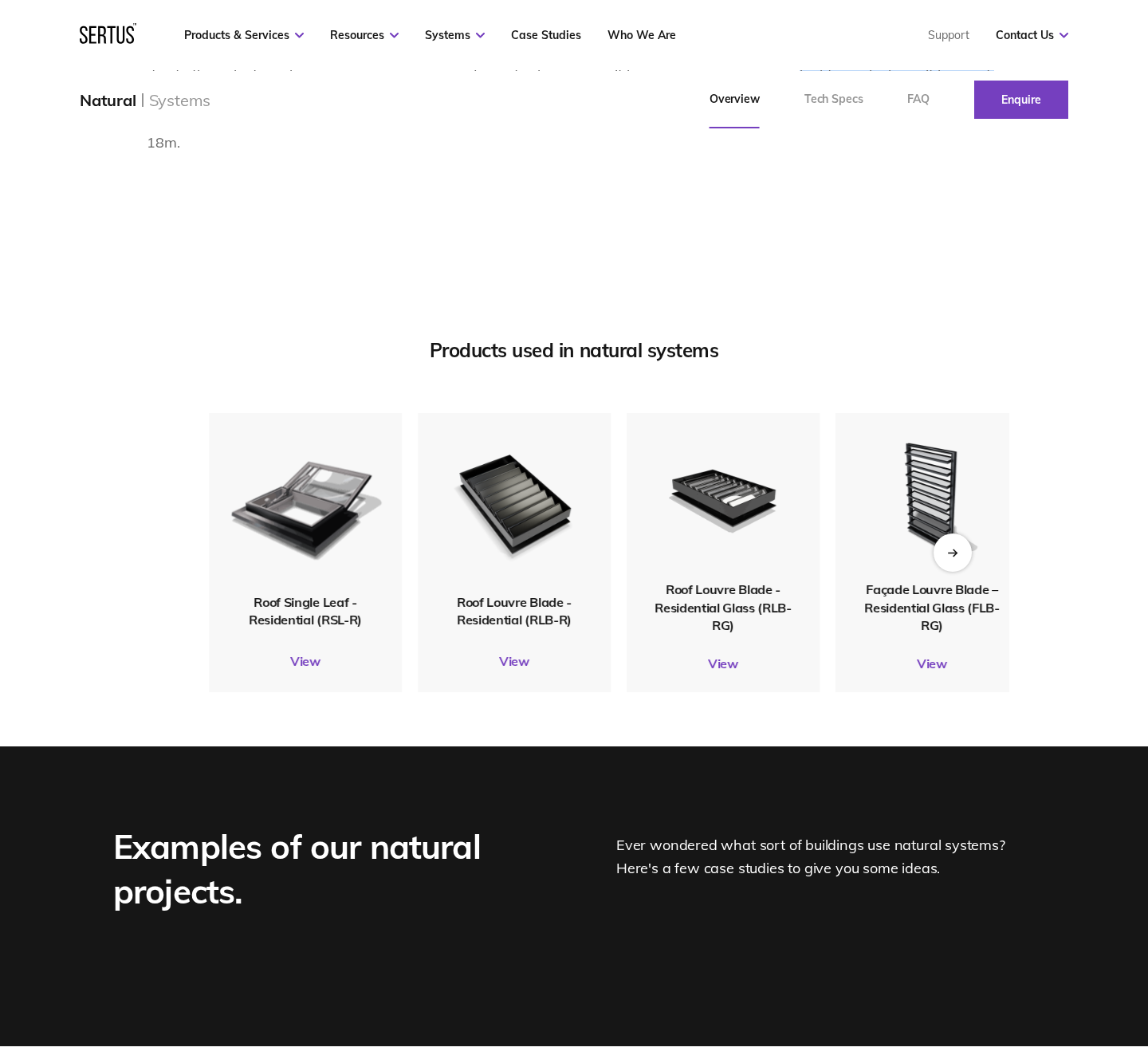
click at [341, 622] on span "Roof Single Leaf - Residential (RSL-R)" at bounding box center [305, 609] width 113 height 33
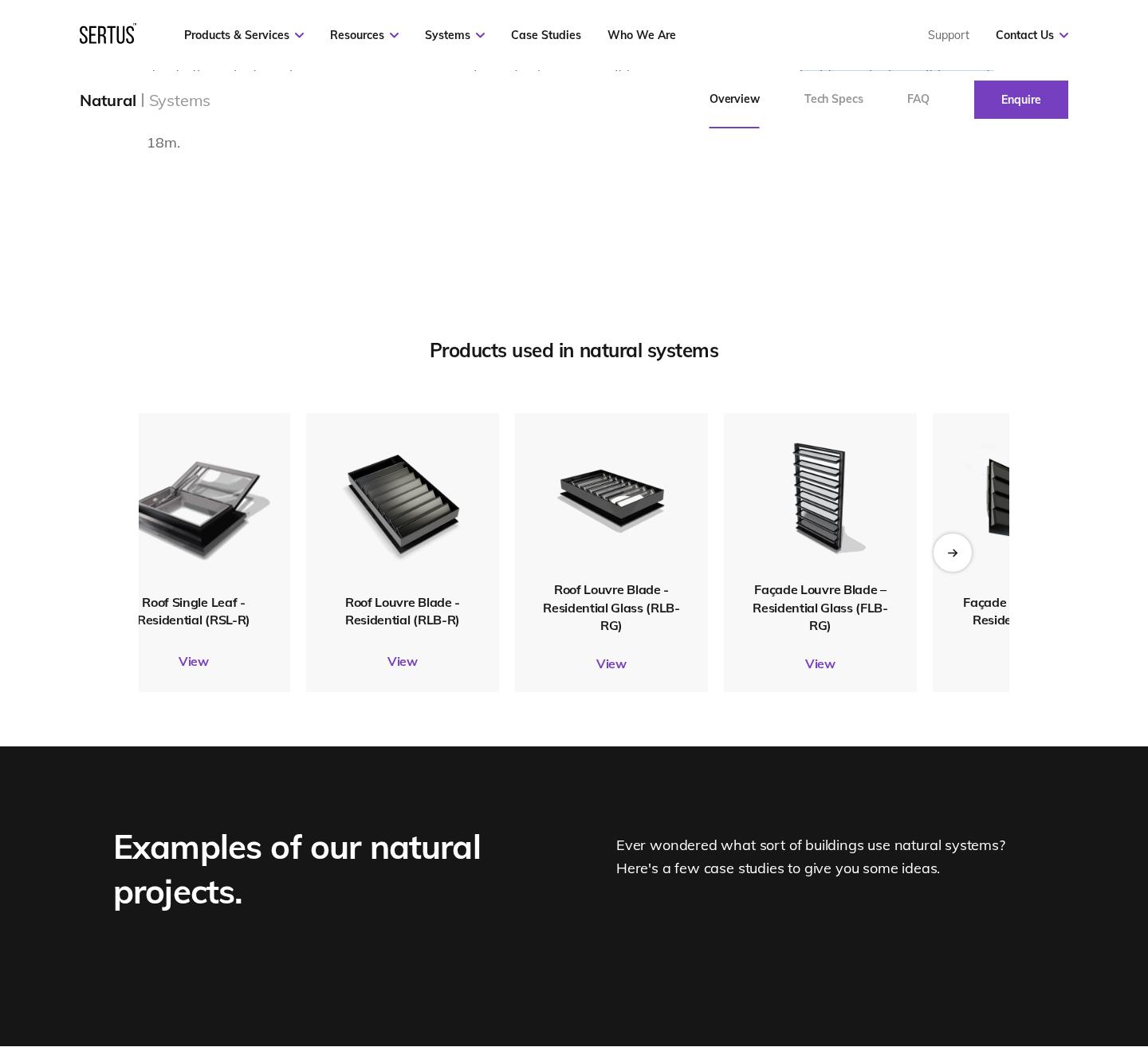
drag, startPoint x: 219, startPoint y: 499, endPoint x: 261, endPoint y: 622, distance: 130.0
click at [251, 618] on span "Roof Single Leaf - Residential (RSL-R)" at bounding box center [194, 609] width 113 height 33
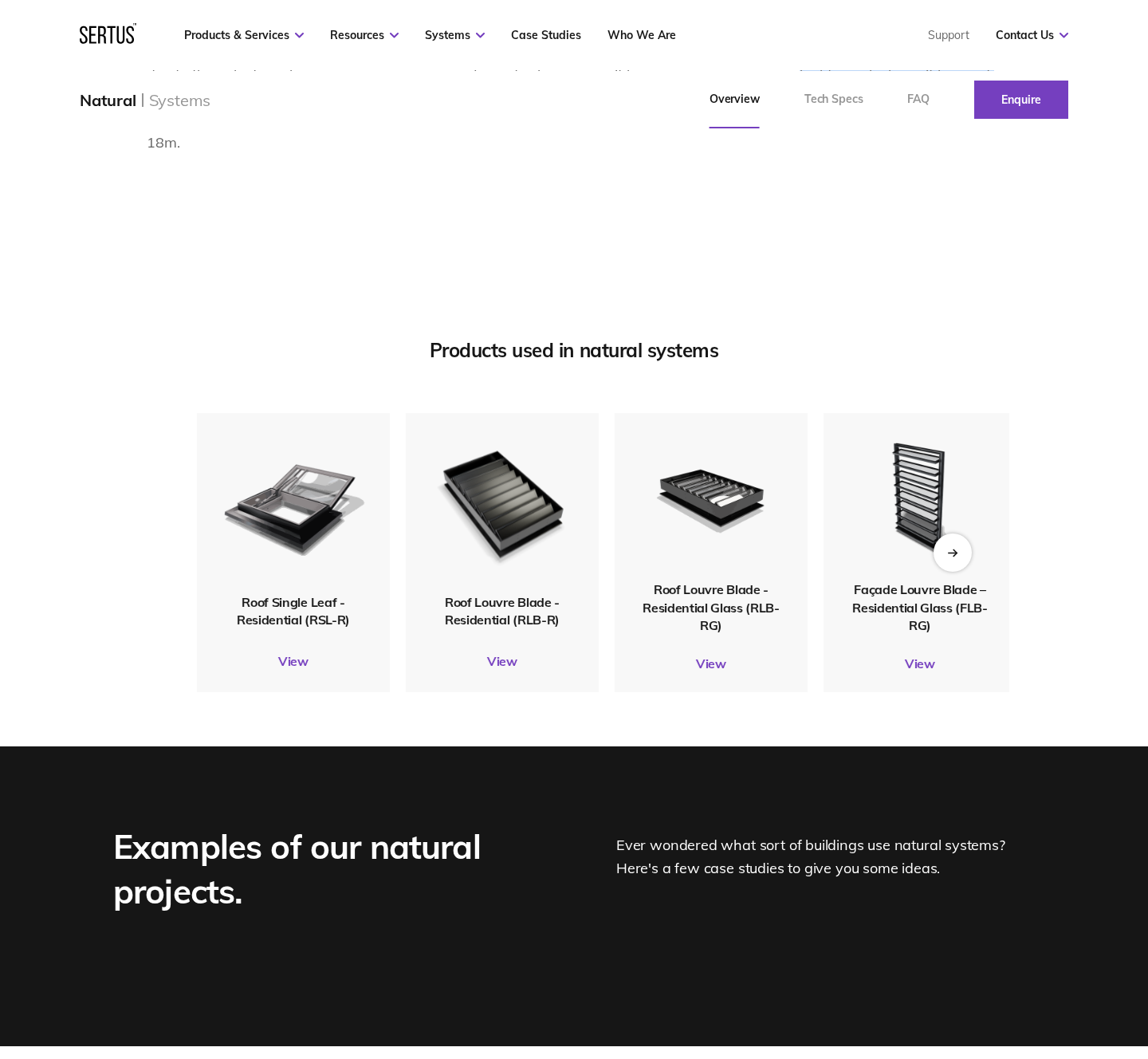
click at [514, 609] on div "Roof Louvre Blade - Residential (RLB-R)" at bounding box center [502, 609] width 193 height 36
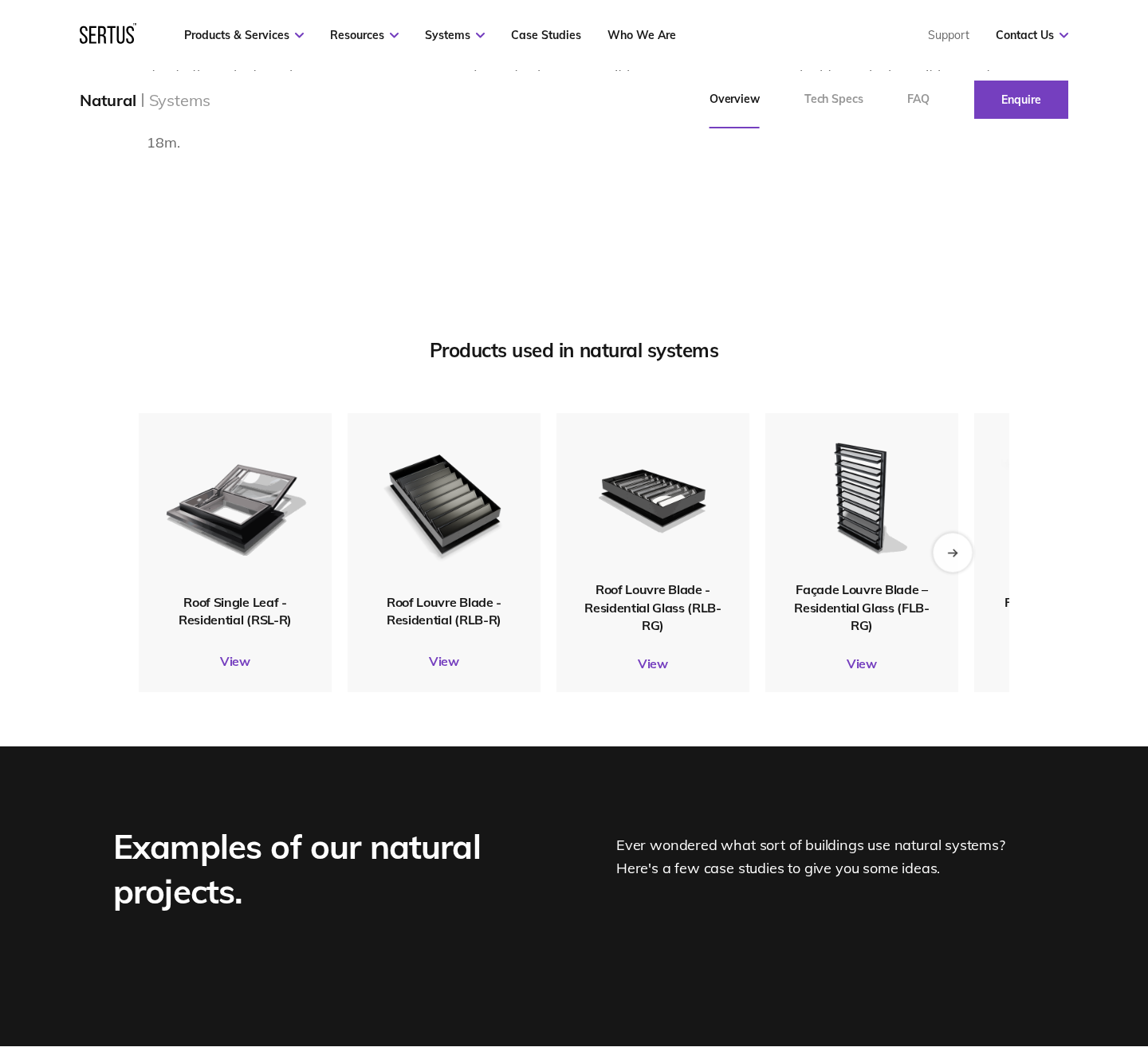
click at [956, 548] on icon "Next slide" at bounding box center [952, 552] width 11 height 9
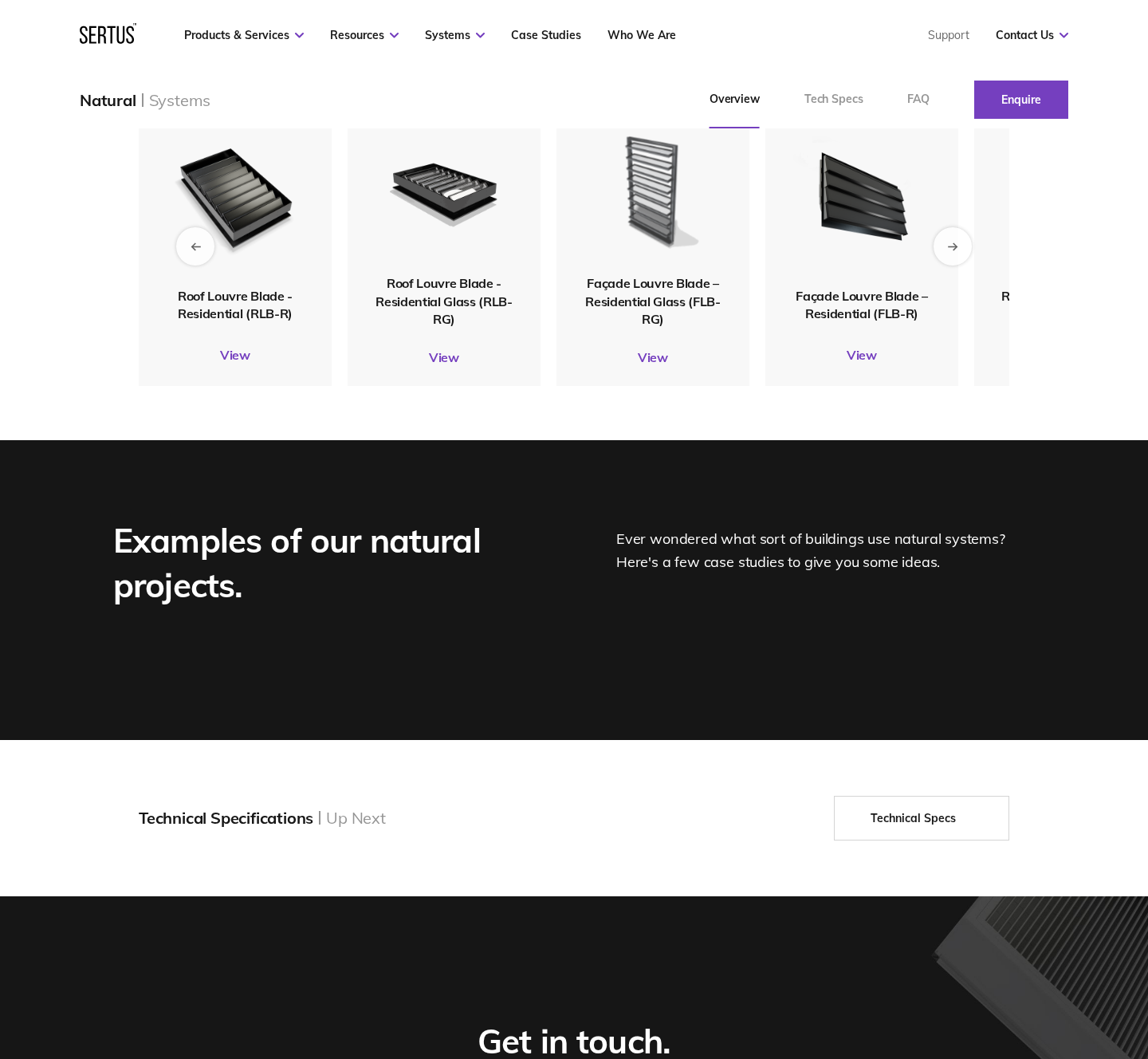
scroll to position [2074, 0]
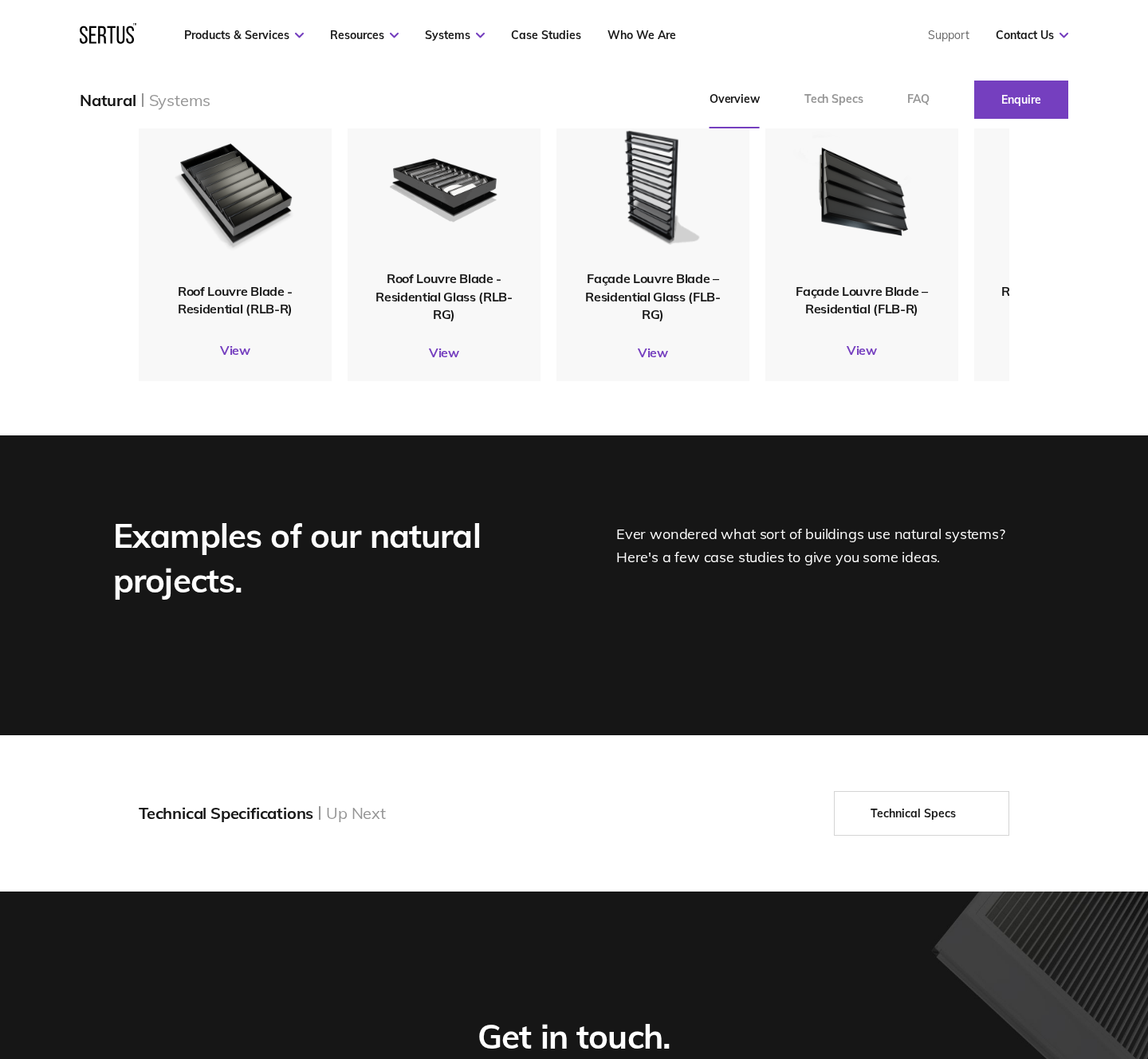
click at [924, 836] on section "Technical Specifications Up Next Technical Specs" at bounding box center [574, 813] width 1148 height 156
click at [920, 808] on link "Technical Specs" at bounding box center [922, 813] width 176 height 45
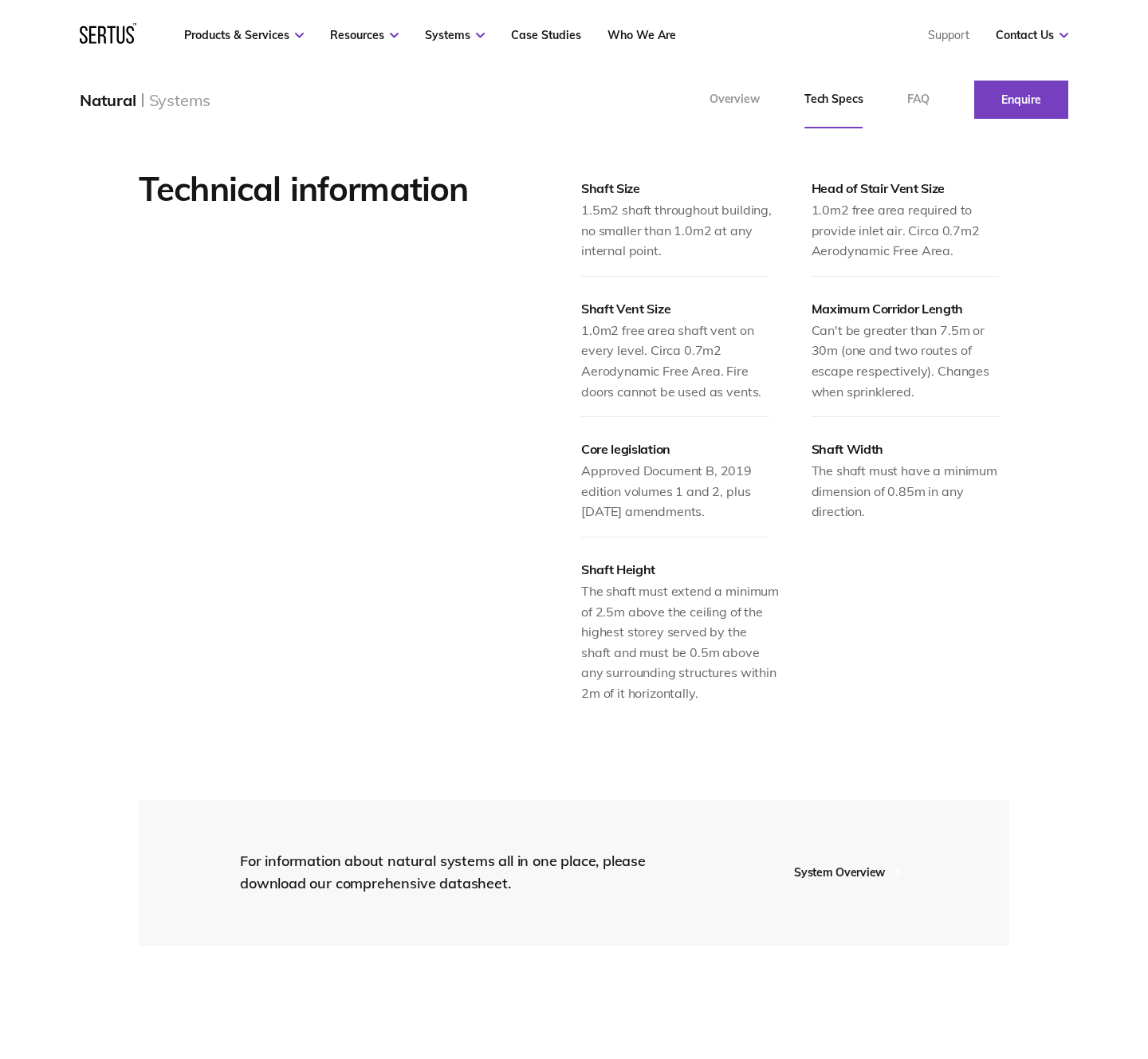
scroll to position [1771, 0]
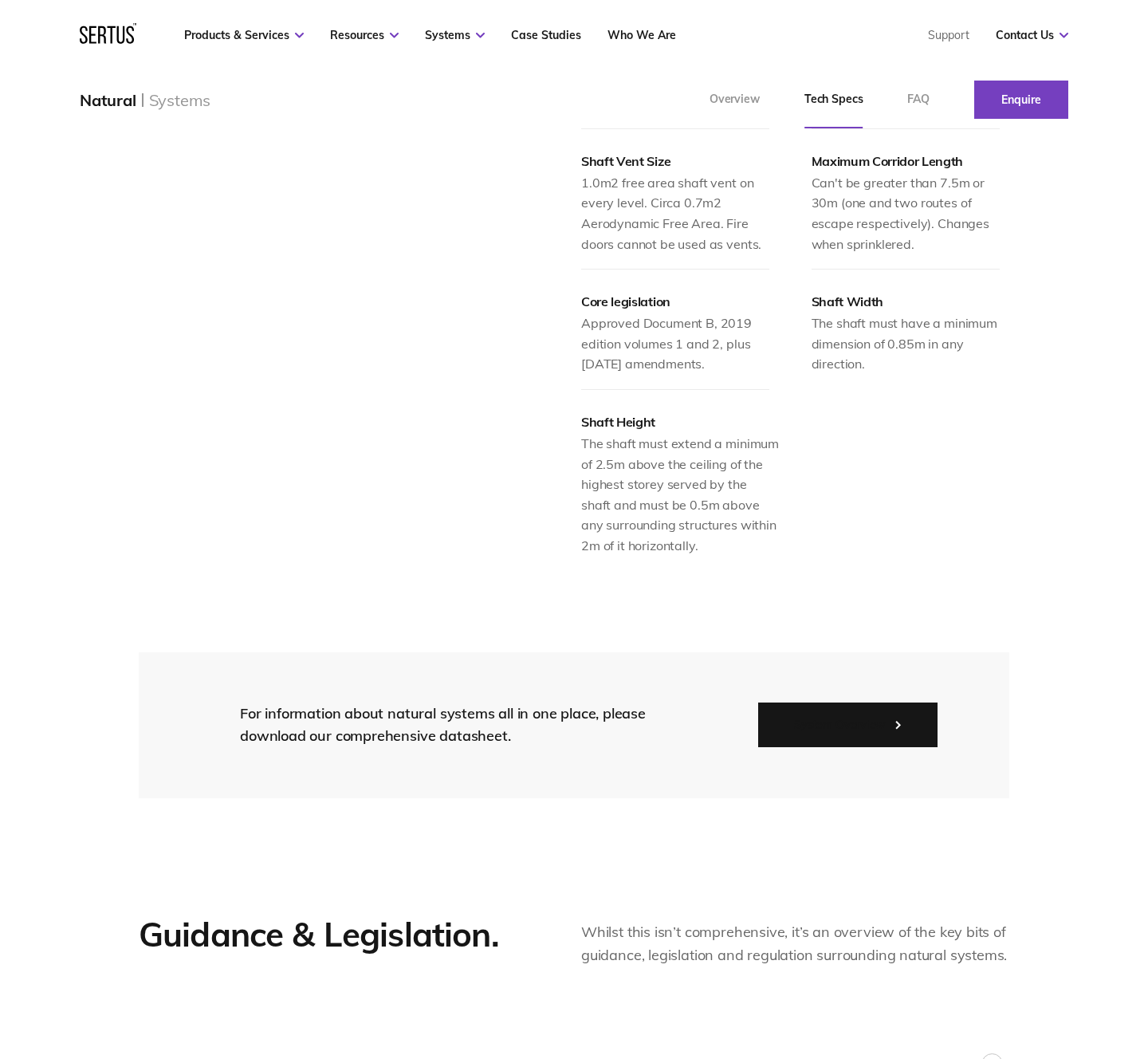
click at [851, 729] on button "System Overview" at bounding box center [848, 725] width 179 height 45
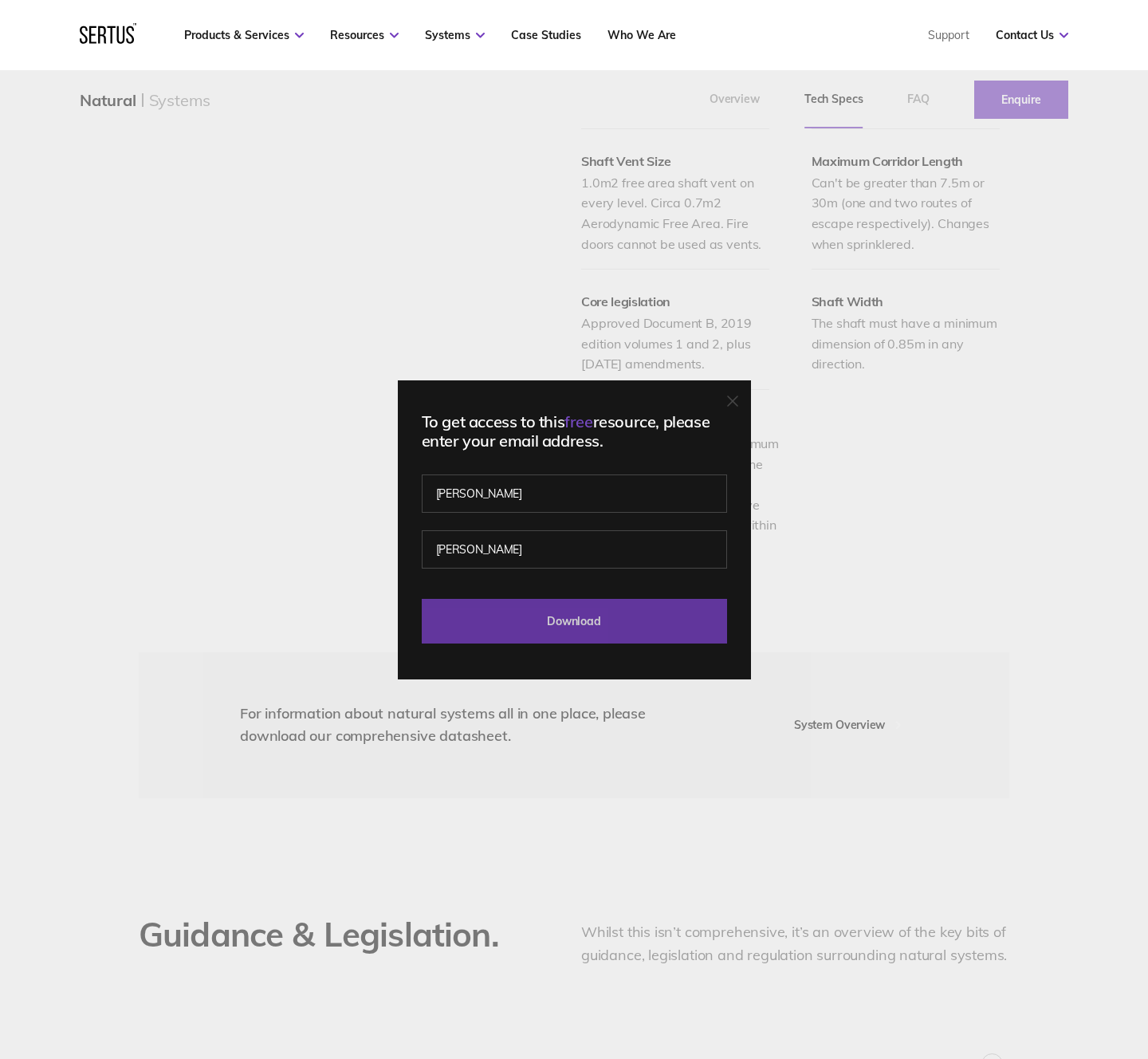
click at [614, 625] on input "Download" at bounding box center [574, 621] width 305 height 45
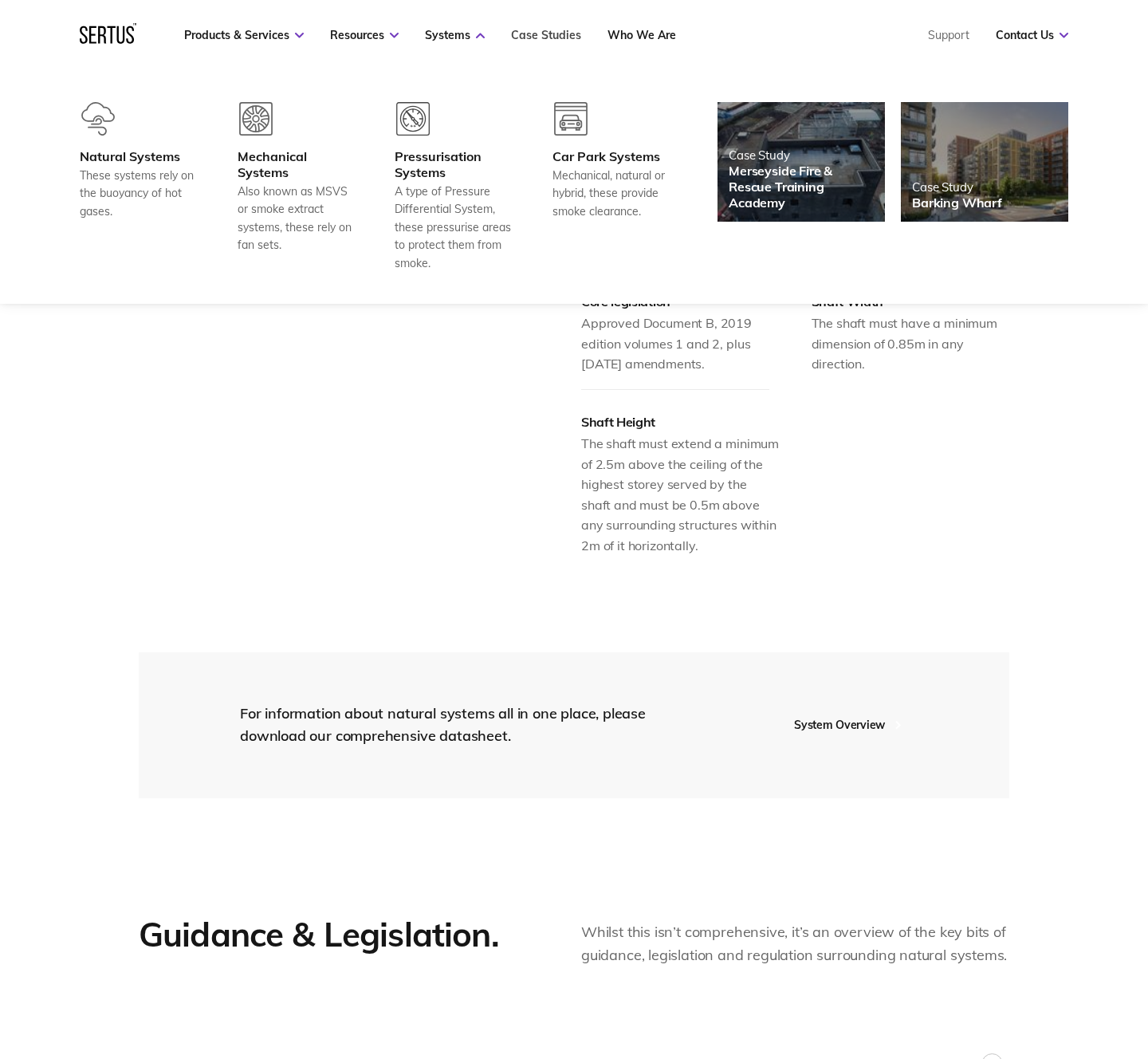
click at [533, 33] on link "Case Studies" at bounding box center [546, 35] width 70 height 15
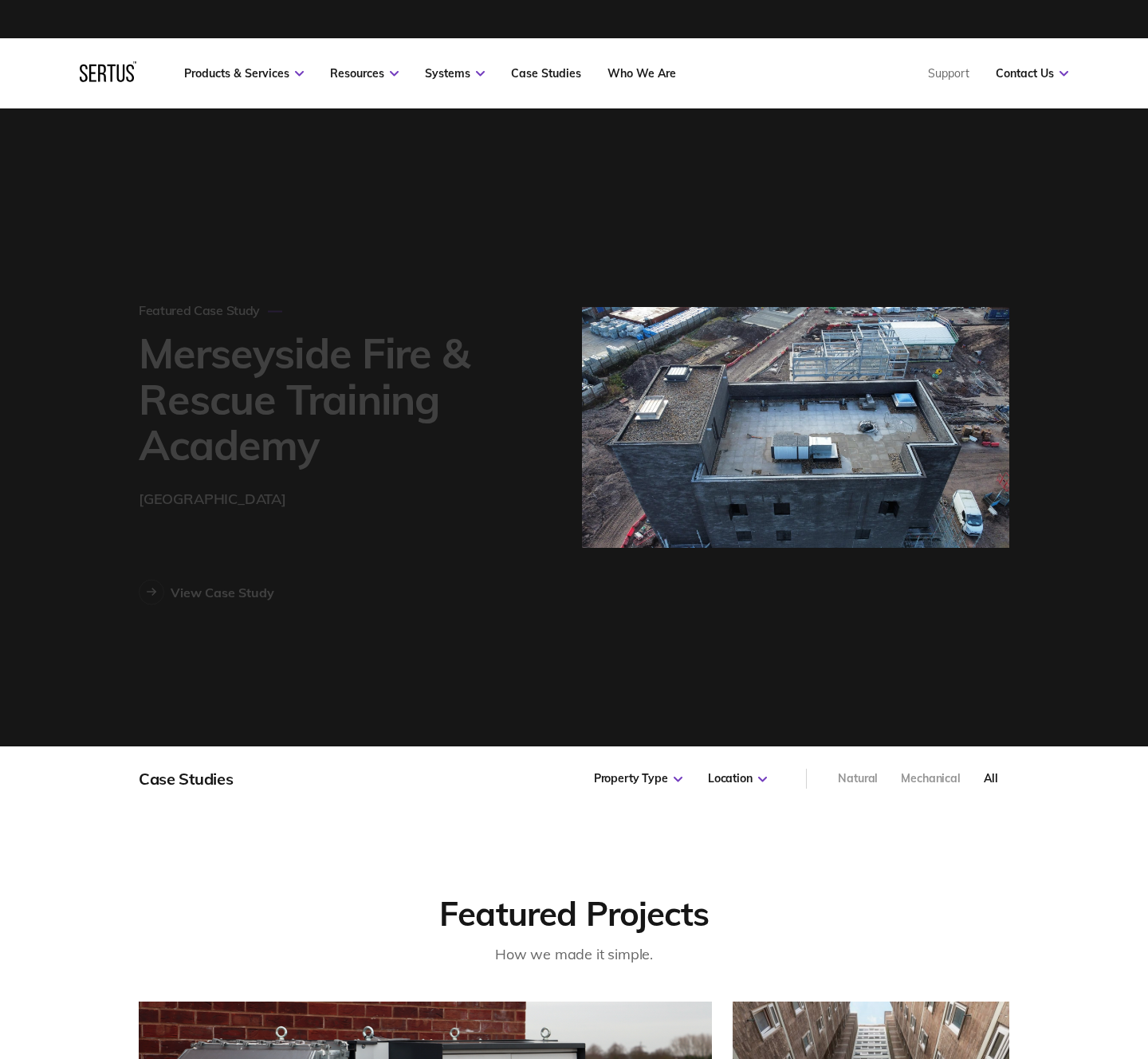
scroll to position [1128, 890]
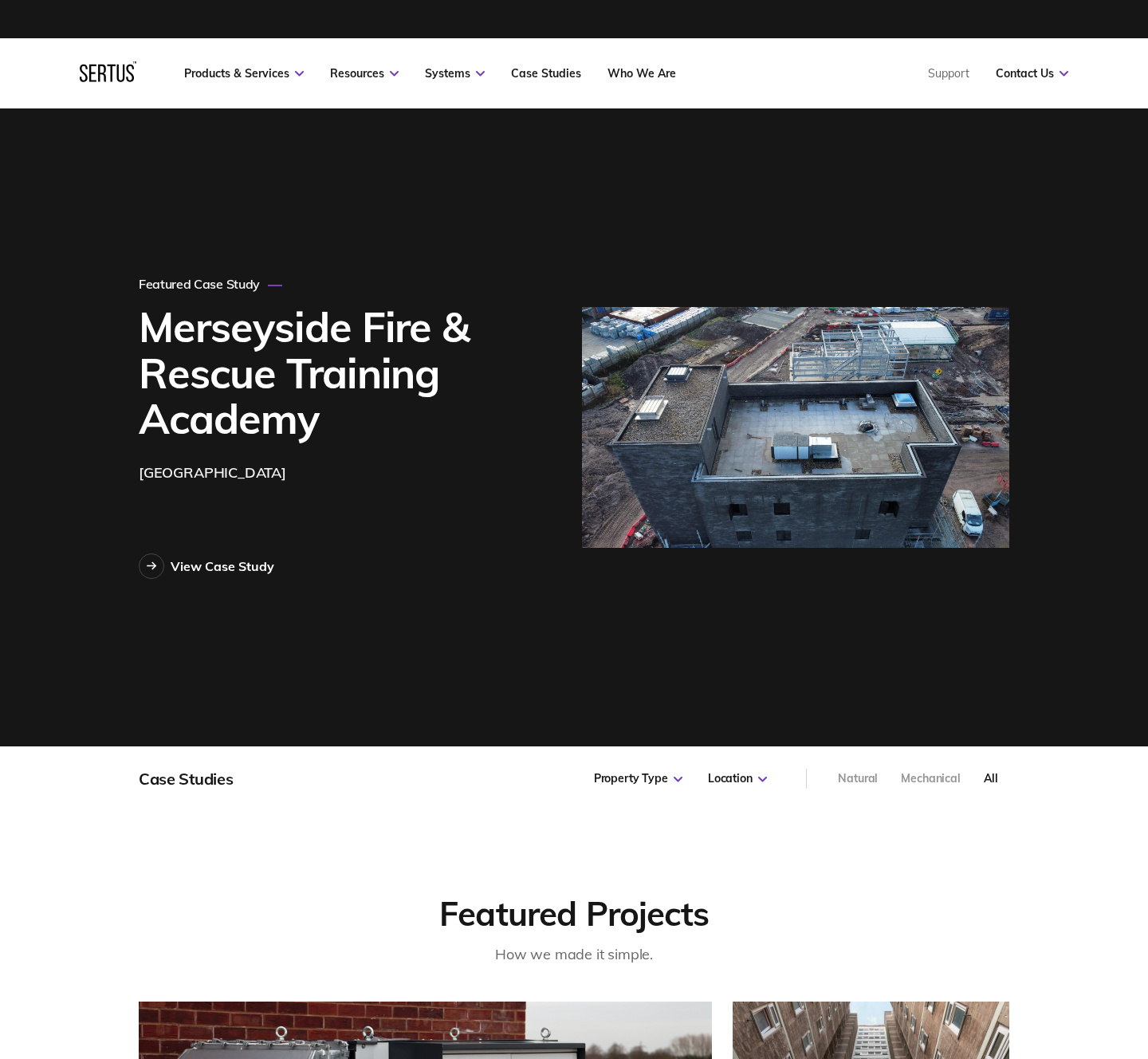
click at [856, 771] on div "Natural" at bounding box center [857, 778] width 40 height 16
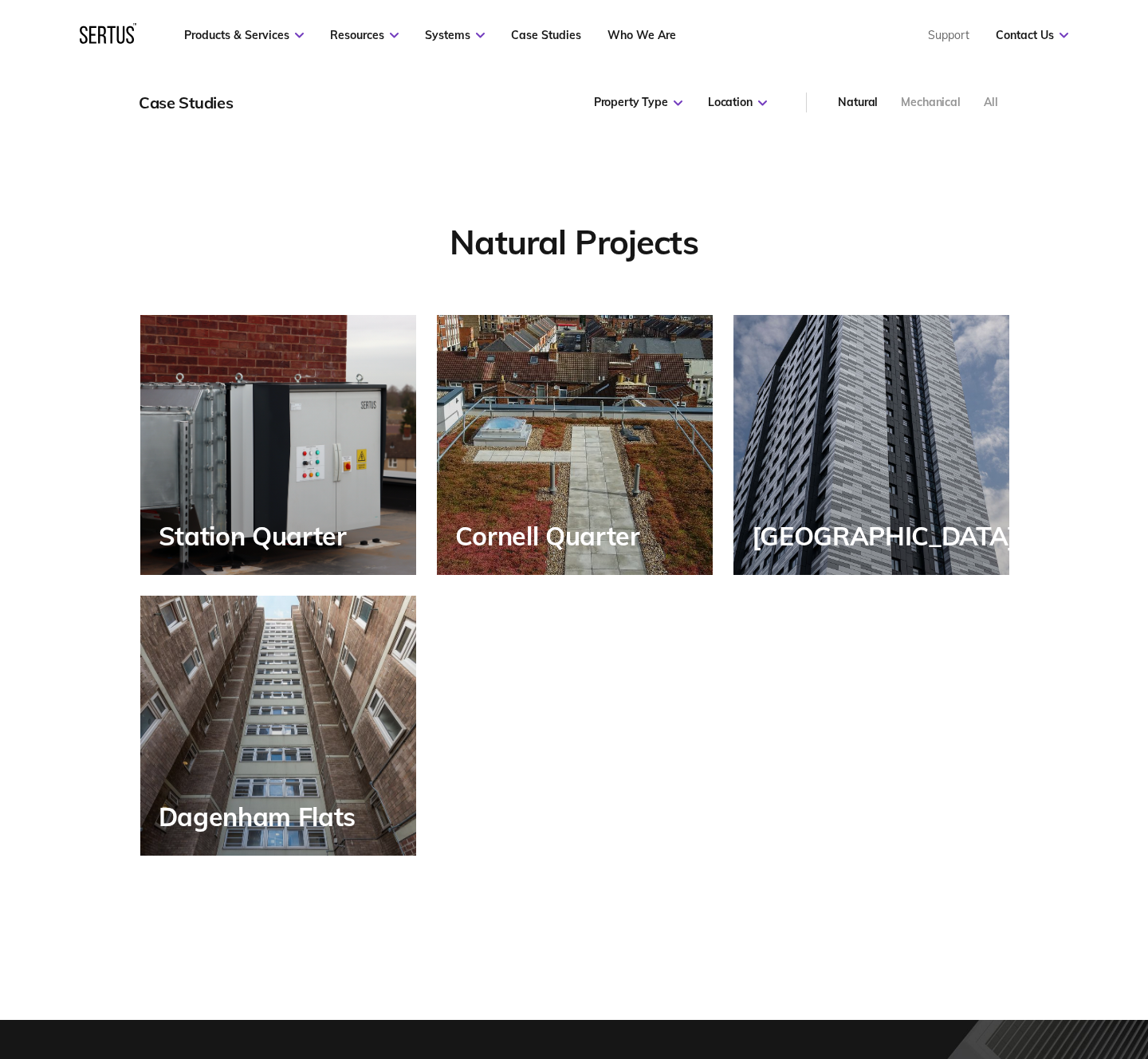
scroll to position [712, 0]
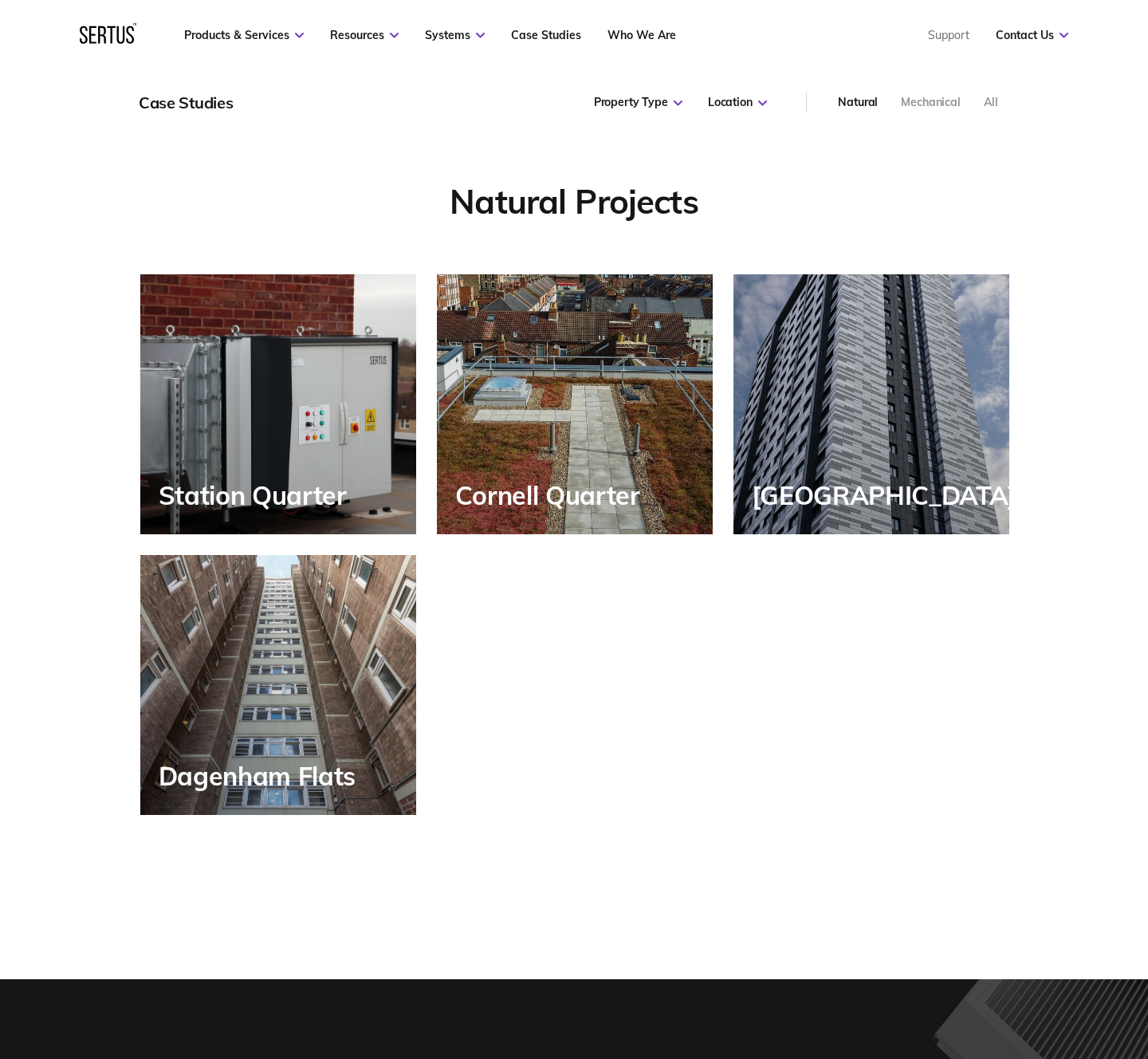
click at [295, 445] on div "Station Quarter" at bounding box center [278, 404] width 276 height 259
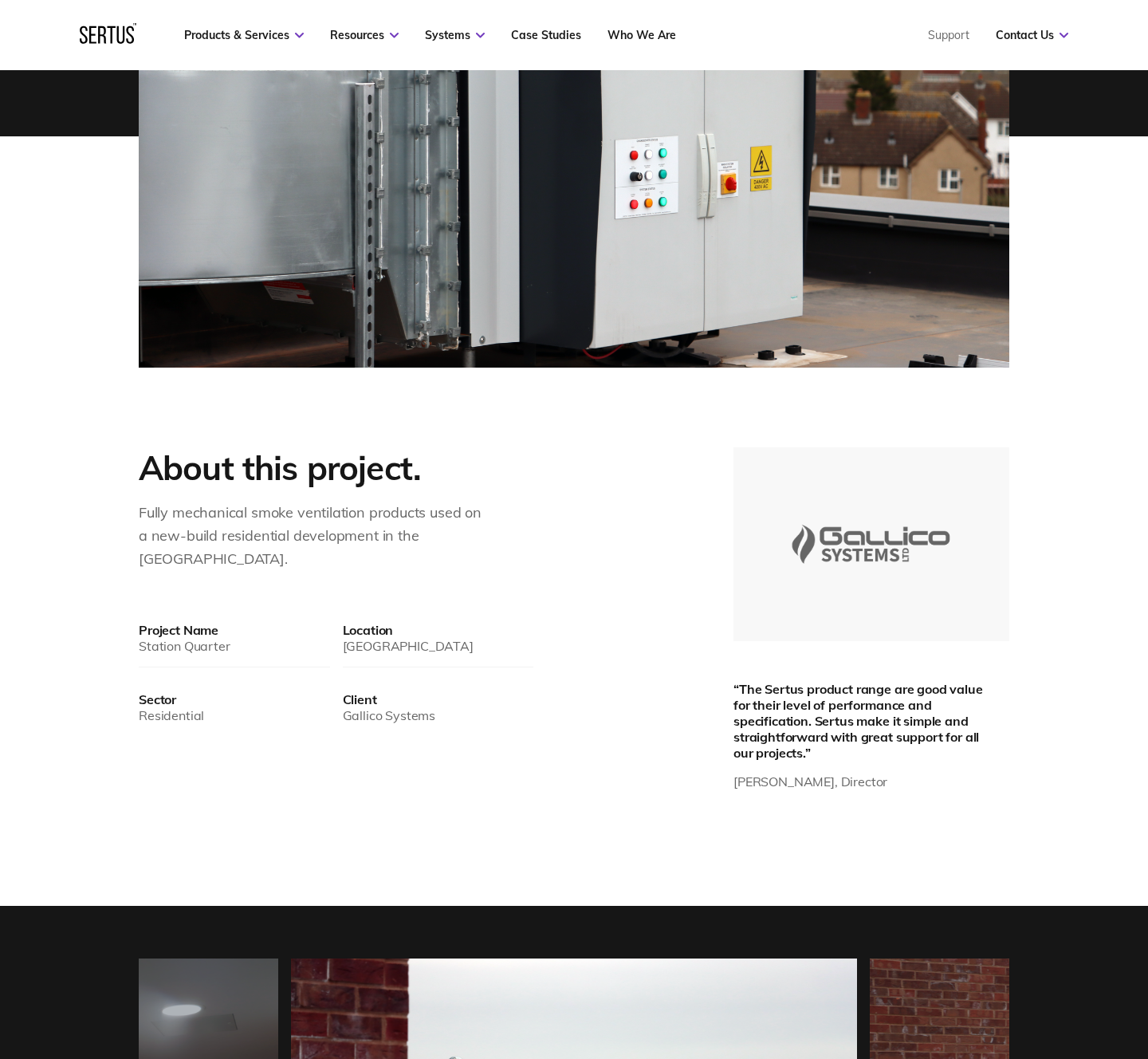
scroll to position [501, 0]
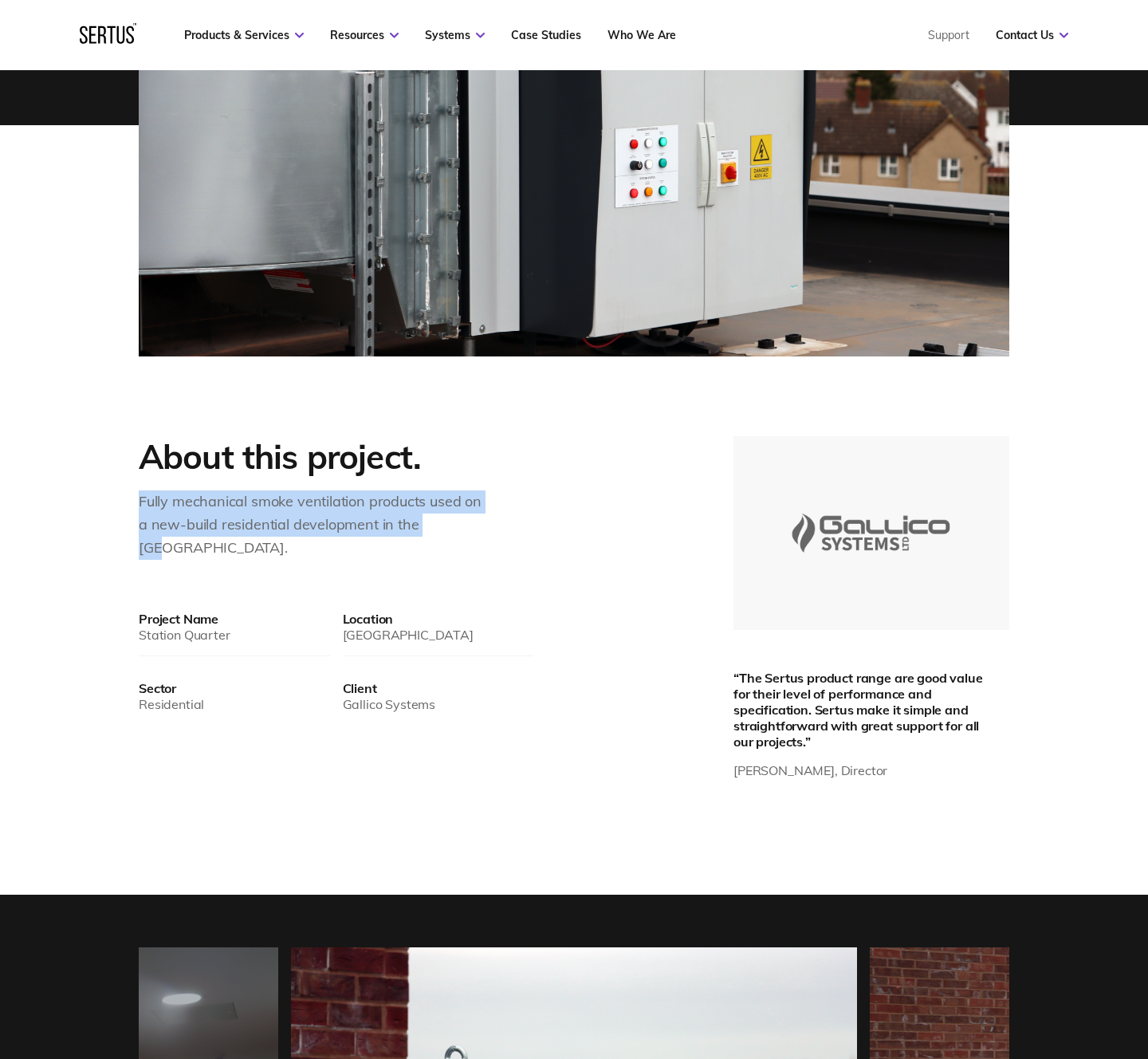
drag, startPoint x: 140, startPoint y: 499, endPoint x: 478, endPoint y: 524, distance: 338.9
click at [478, 524] on div "Fully mechanical smoke ventilation products used on a new-build residential dev…" at bounding box center [314, 525] width 351 height 68
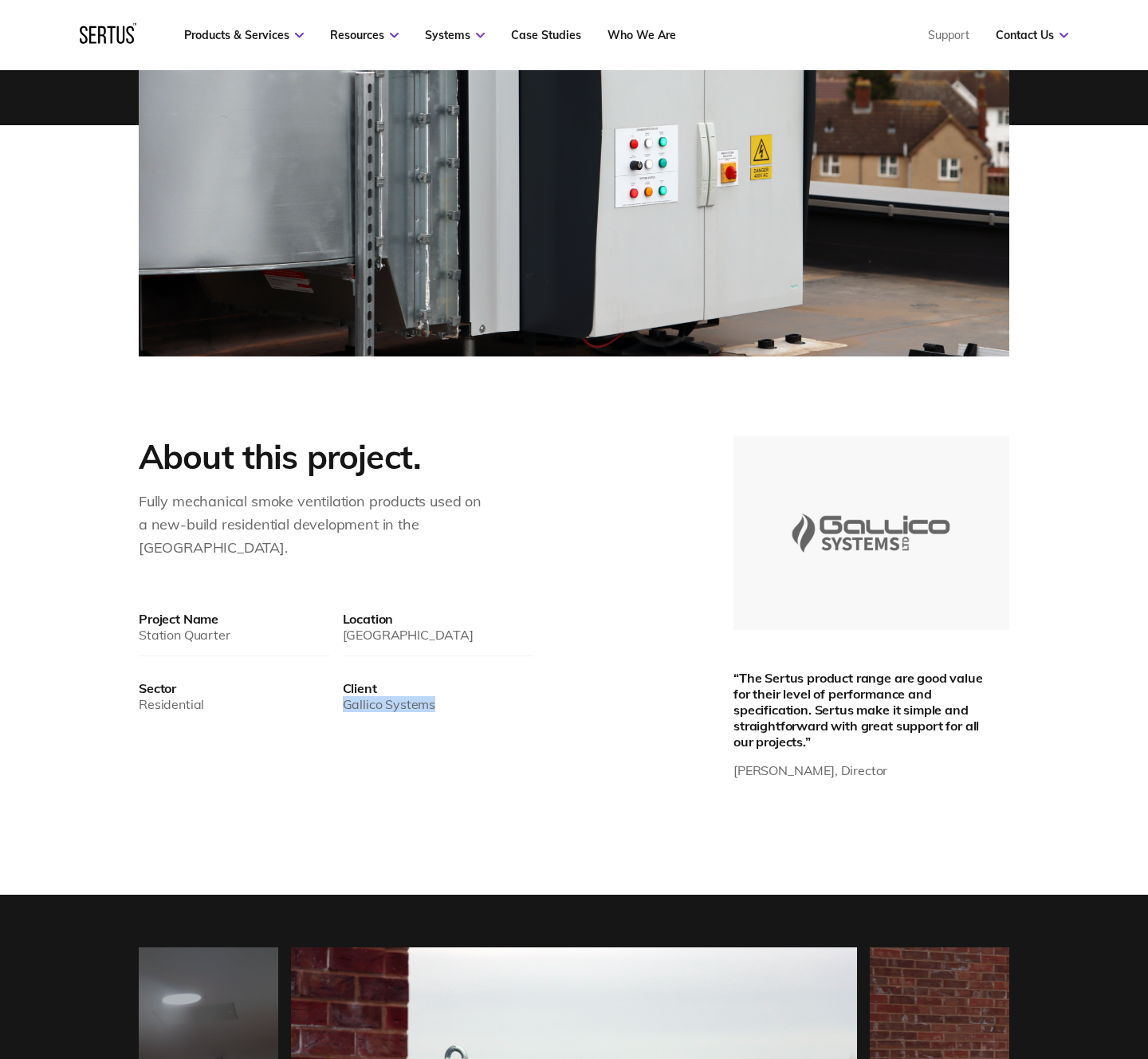
drag, startPoint x: 343, startPoint y: 682, endPoint x: 536, endPoint y: 681, distance: 193.0
click at [536, 681] on div "About this project. Fully mechanical smoke ventilation products used on a new-b…" at bounding box center [360, 609] width 443 height 347
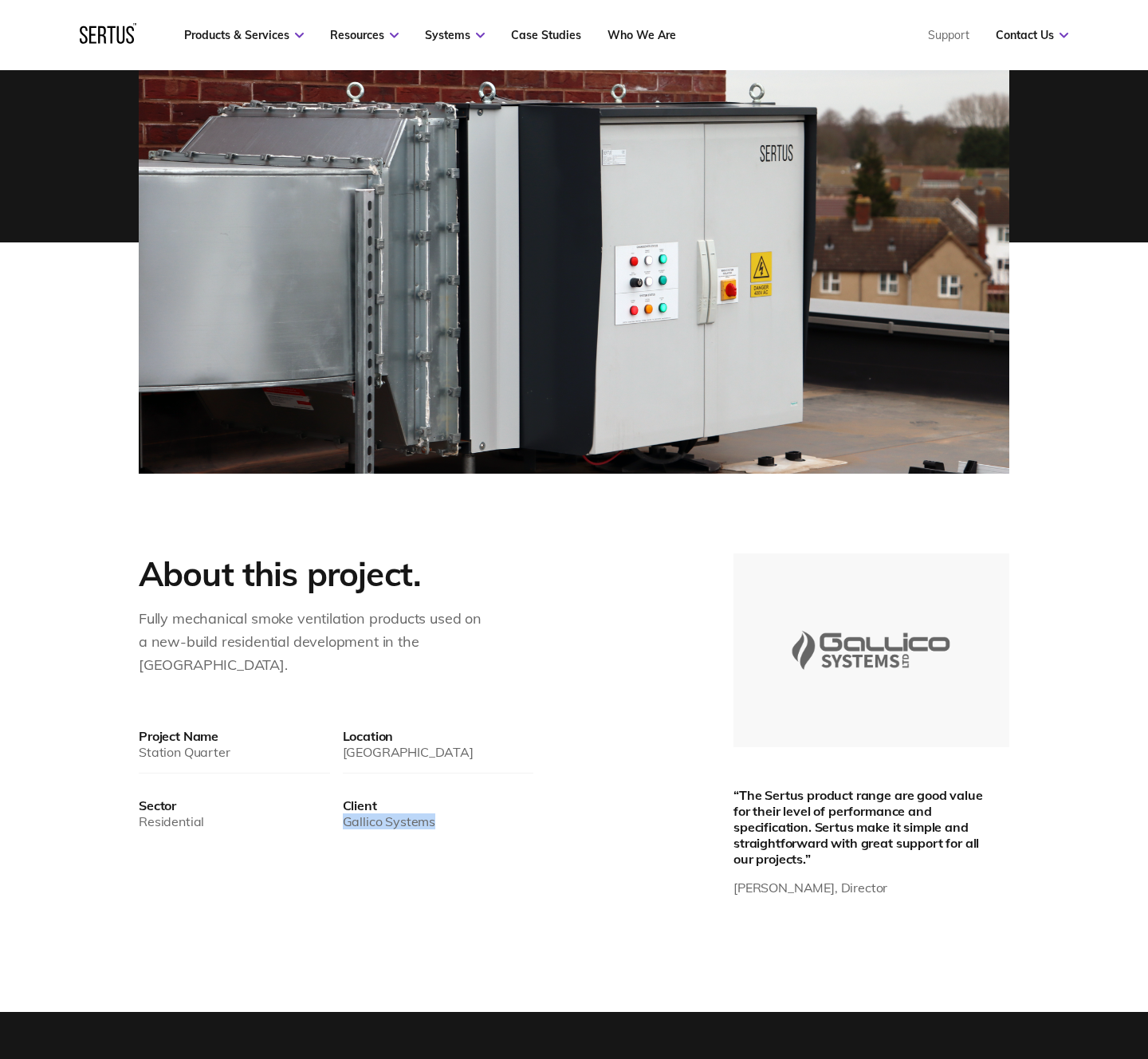
scroll to position [150, 0]
